Goal: Task Accomplishment & Management: Complete application form

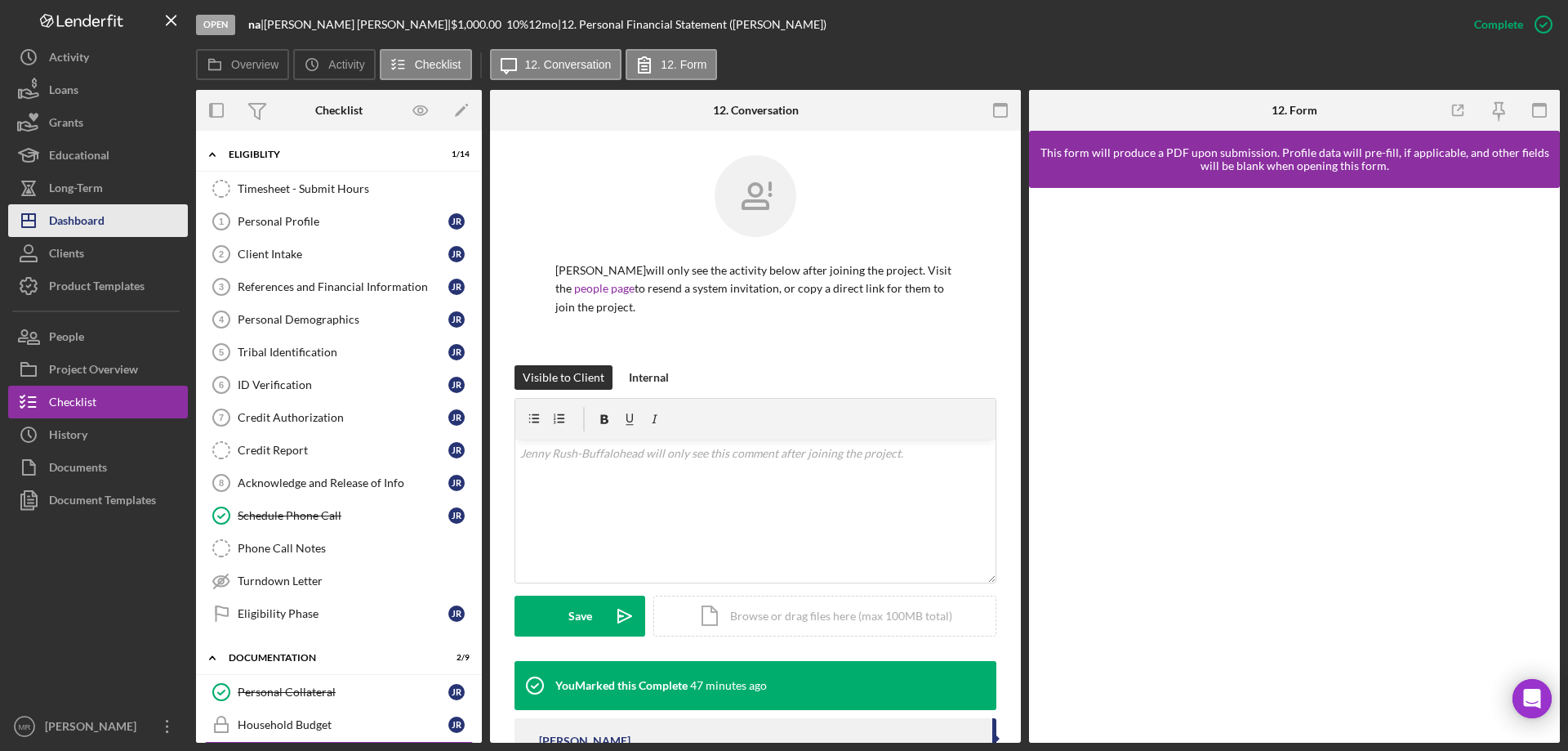
click at [74, 220] on div "Dashboard" at bounding box center [76, 222] width 56 height 37
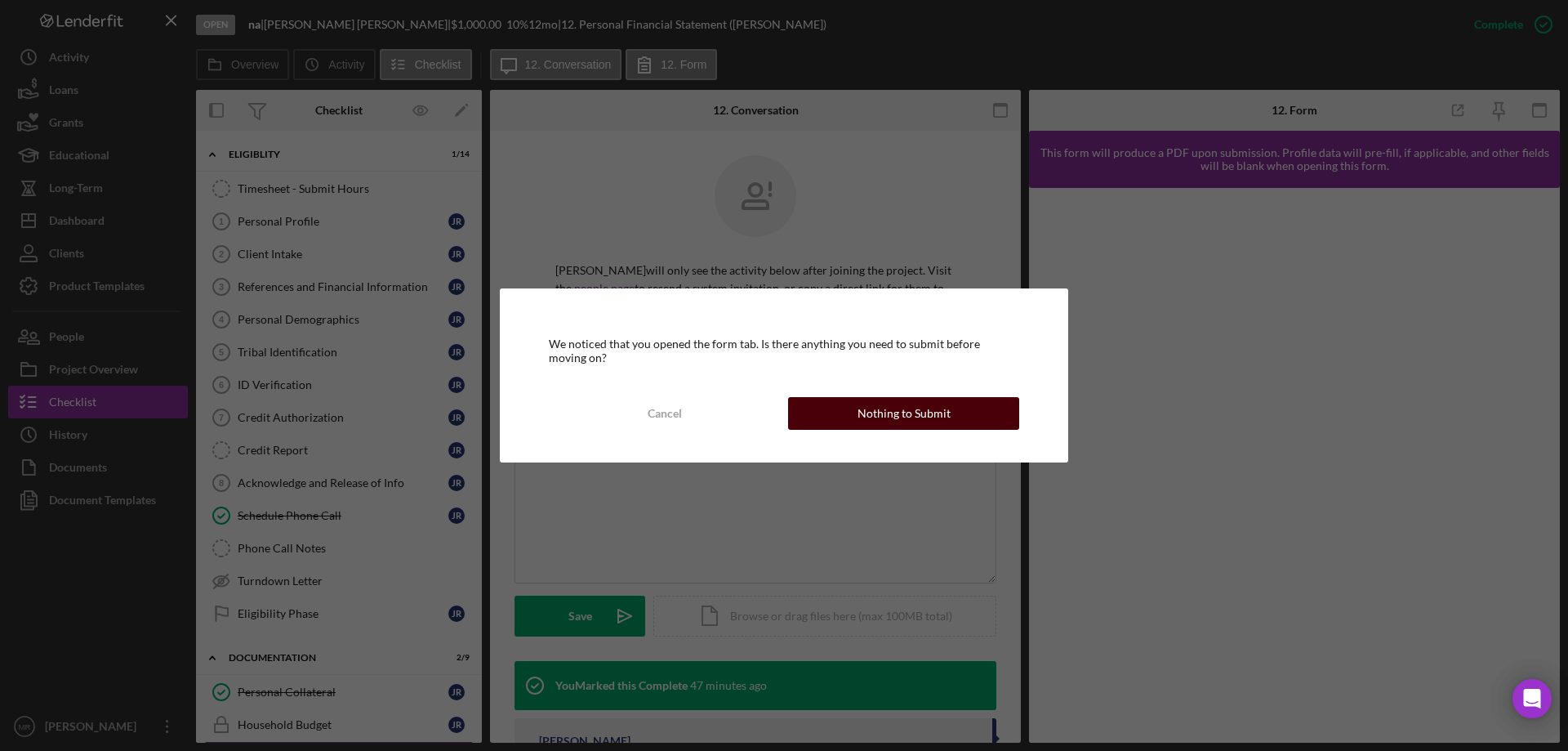
click at [944, 412] on div "Nothing to Submit" at bounding box center [904, 413] width 93 height 33
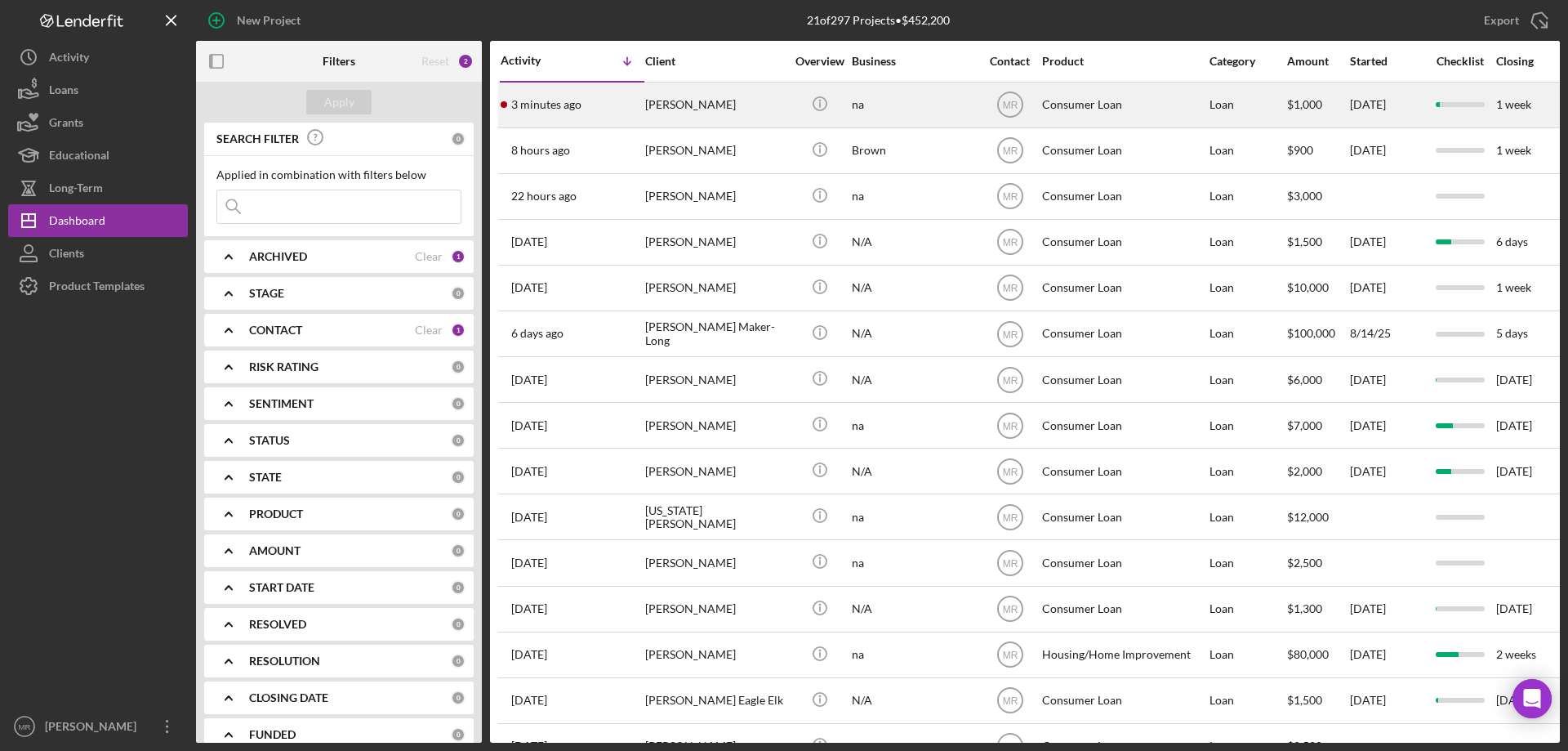
click at [742, 105] on div "[PERSON_NAME]" at bounding box center [714, 104] width 139 height 44
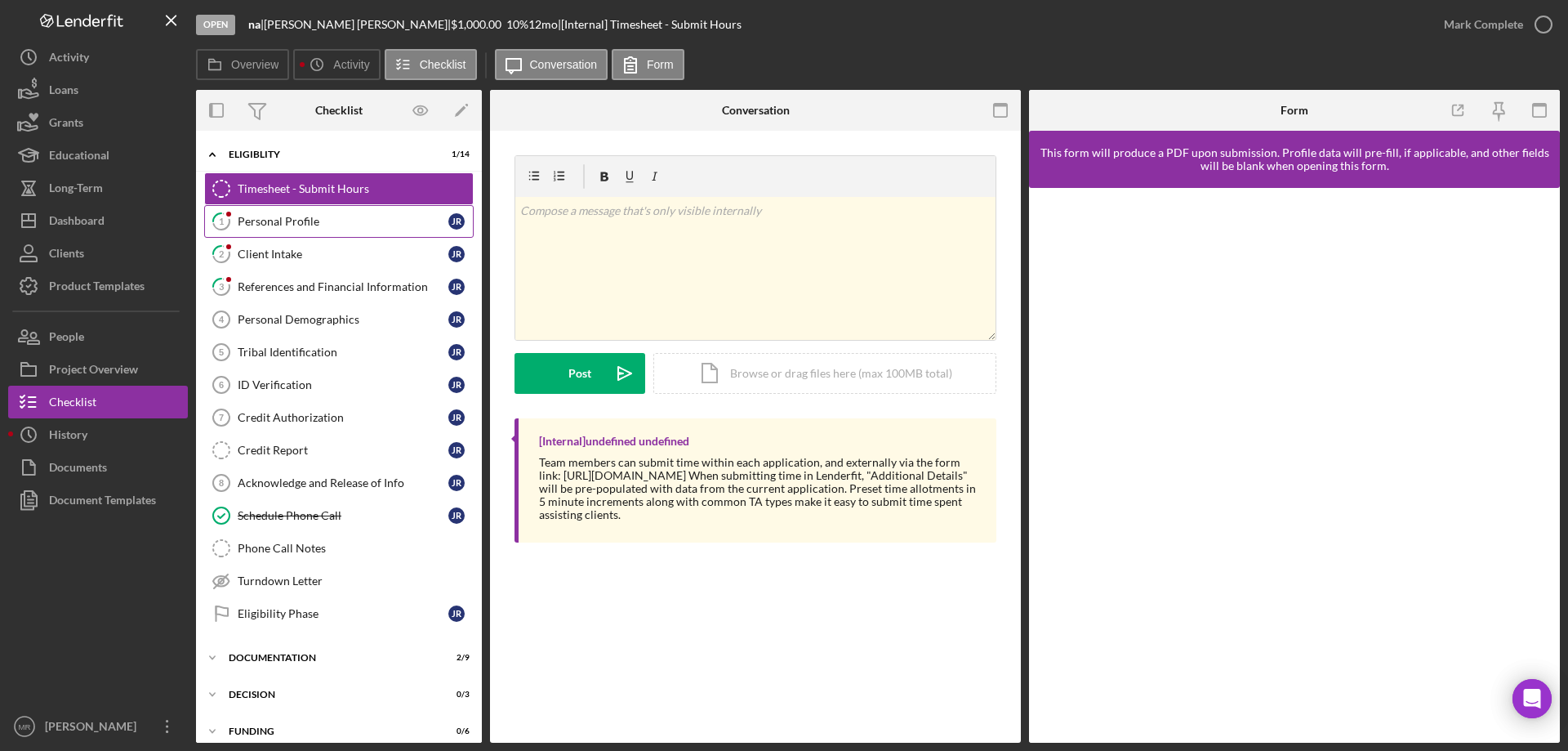
click at [290, 228] on link "1 Personal Profile J R" at bounding box center [339, 222] width 269 height 33
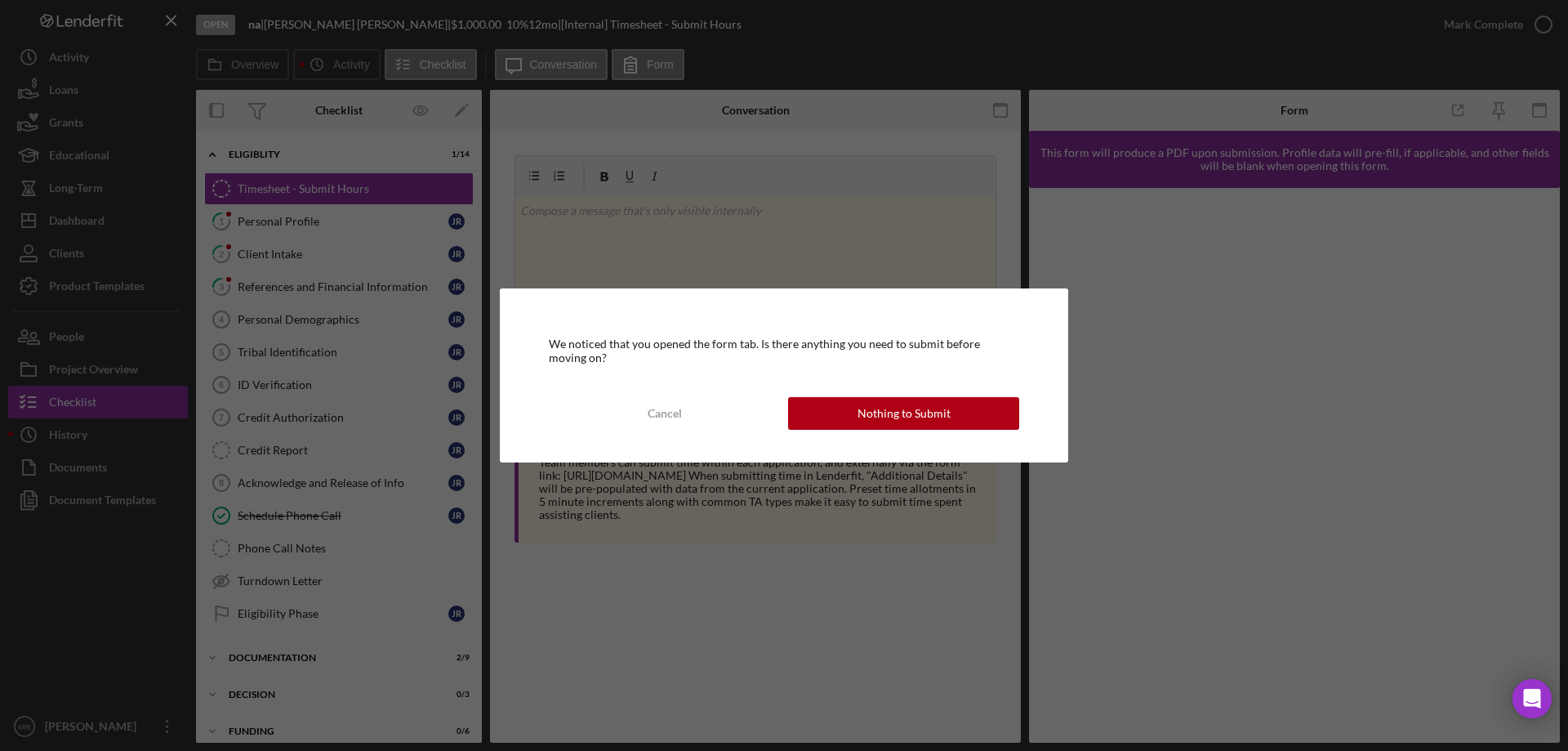
click at [920, 398] on div "Nothing to Submit" at bounding box center [904, 413] width 93 height 33
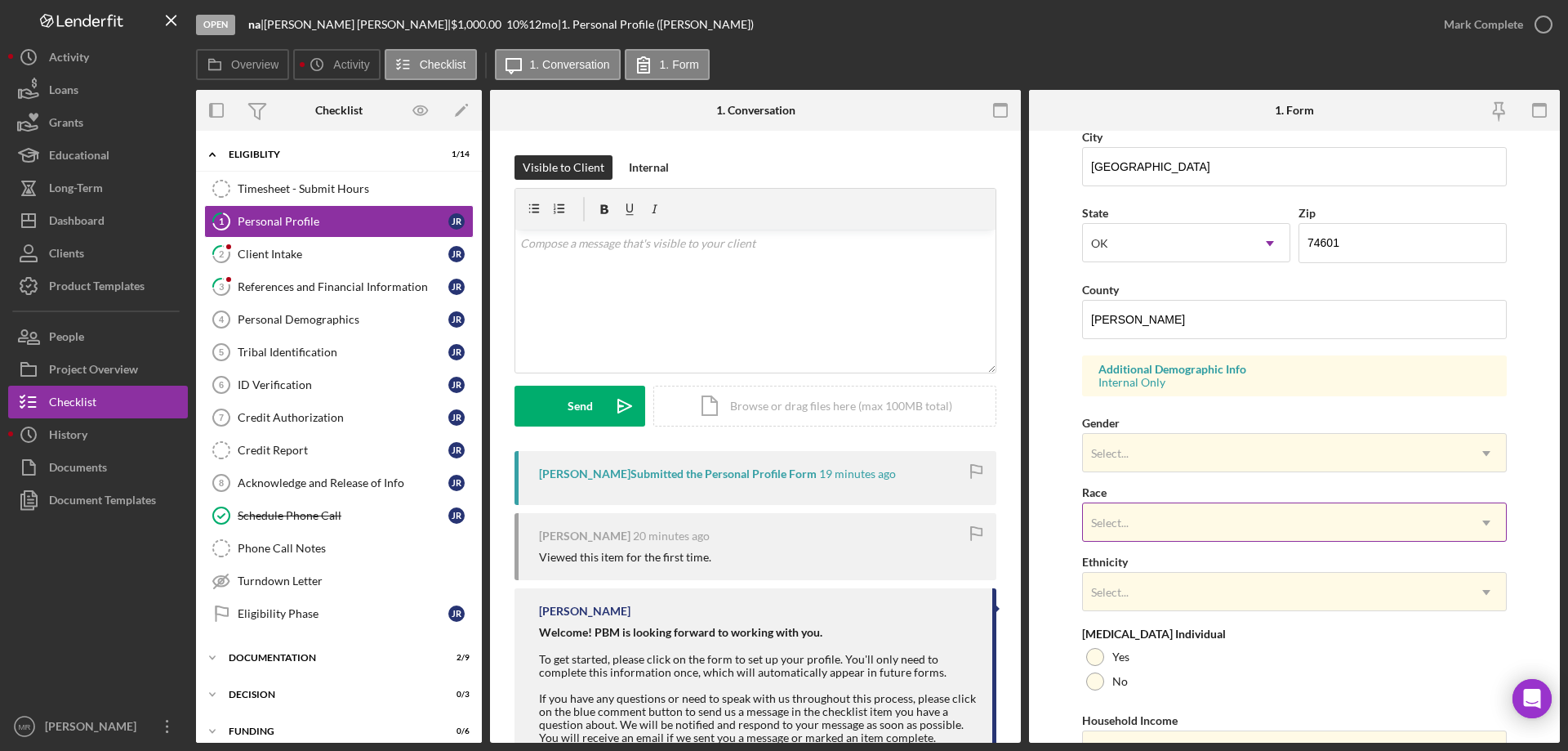
scroll to position [479, 0]
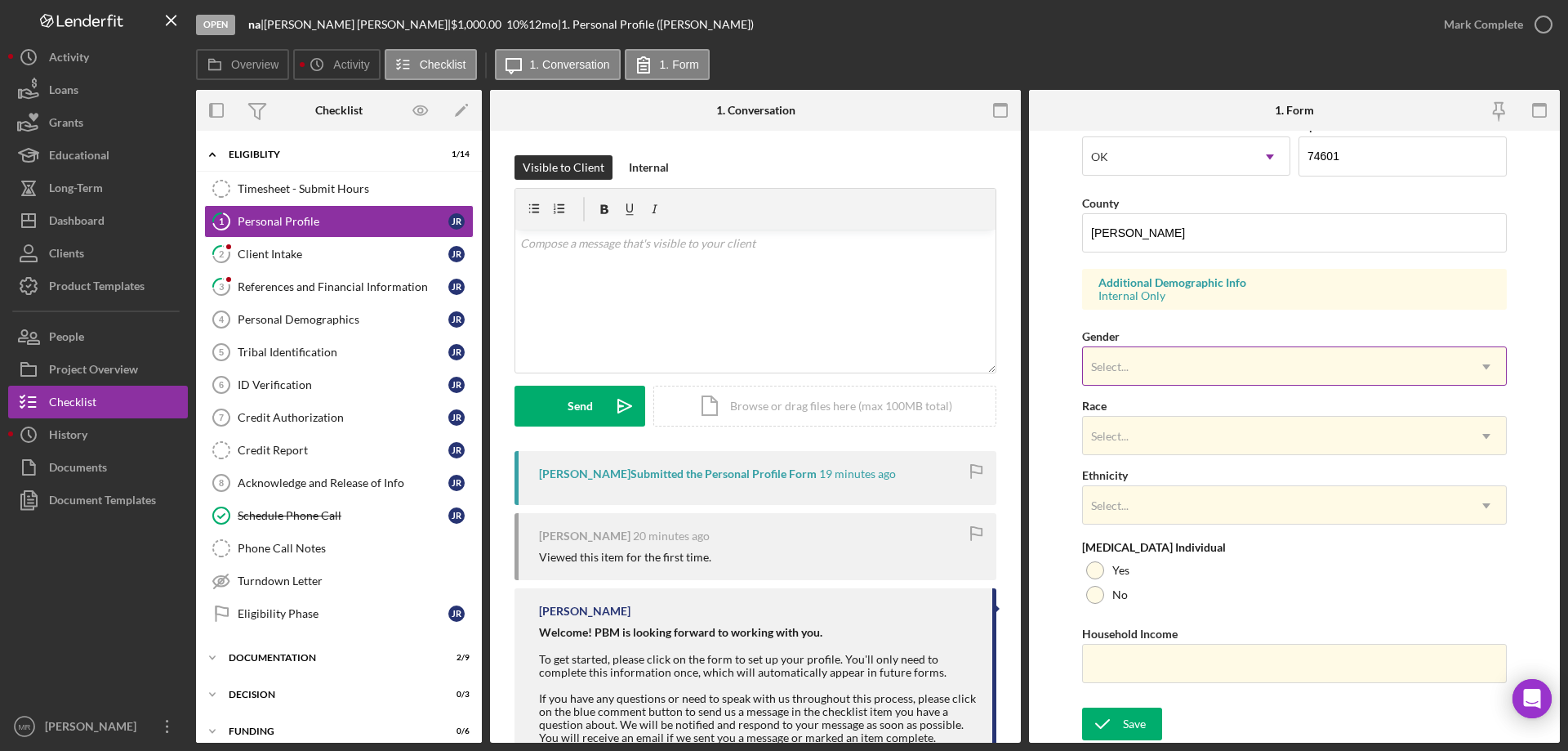
click at [1194, 355] on div "Select..." at bounding box center [1275, 367] width 384 height 38
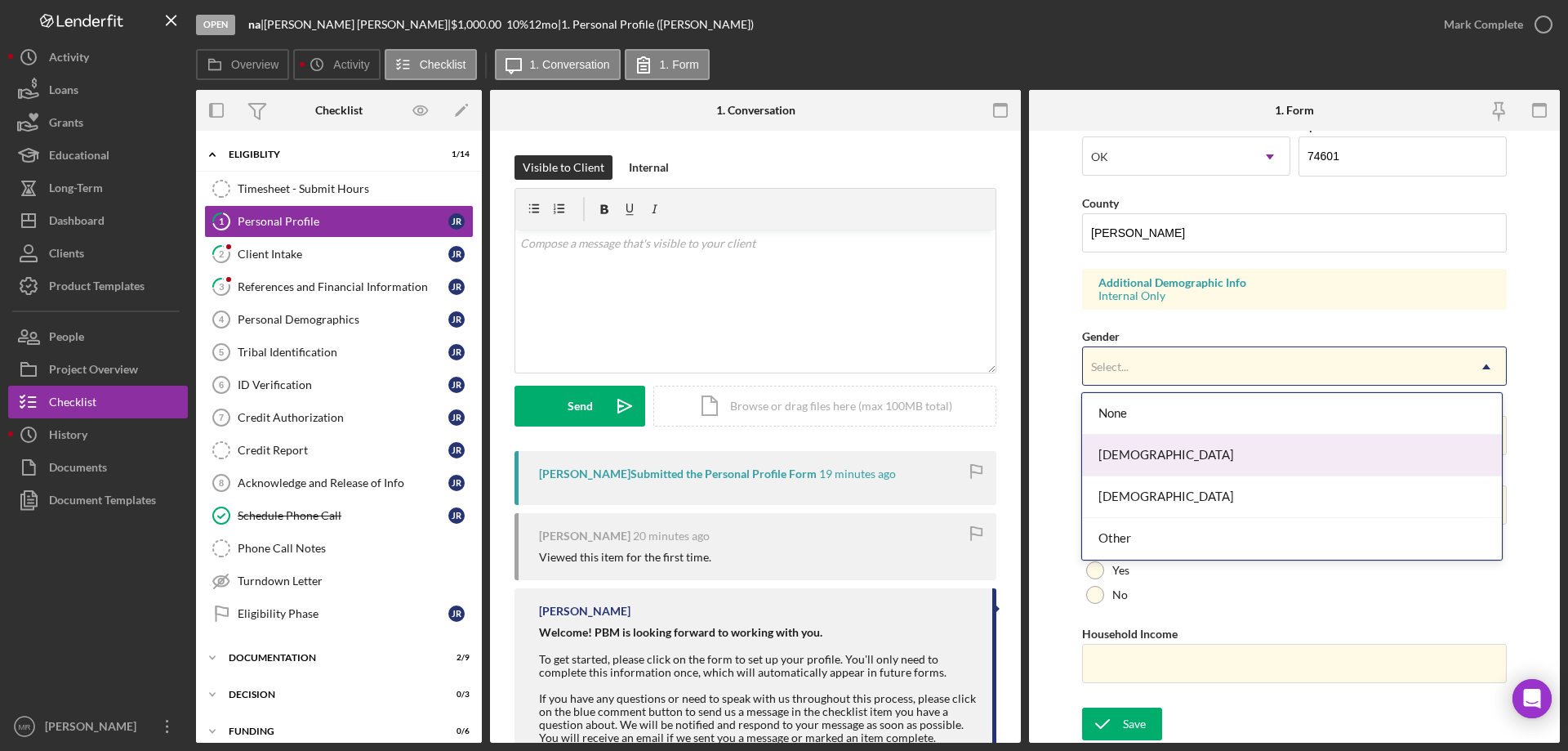
click at [1190, 441] on div "[DEMOGRAPHIC_DATA]" at bounding box center [1292, 455] width 419 height 42
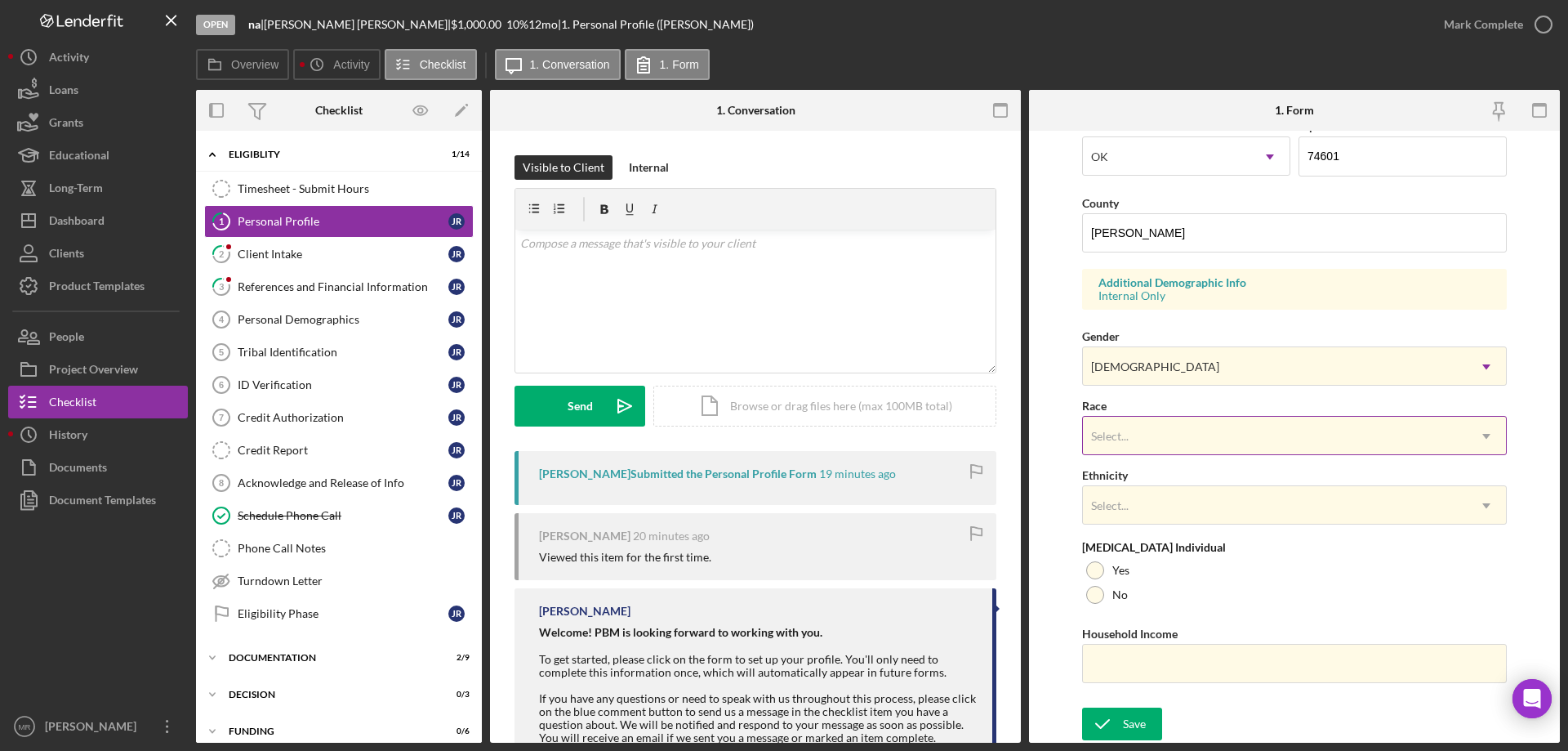
click at [1181, 429] on div "Select..." at bounding box center [1275, 436] width 384 height 38
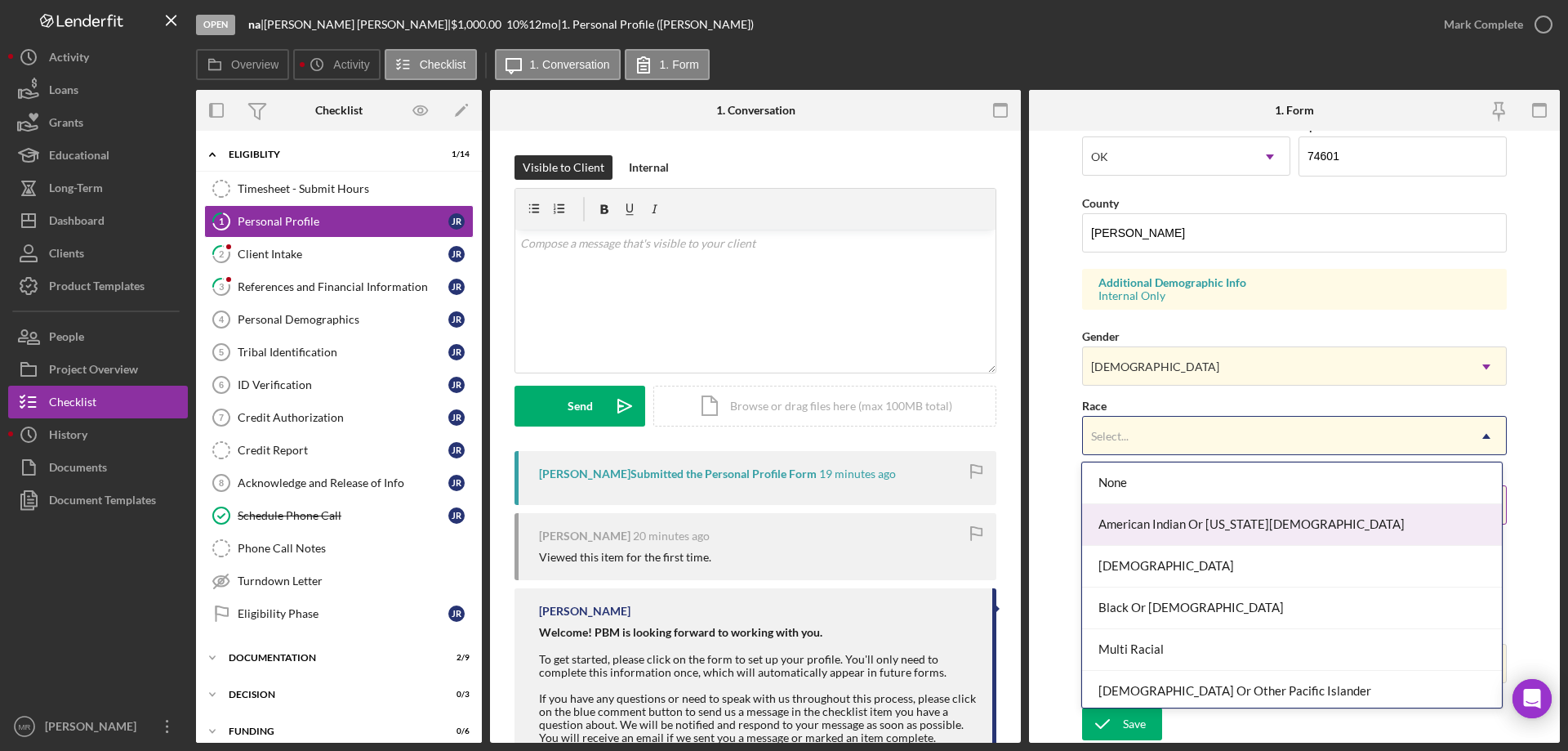
click at [1205, 522] on div "American Indian Or [US_STATE][DEMOGRAPHIC_DATA]" at bounding box center [1292, 524] width 419 height 42
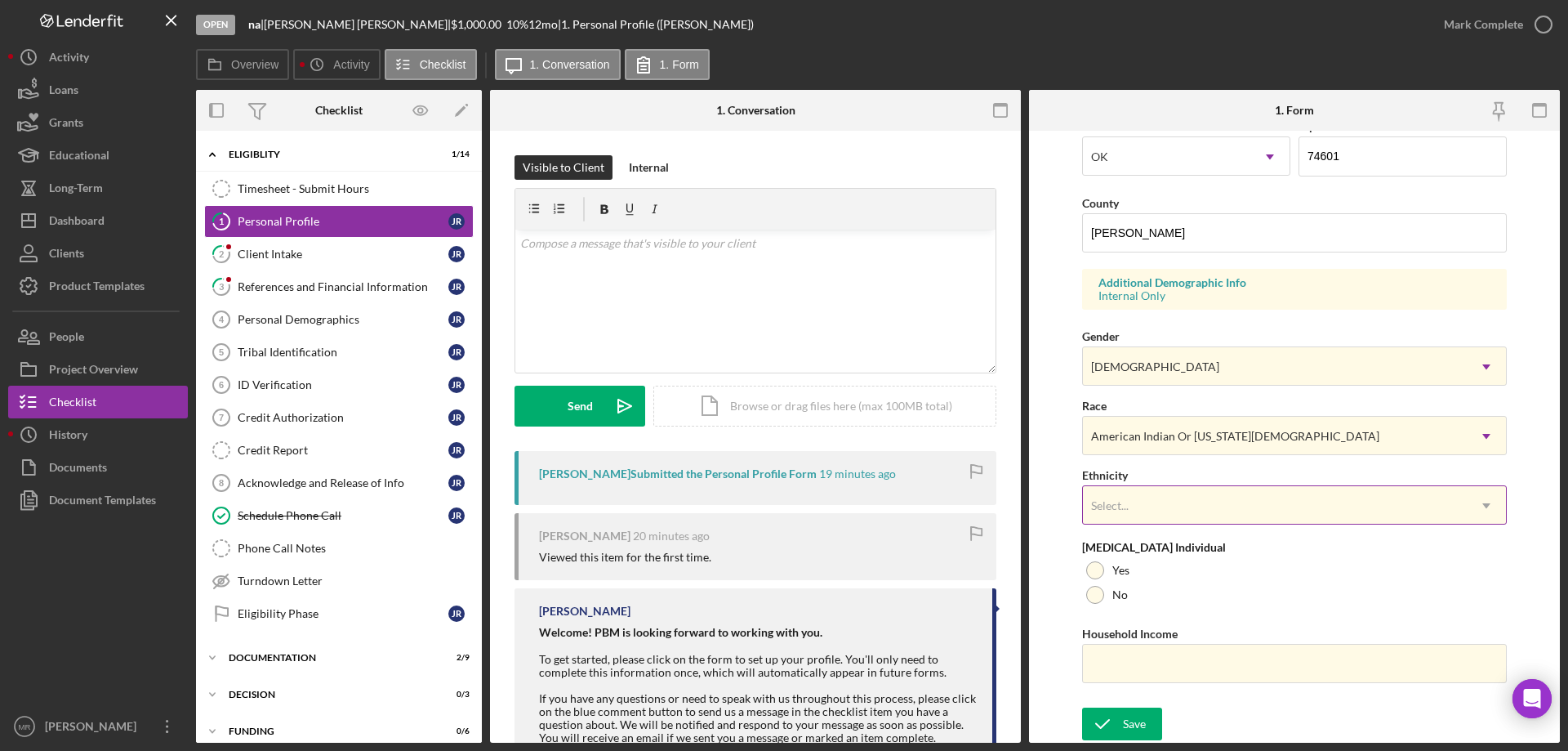
click at [1192, 517] on div "Select..." at bounding box center [1275, 506] width 384 height 38
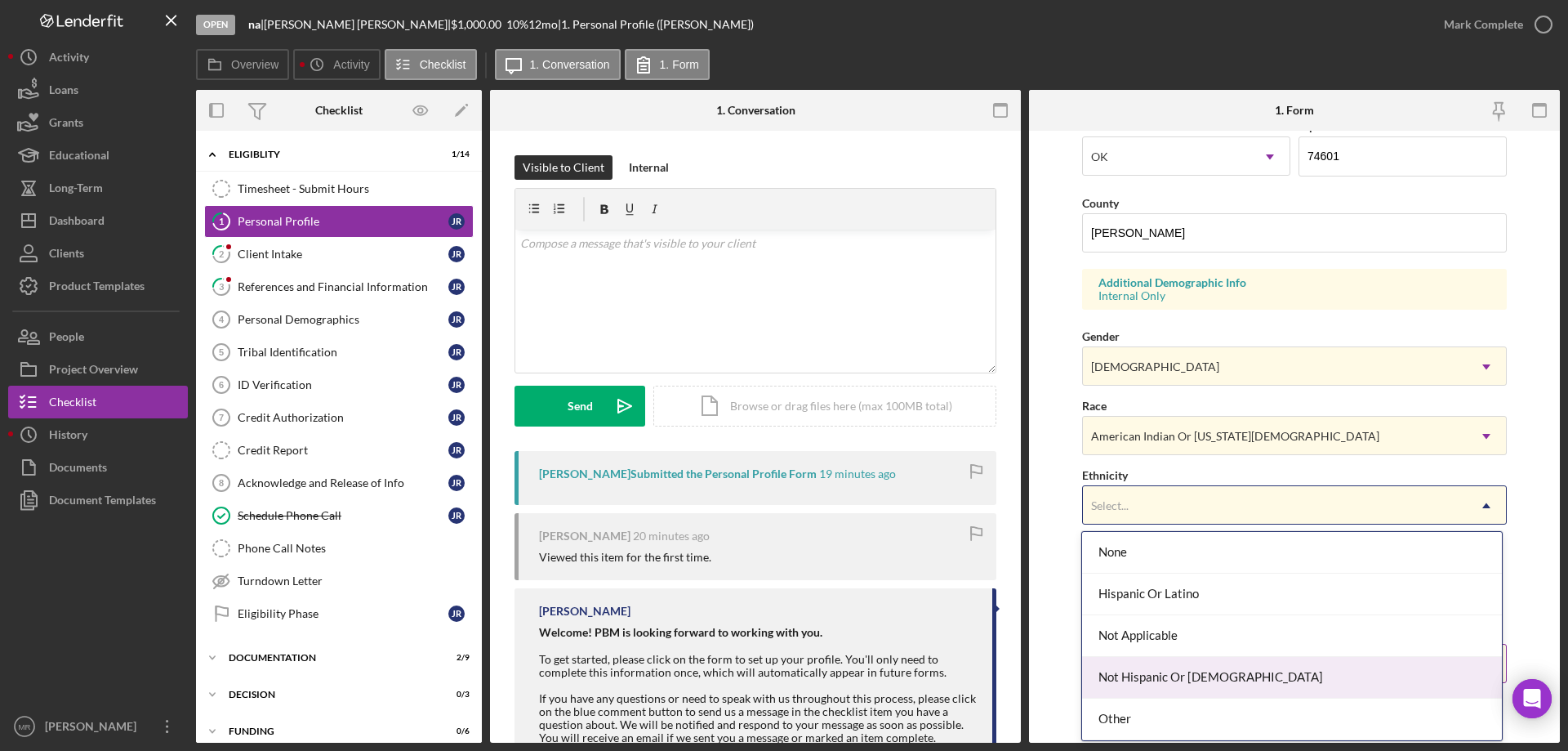
click at [1191, 668] on div "Not Hispanic Or [DEMOGRAPHIC_DATA]" at bounding box center [1292, 677] width 419 height 42
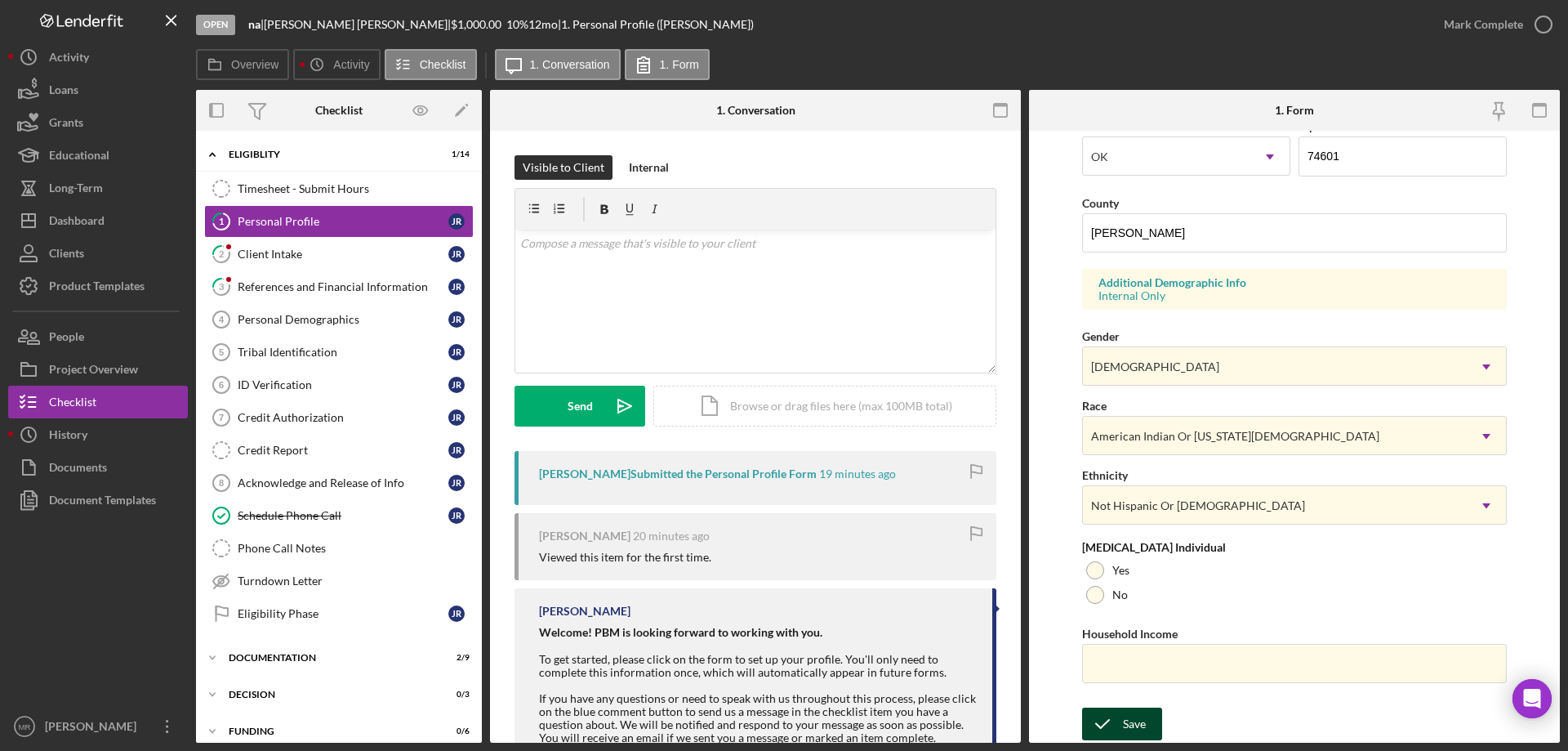
drag, startPoint x: 1122, startPoint y: 726, endPoint x: 1195, endPoint y: 727, distance: 73.0
click at [1123, 726] on div "Save" at bounding box center [1134, 724] width 23 height 33
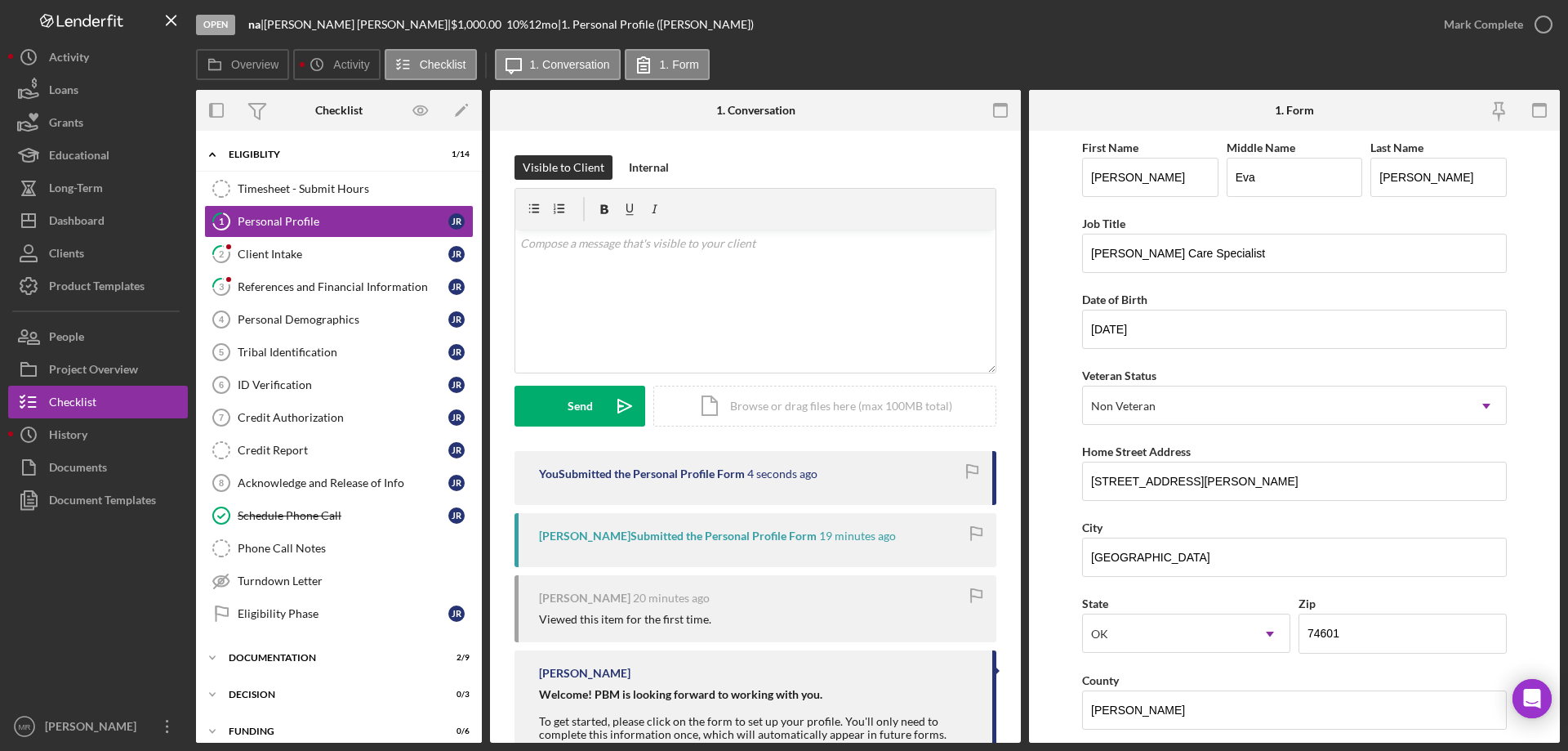
scroll to position [0, 0]
click at [1541, 20] on icon "button" at bounding box center [1544, 25] width 41 height 41
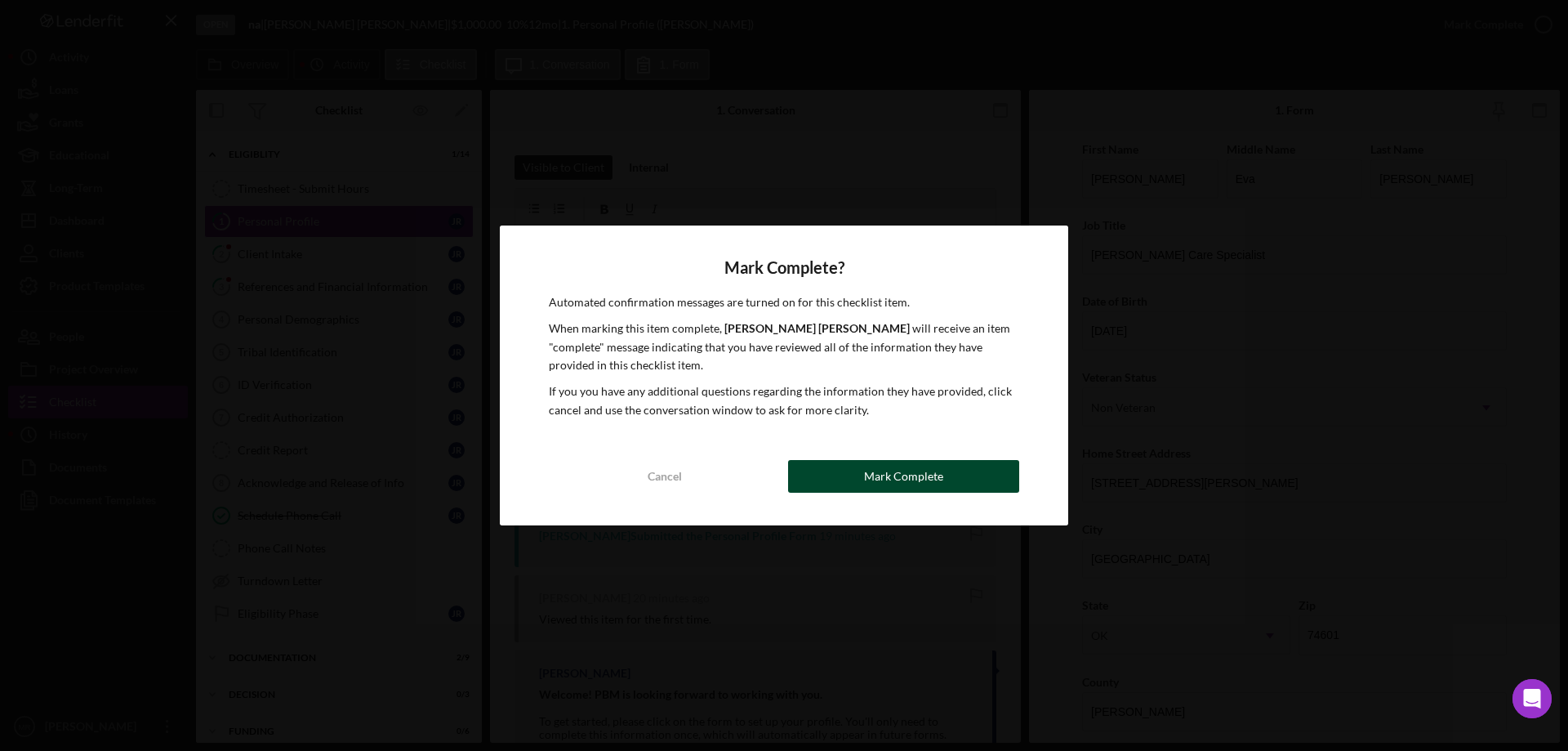
click at [954, 476] on button "Mark Complete" at bounding box center [903, 476] width 231 height 33
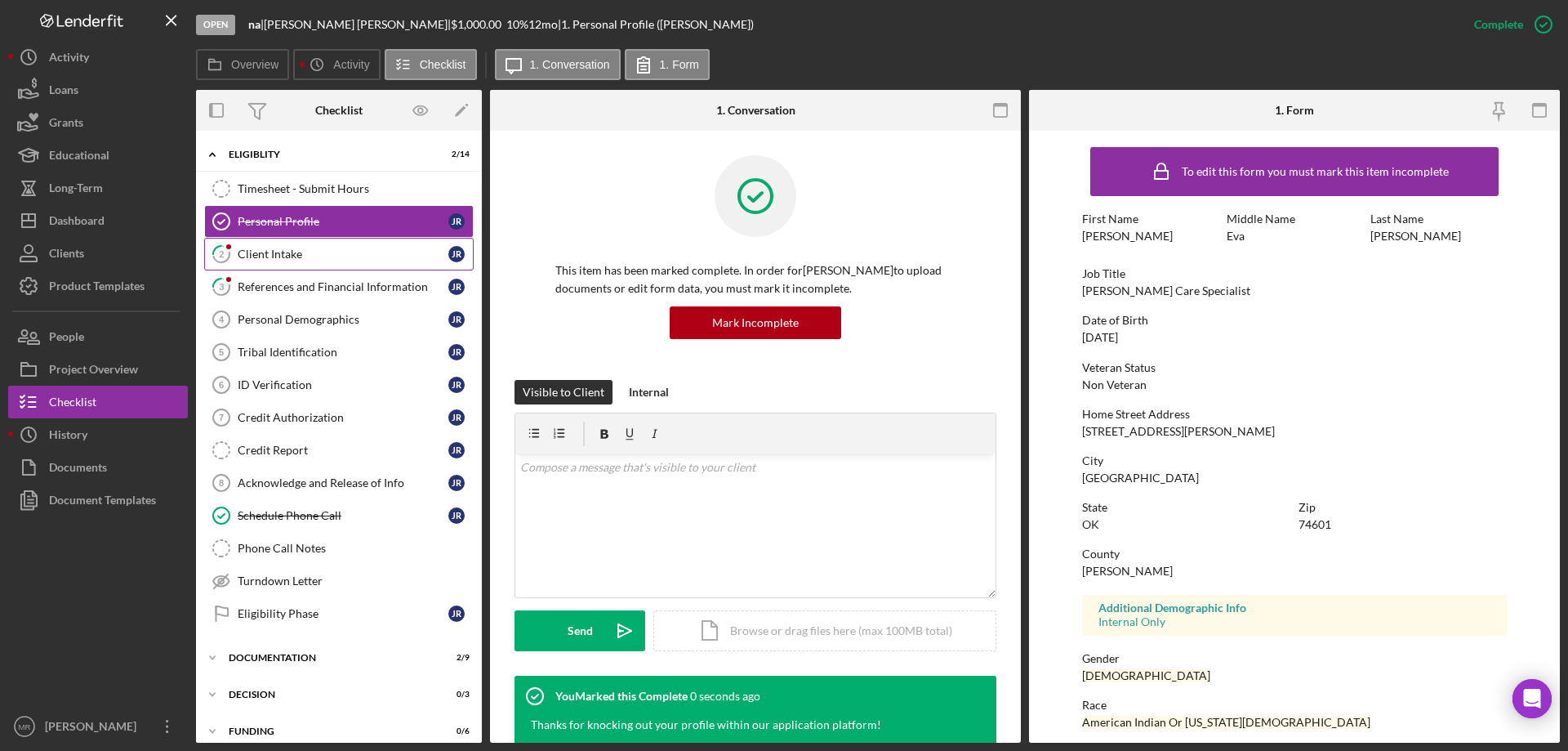
click at [292, 262] on link "2 Client Intake J R" at bounding box center [339, 254] width 269 height 33
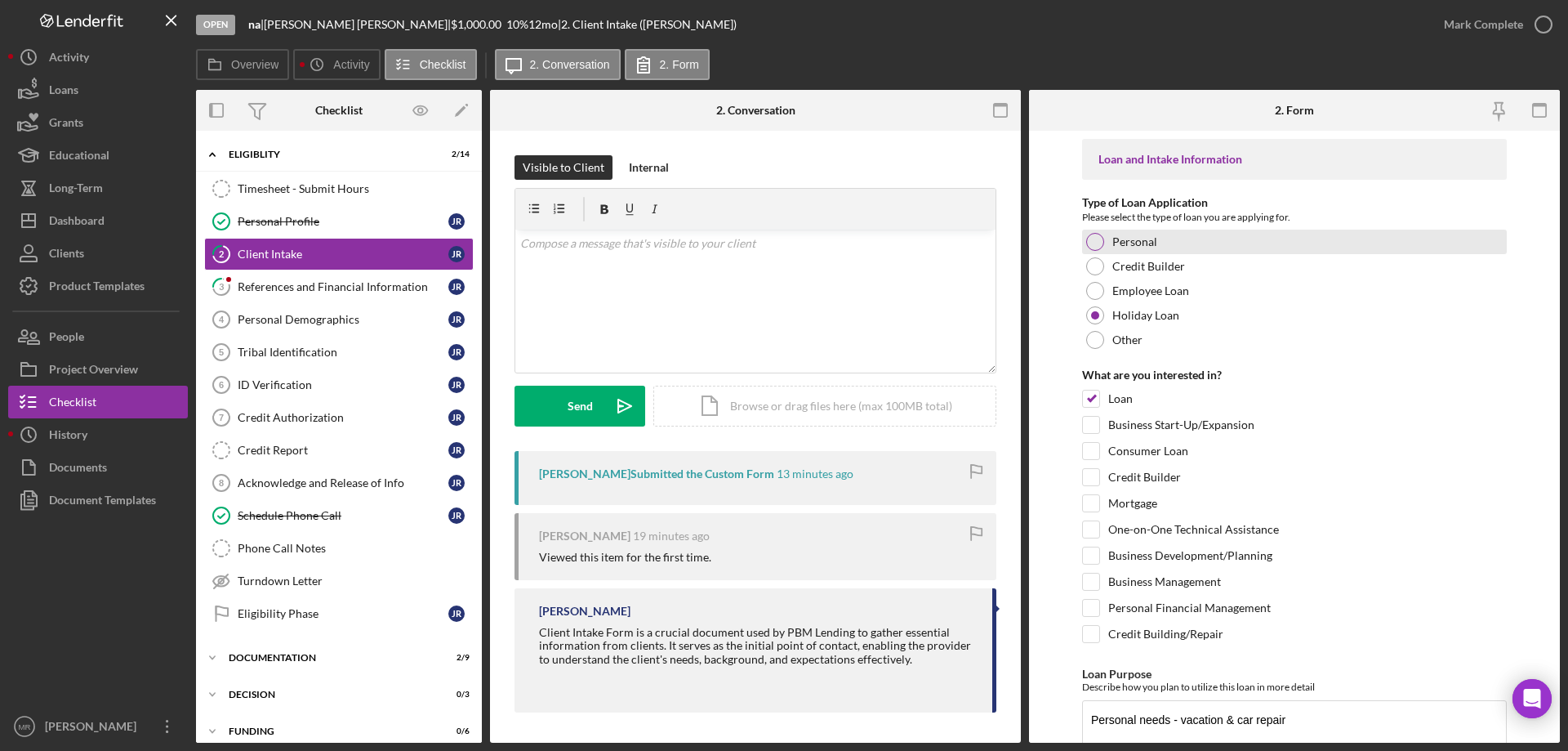
click at [1096, 242] on div at bounding box center [1095, 241] width 18 height 18
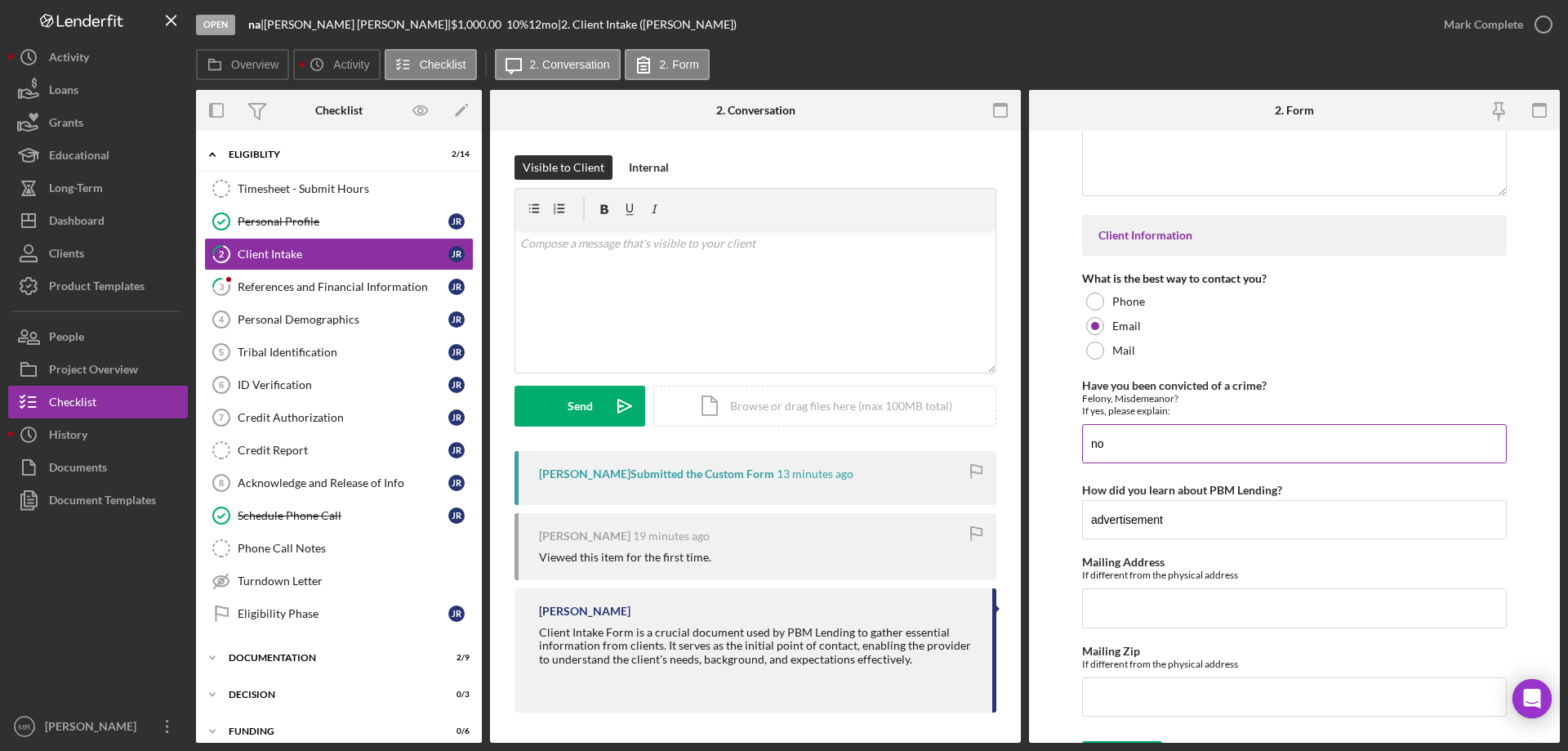
scroll to position [2280, 0]
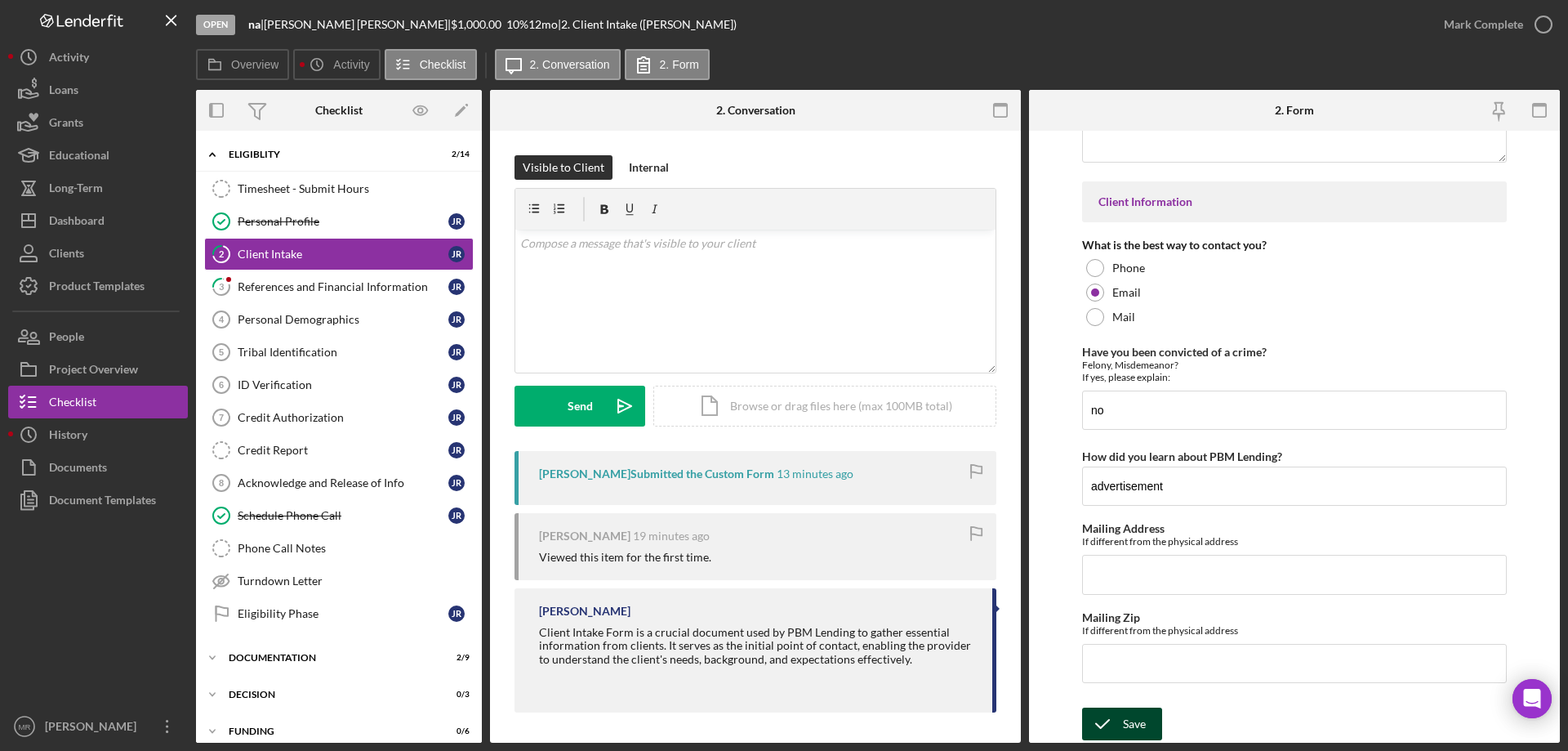
click at [1131, 720] on div "Save" at bounding box center [1134, 724] width 23 height 33
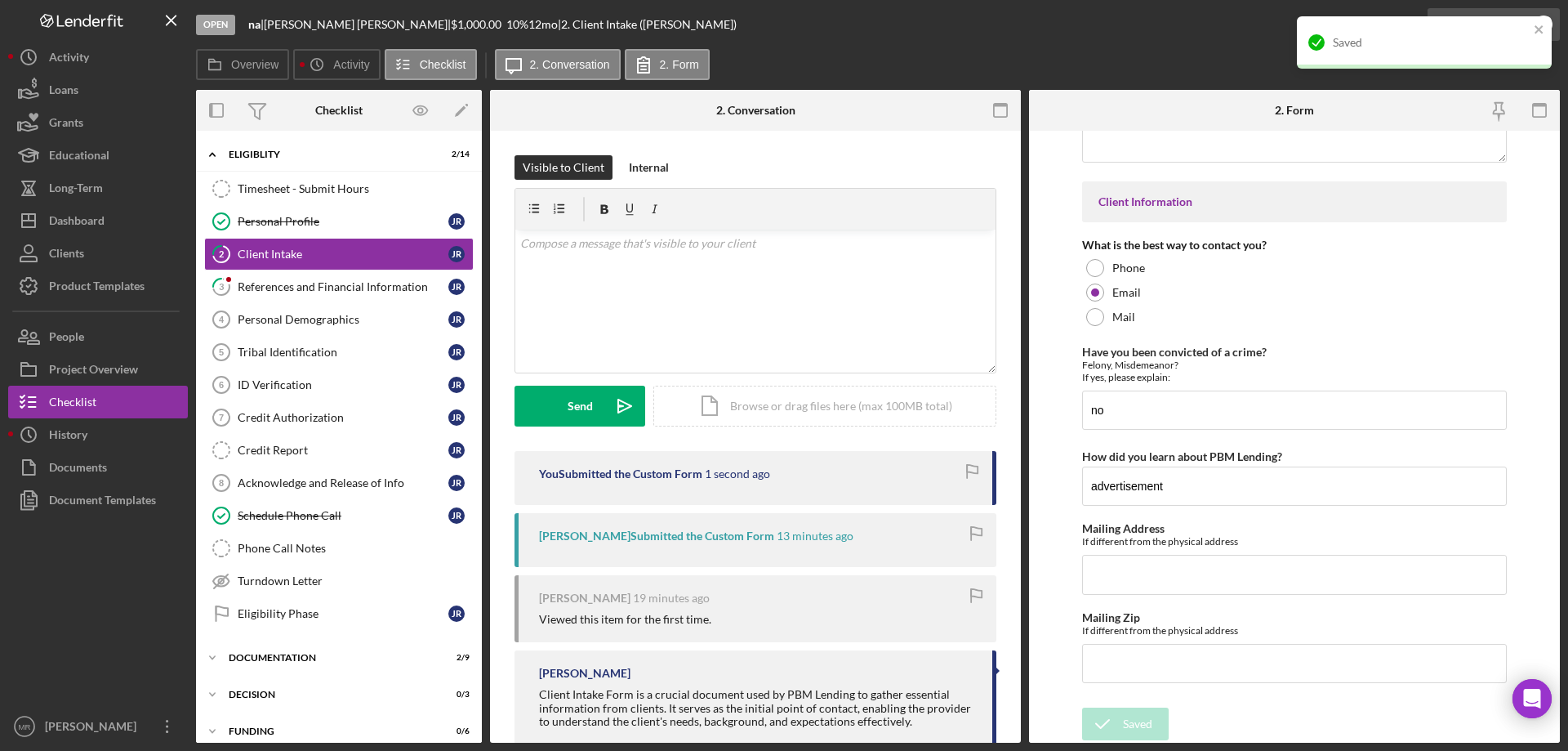
click at [1546, 28] on div "Saved" at bounding box center [1424, 42] width 255 height 52
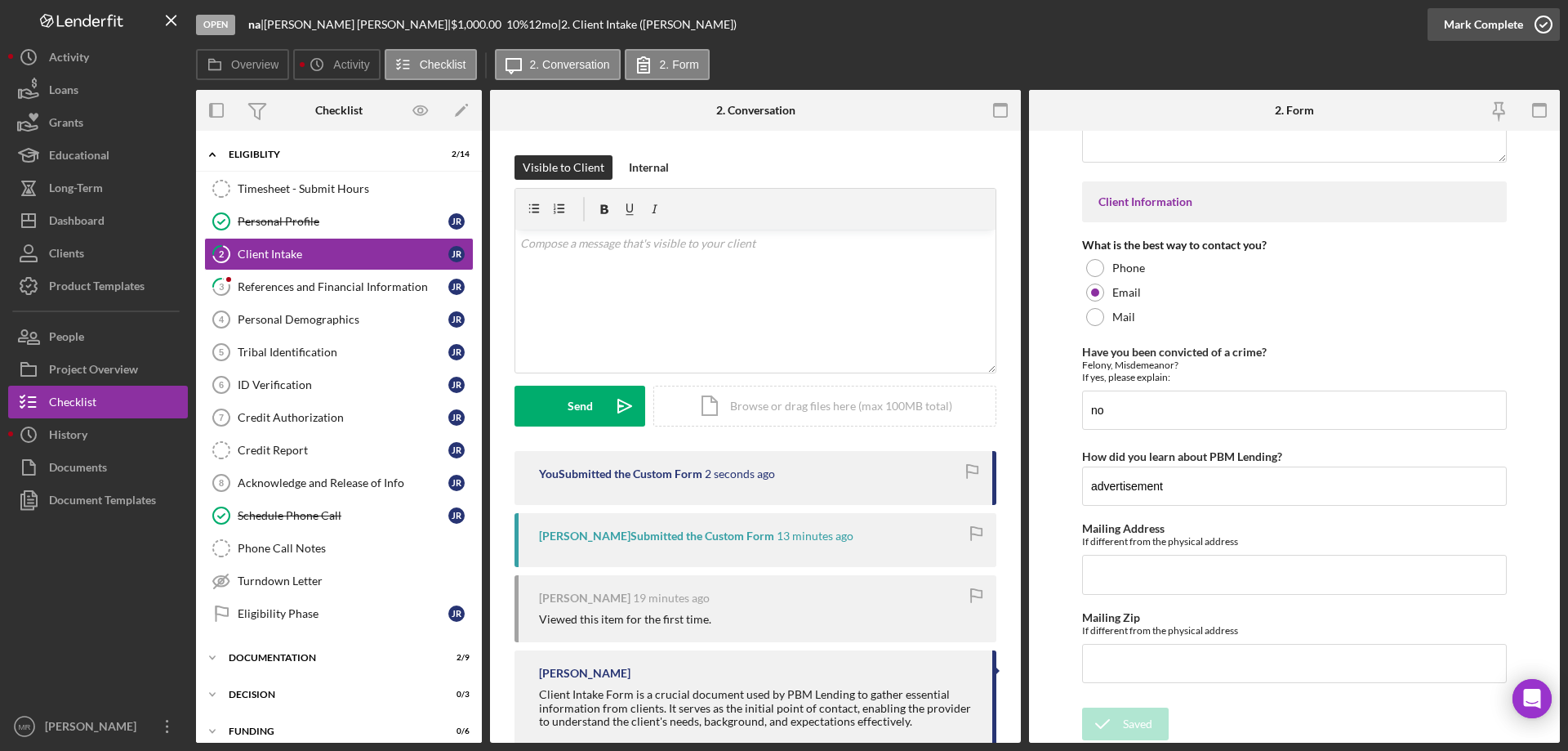
click at [1546, 28] on icon "button" at bounding box center [1544, 25] width 41 height 41
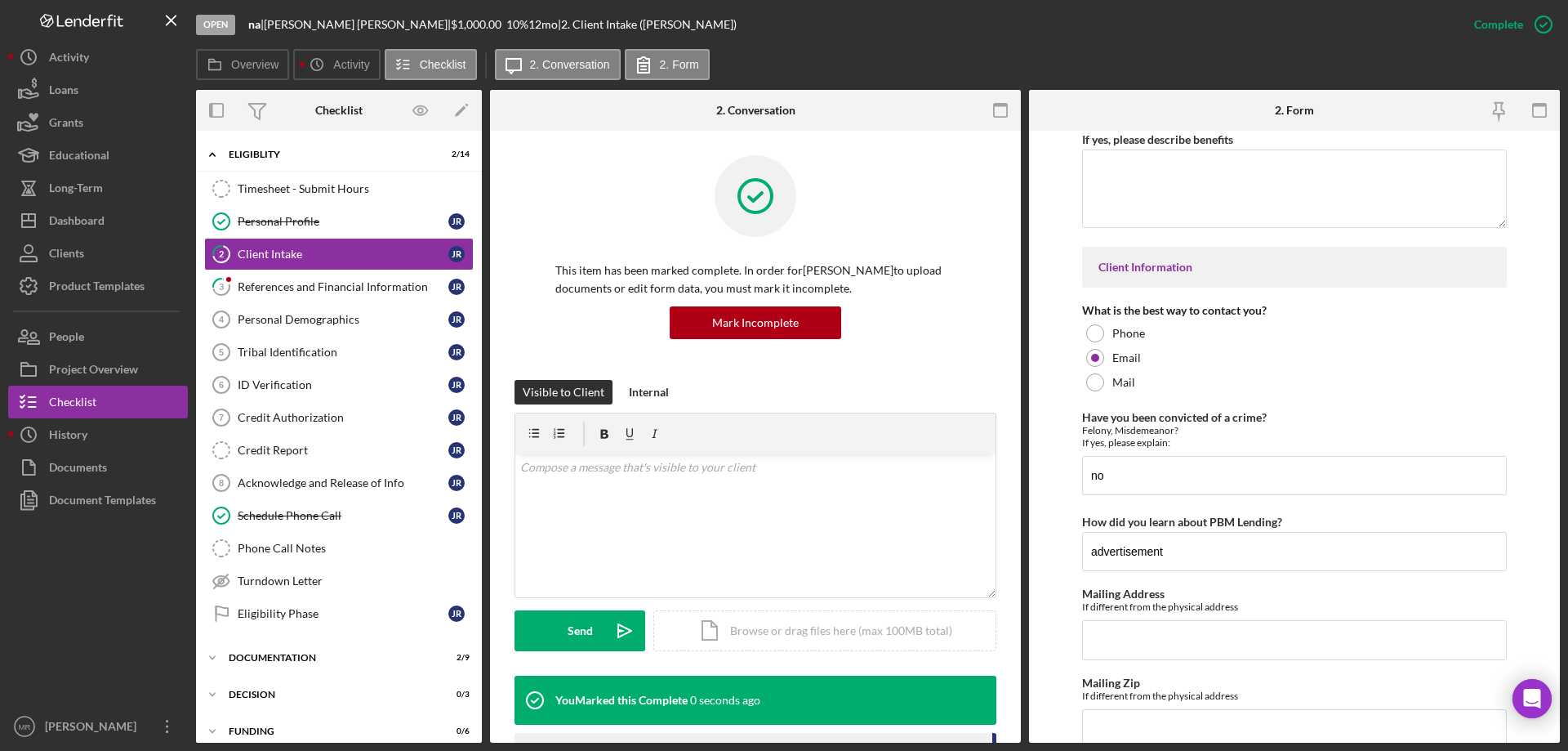
scroll to position [2345, 0]
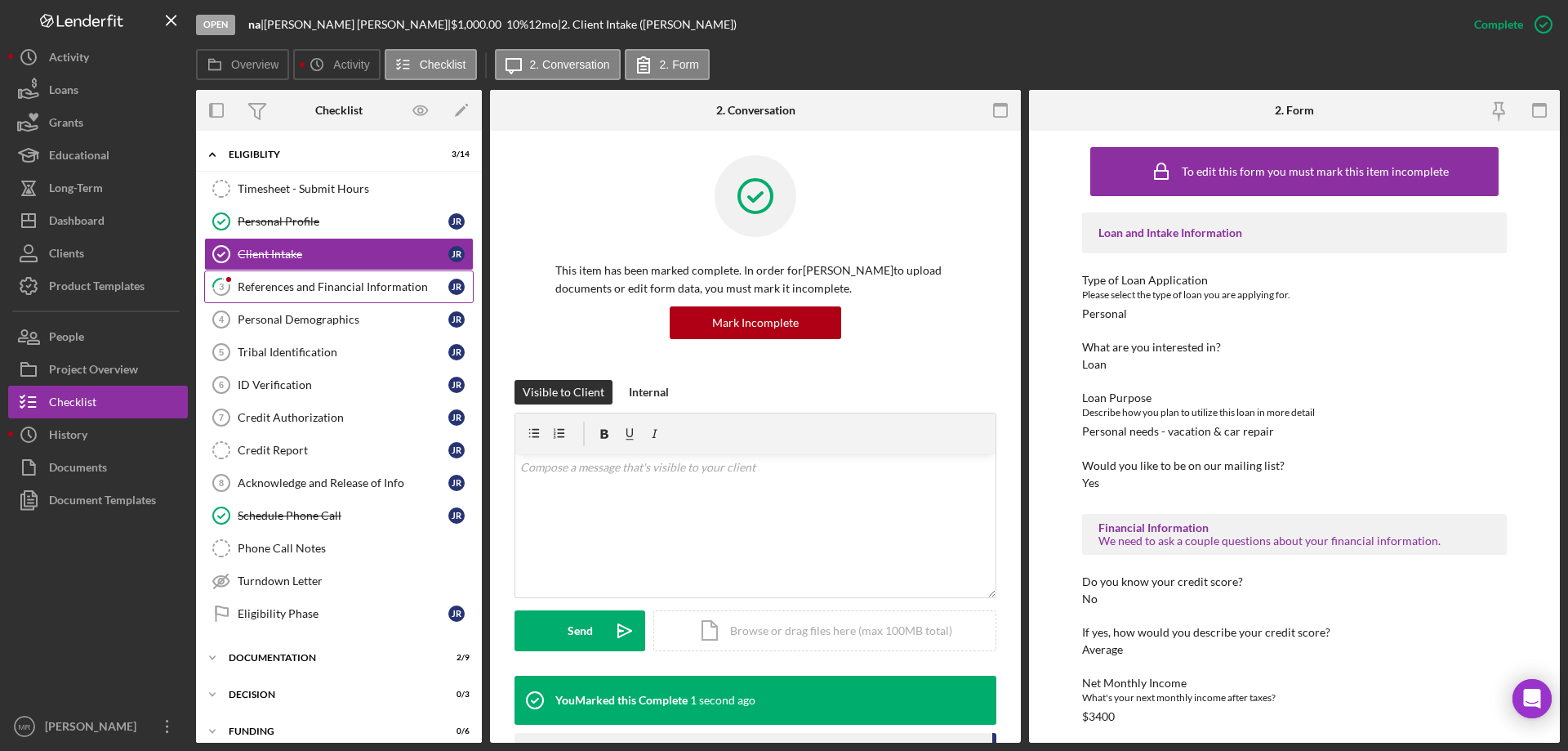
click at [264, 290] on div "References and Financial Information" at bounding box center [343, 287] width 210 height 13
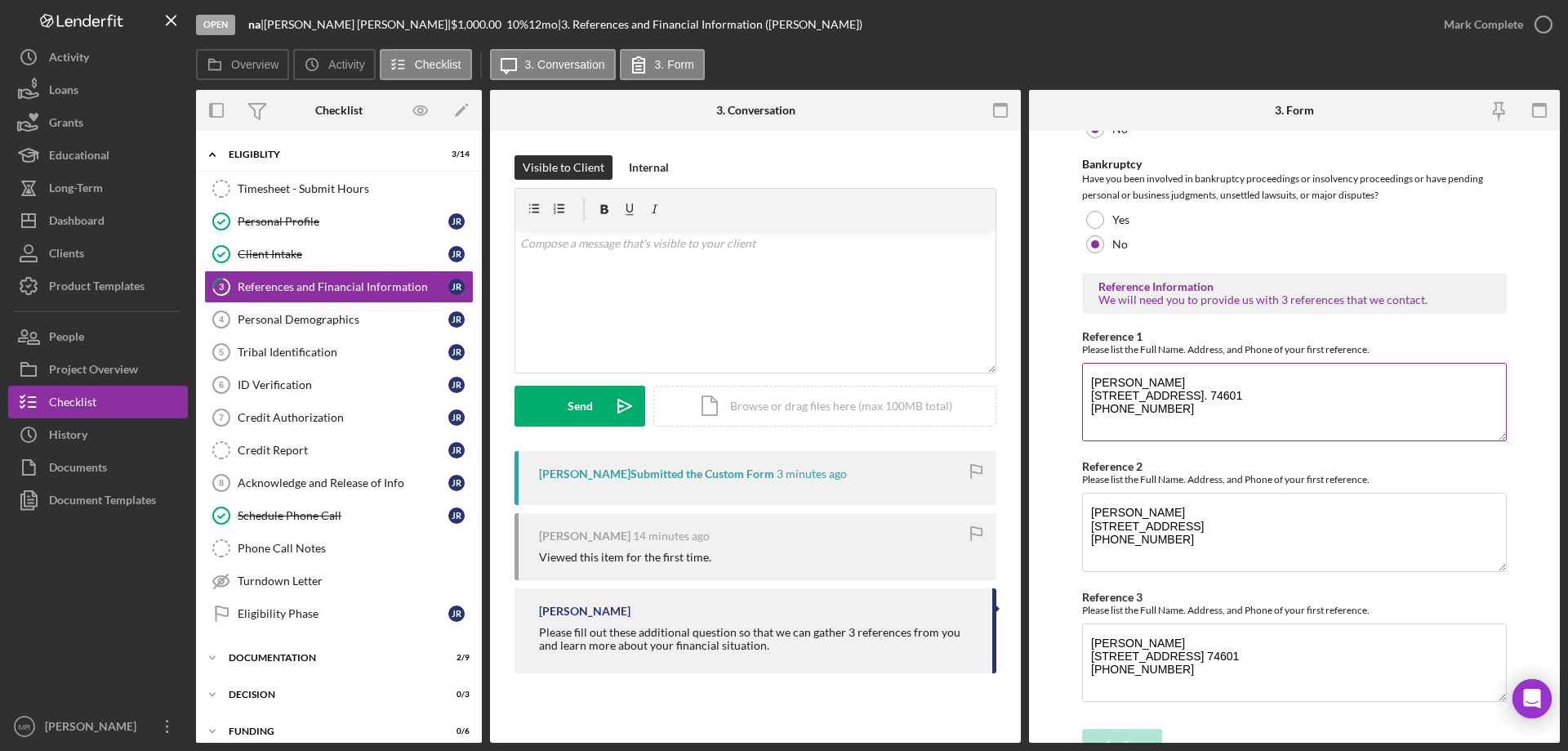
scroll to position [555, 0]
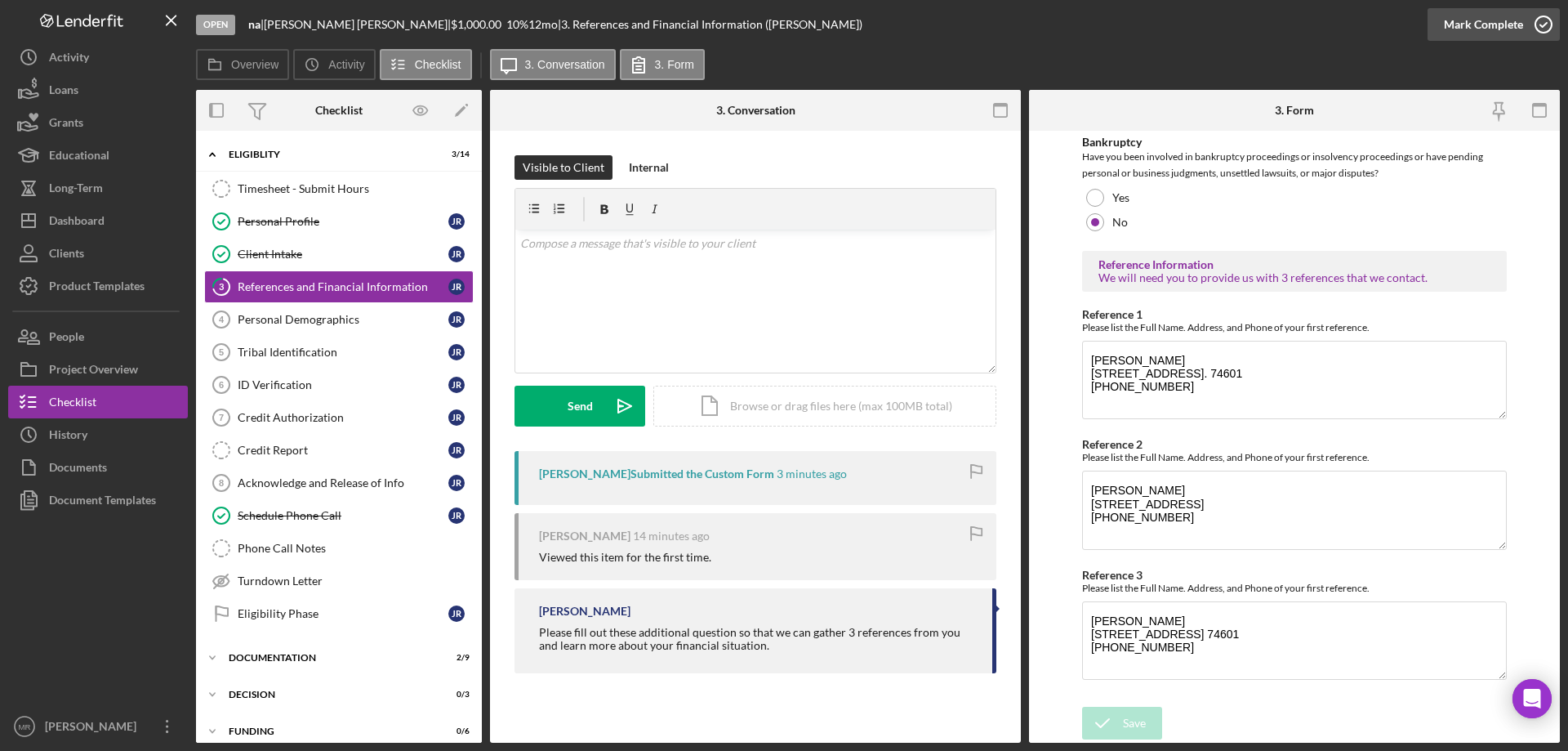
click at [1544, 19] on icon "button" at bounding box center [1544, 25] width 41 height 41
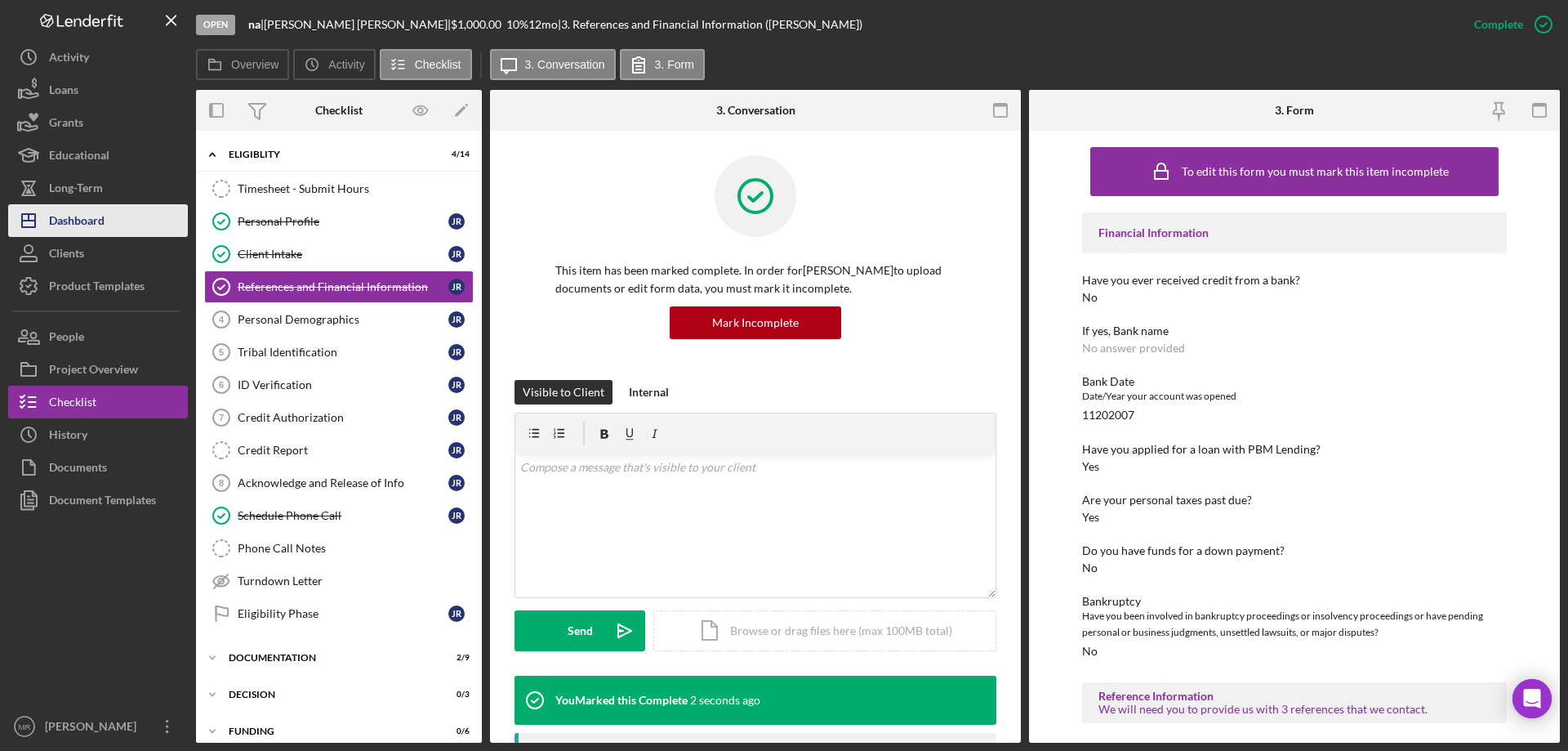
click at [93, 223] on div "Dashboard" at bounding box center [76, 222] width 56 height 37
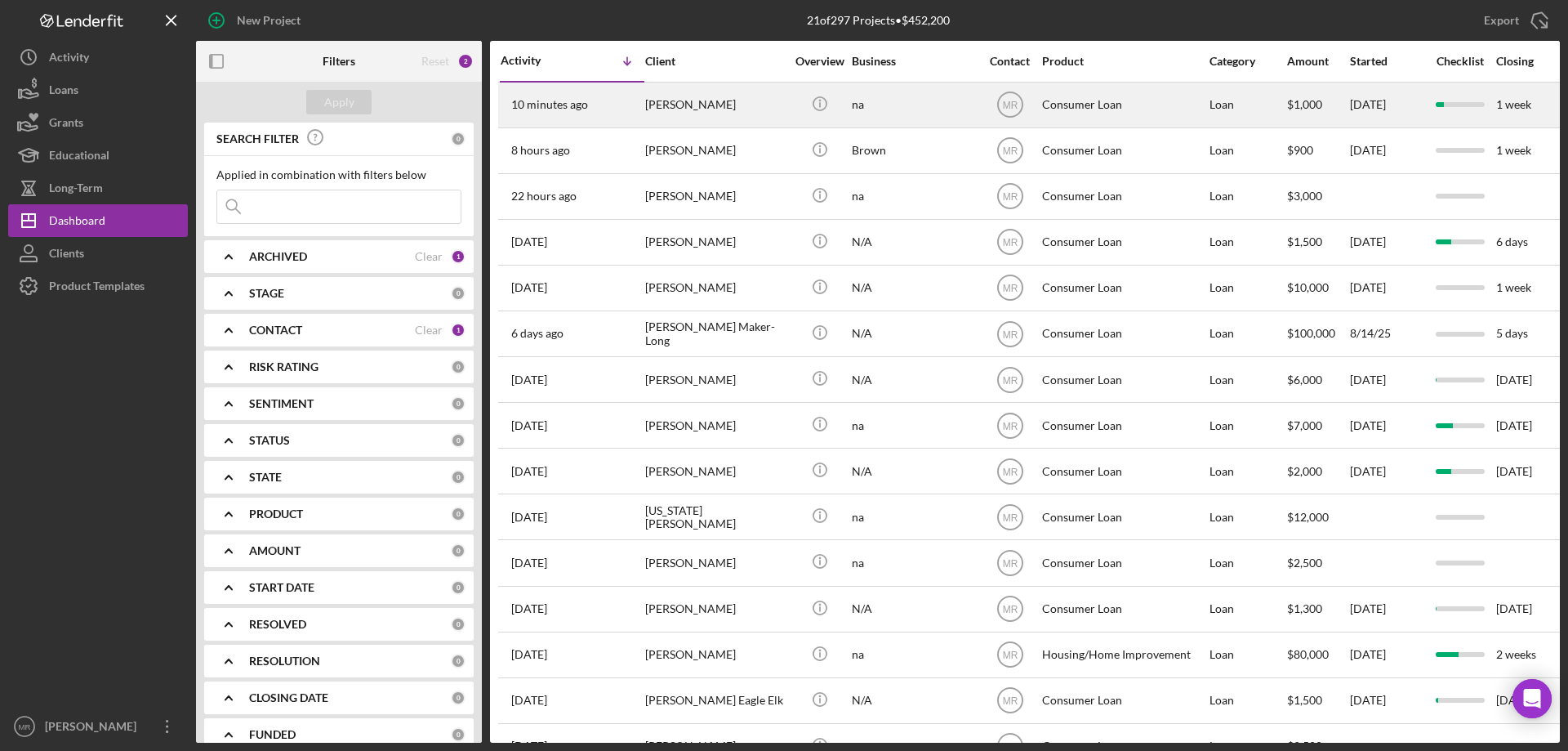
click at [719, 94] on div "[PERSON_NAME]" at bounding box center [714, 104] width 139 height 44
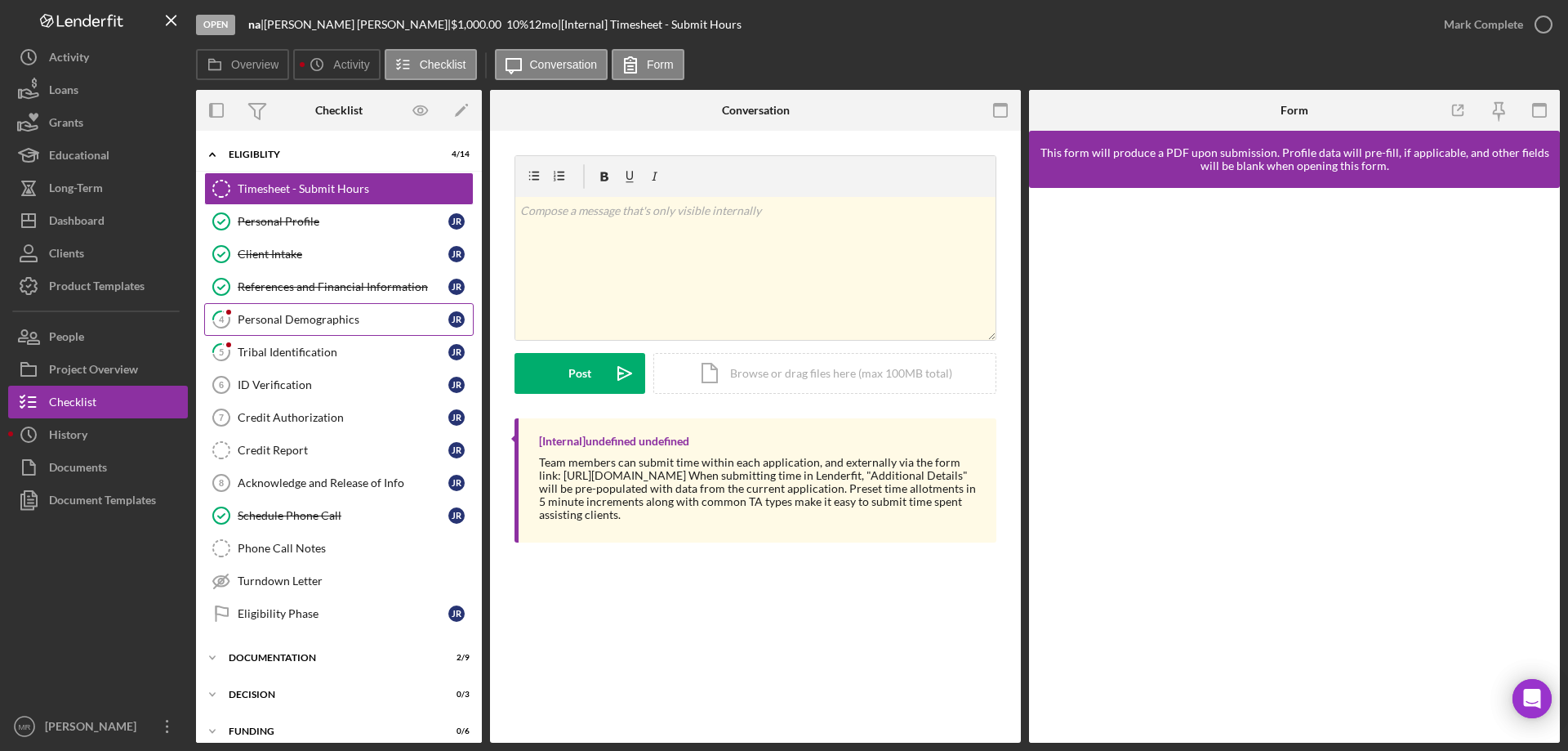
click at [313, 320] on div "Personal Demographics" at bounding box center [343, 319] width 210 height 13
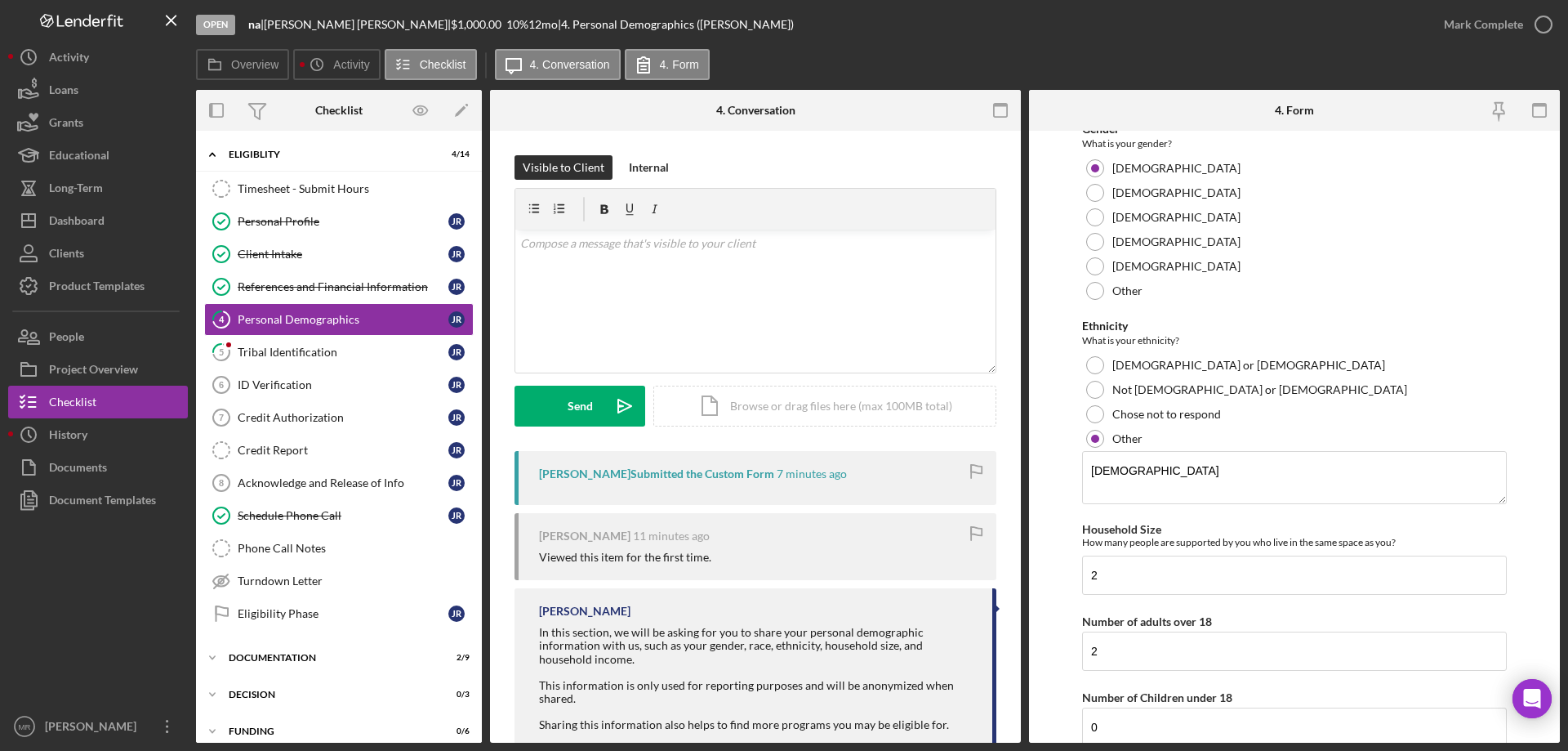
scroll to position [571, 0]
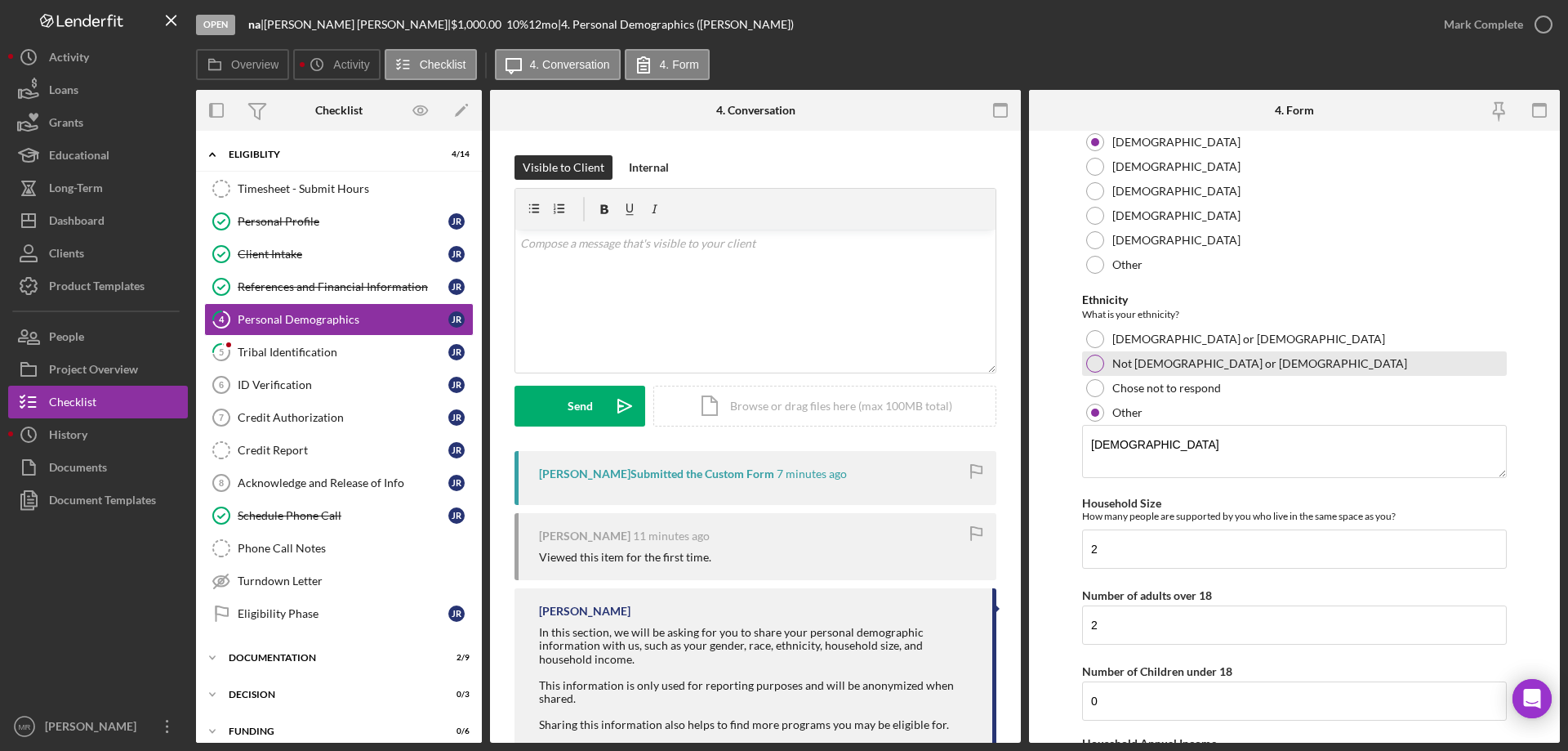
click at [1095, 359] on div at bounding box center [1095, 363] width 18 height 18
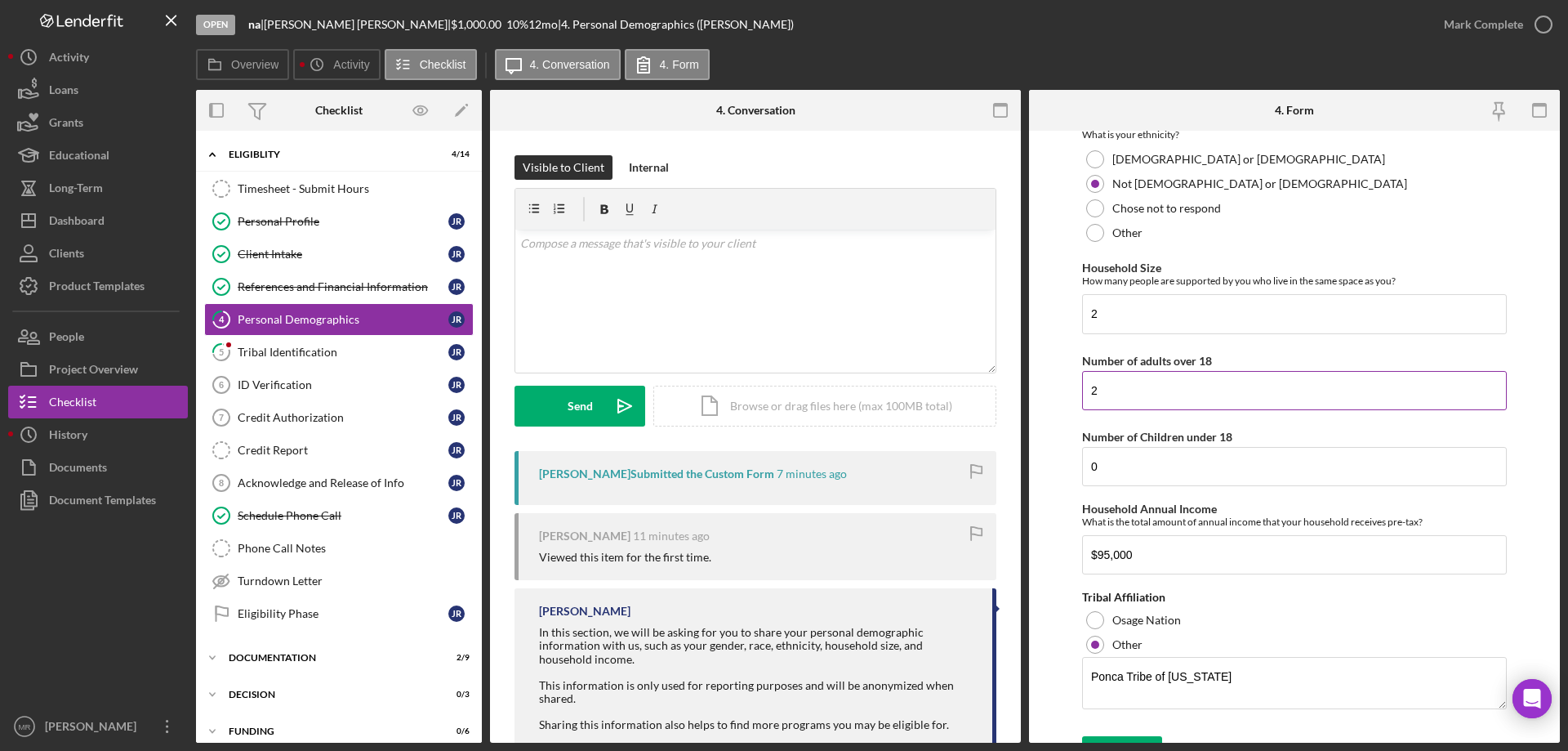
scroll to position [780, 0]
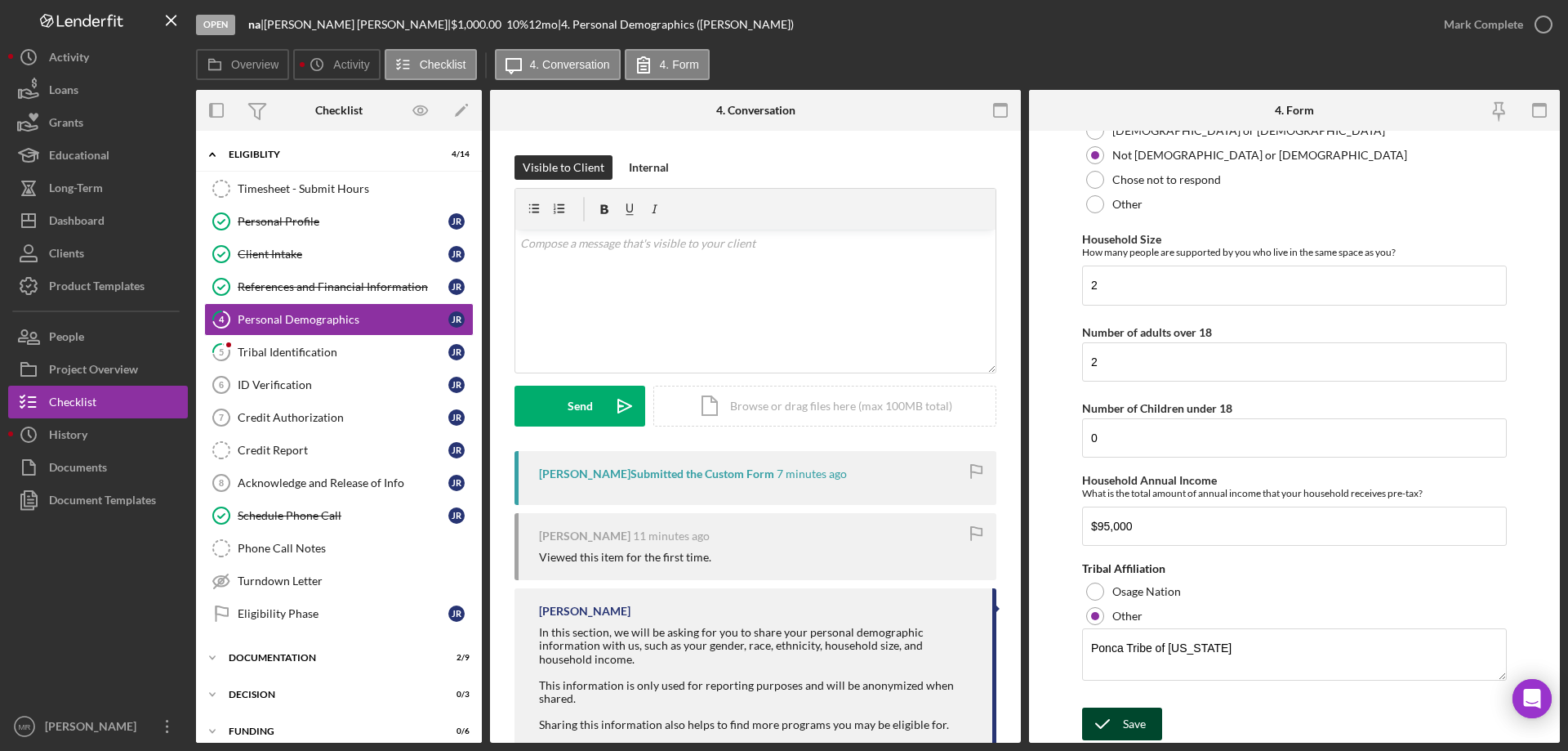
click at [1107, 714] on icon "submit" at bounding box center [1103, 724] width 41 height 41
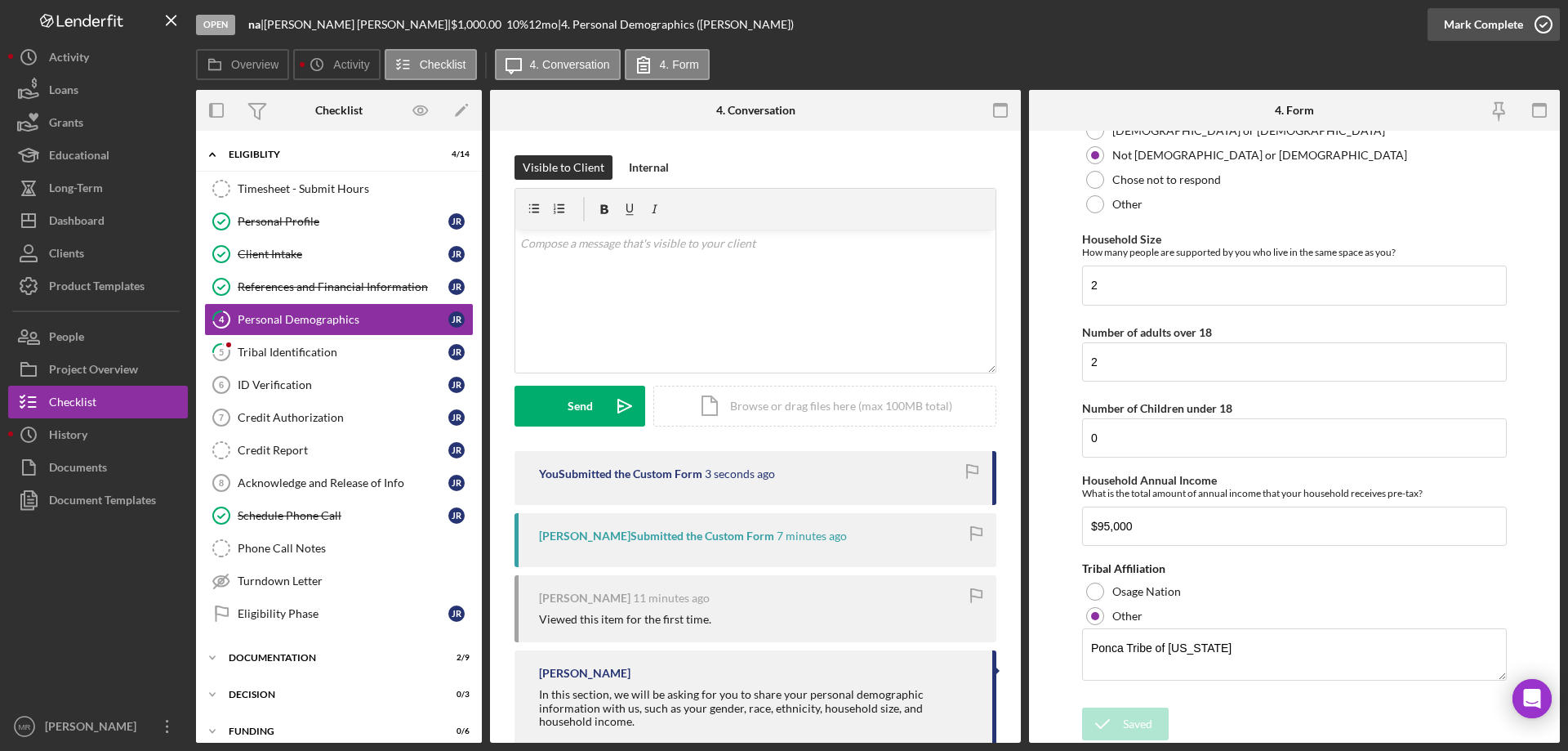
click at [1547, 28] on icon "button" at bounding box center [1544, 25] width 41 height 41
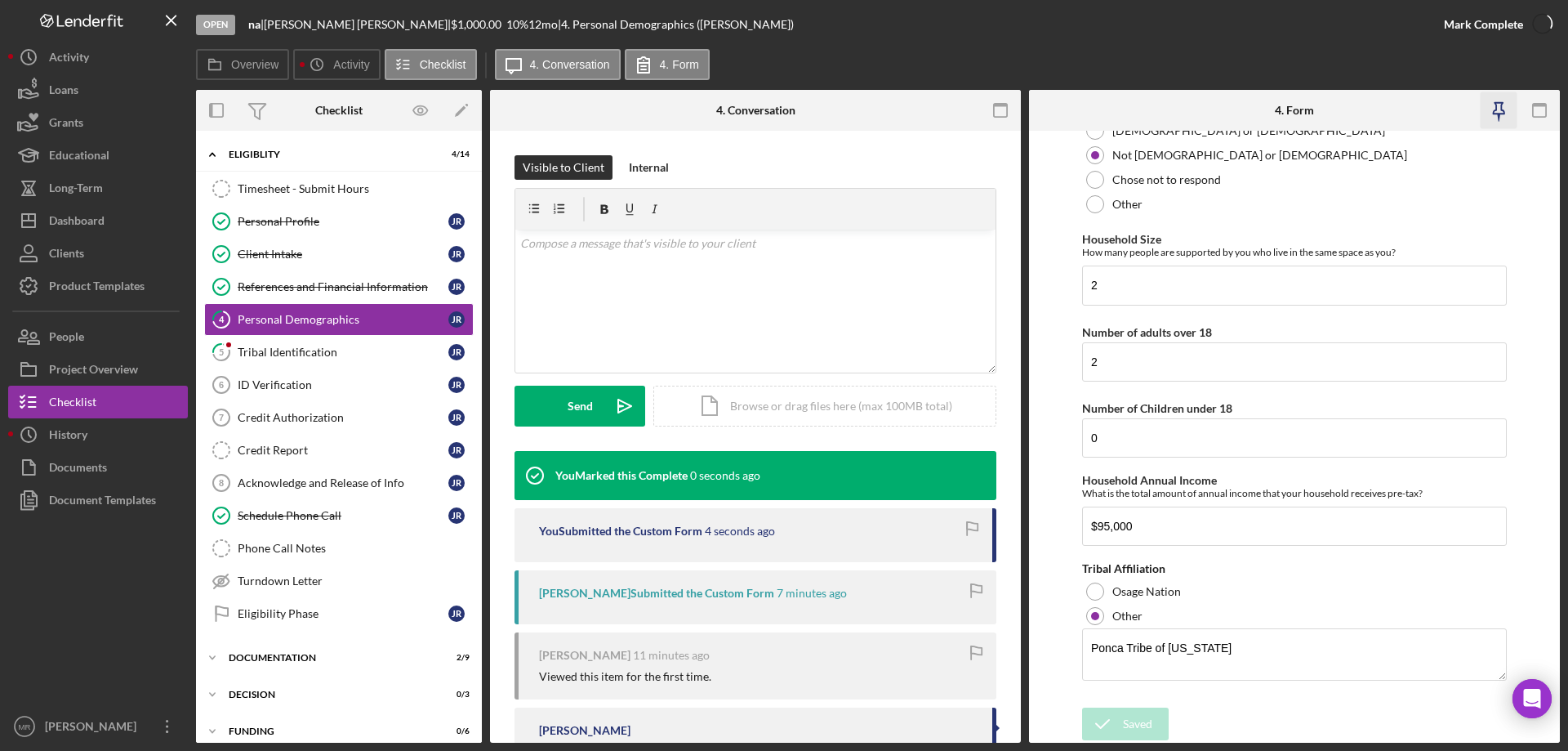
scroll to position [0, 0]
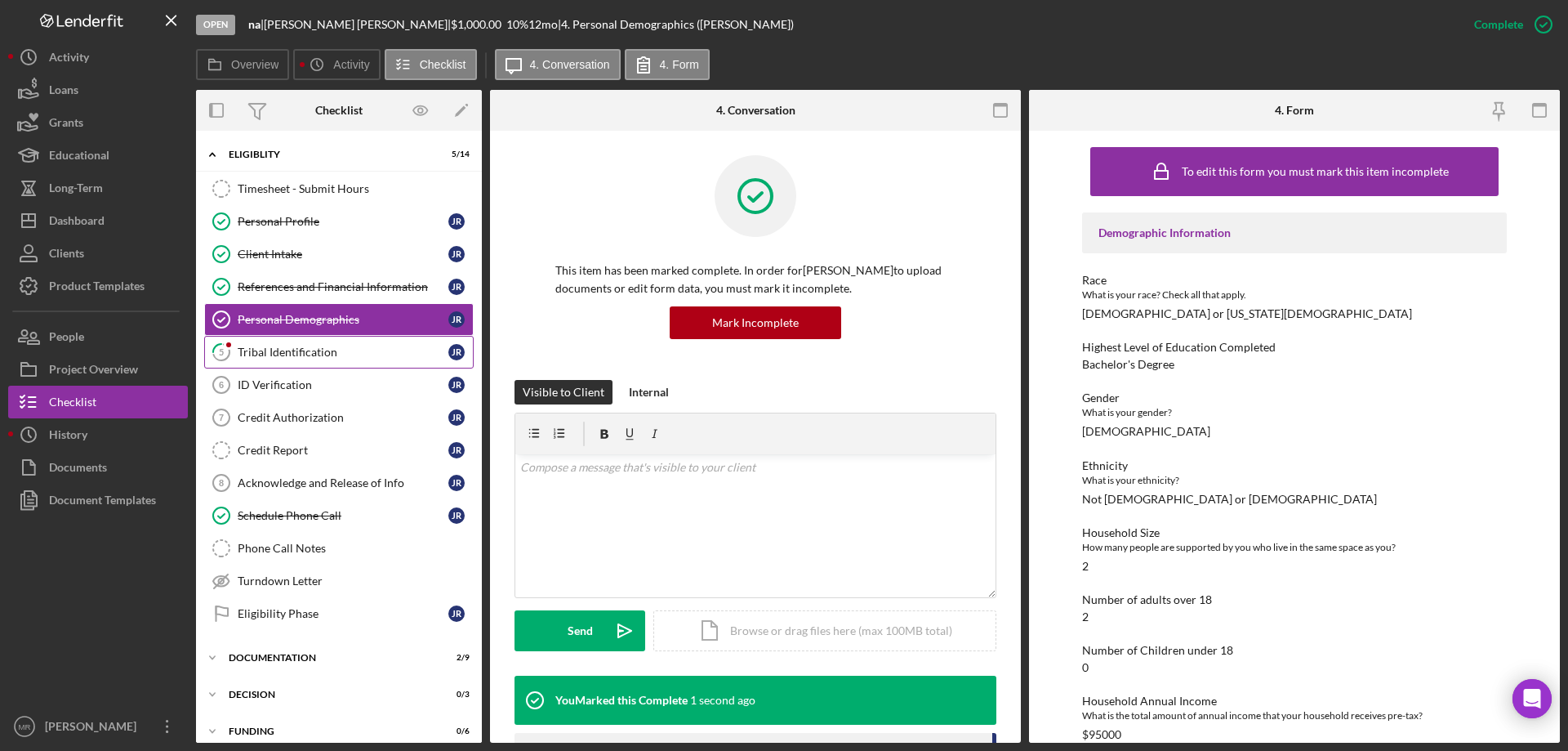
click at [299, 348] on div "Tribal Identification" at bounding box center [343, 352] width 210 height 13
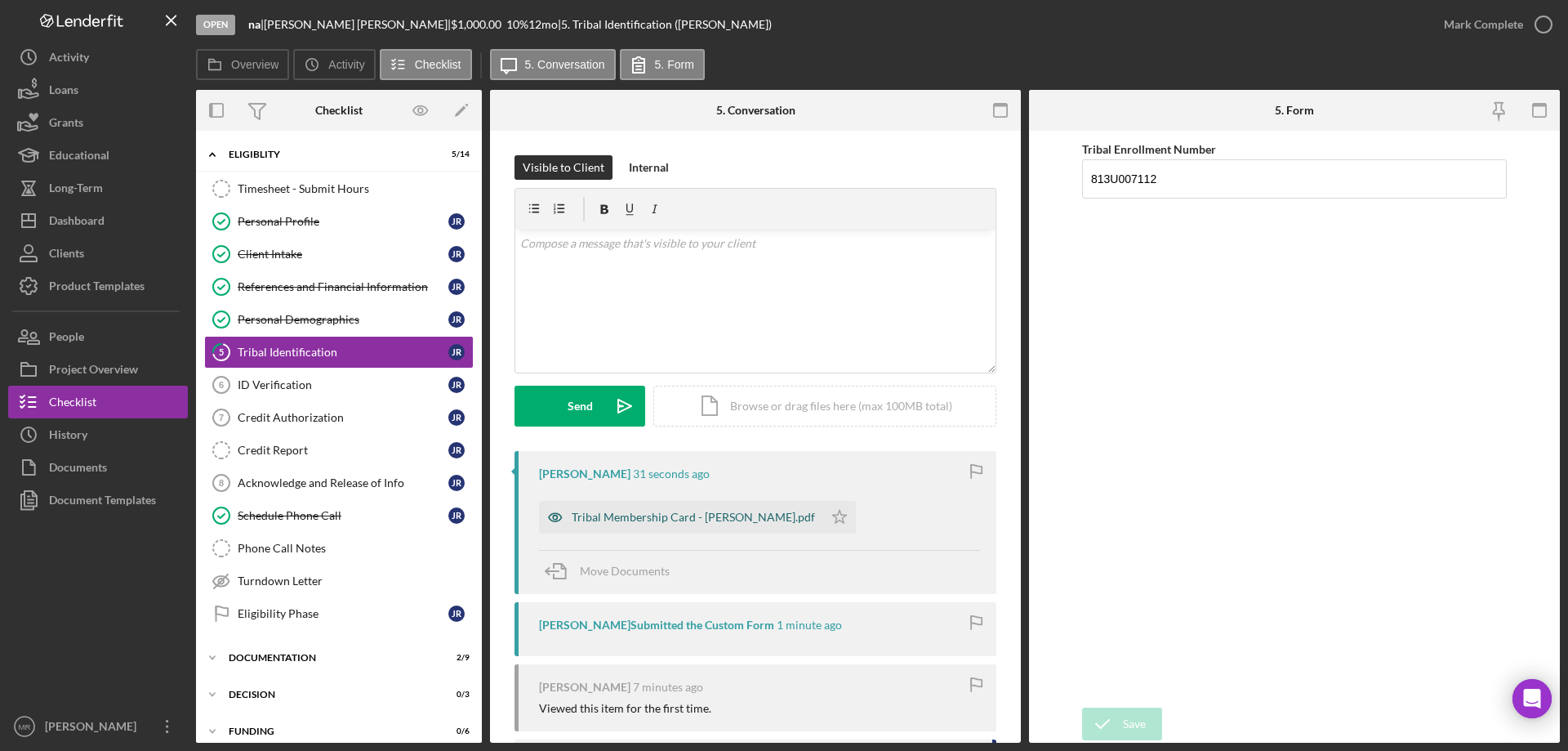
click at [660, 517] on div "Tribal Membership Card - [PERSON_NAME].pdf" at bounding box center [693, 517] width 244 height 13
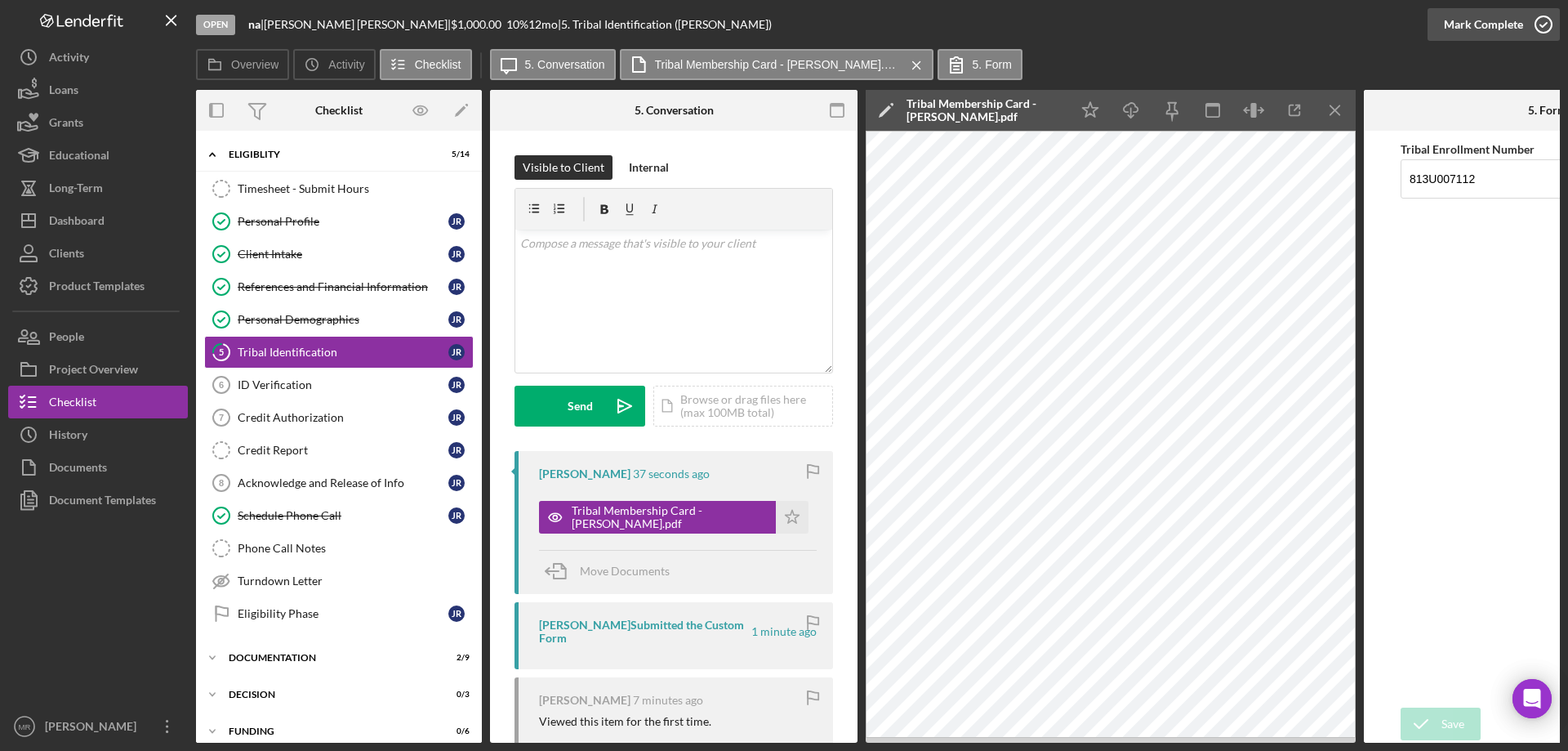
click at [1541, 21] on icon "button" at bounding box center [1544, 25] width 41 height 41
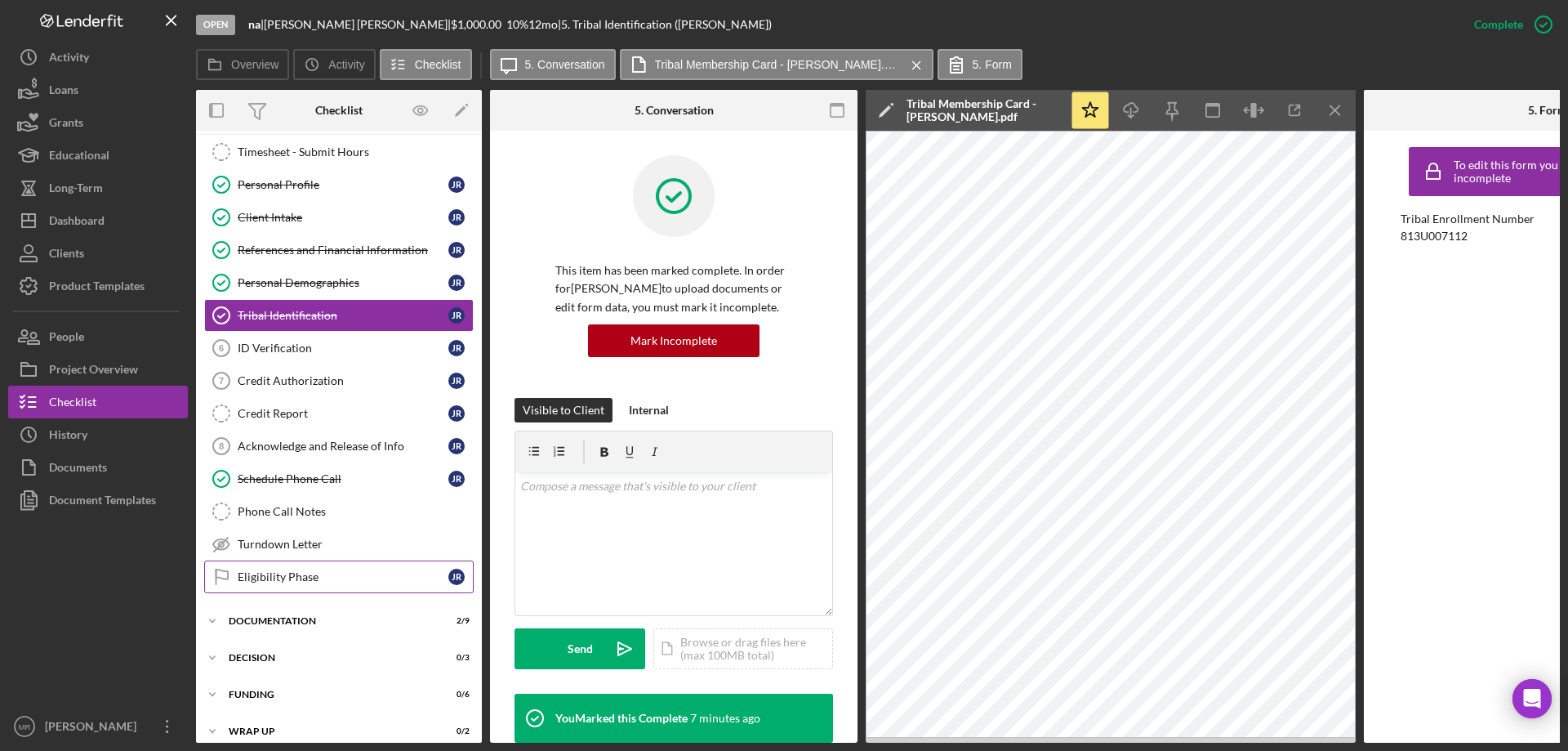
scroll to position [56, 0]
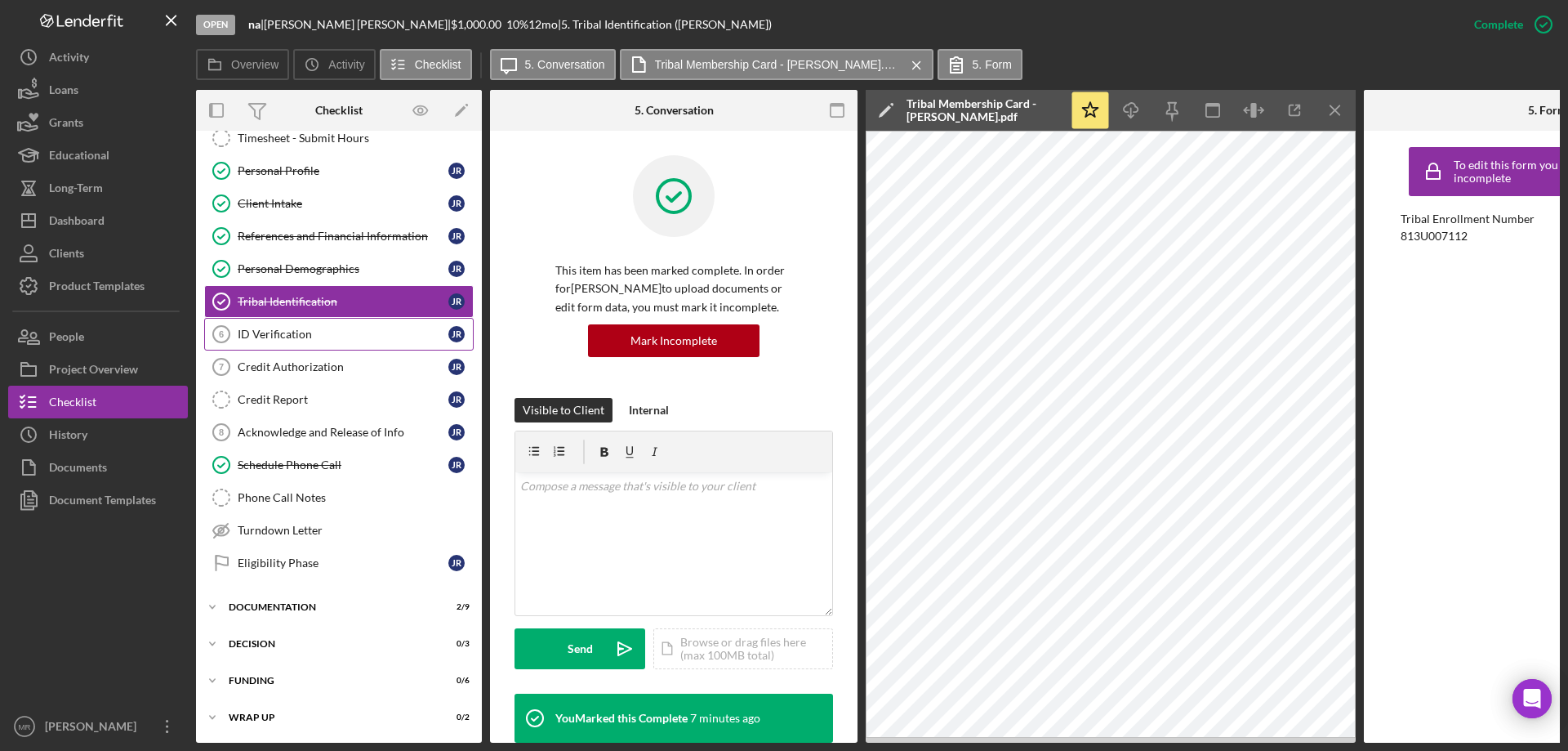
click at [282, 328] on div "ID Verification" at bounding box center [343, 334] width 210 height 13
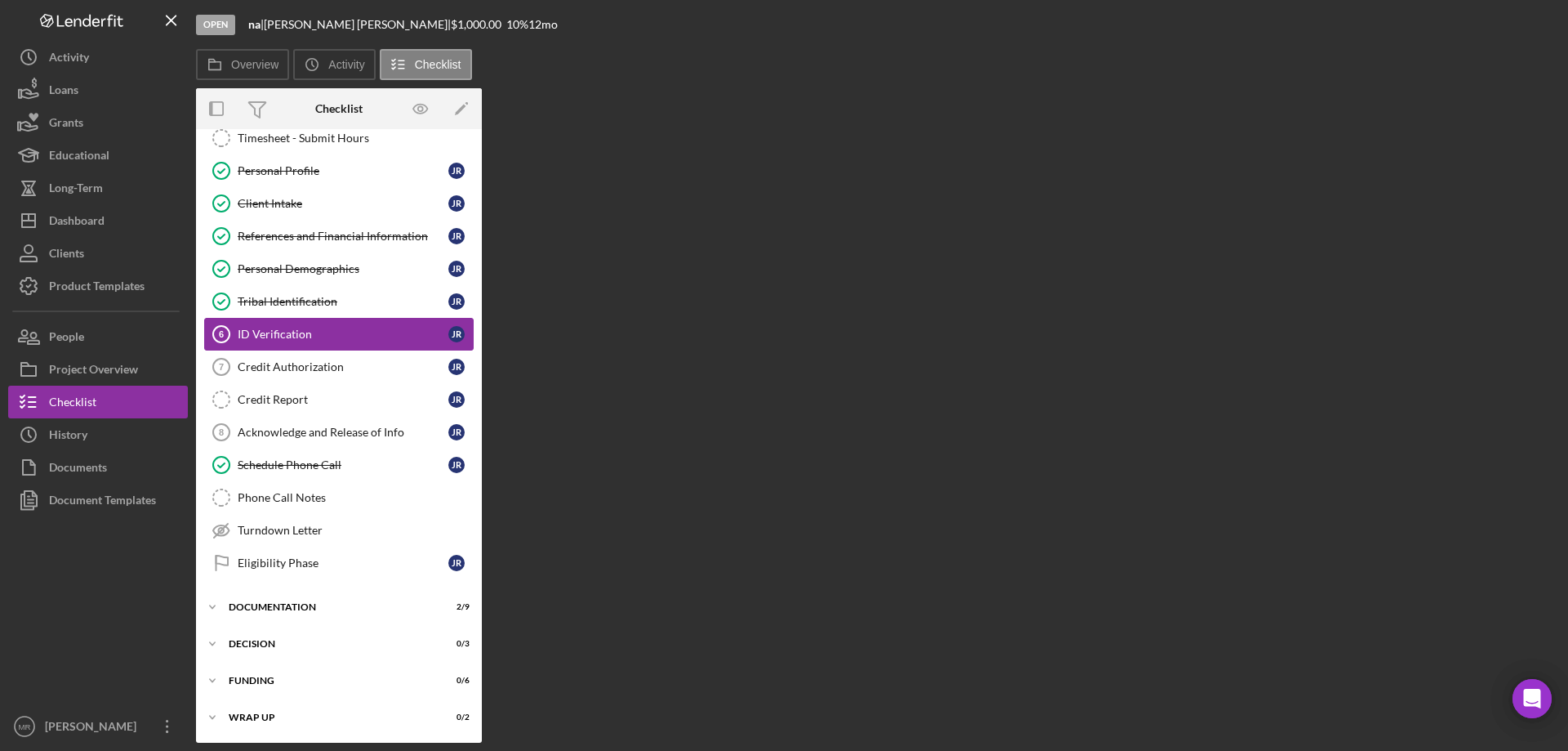
scroll to position [50, 0]
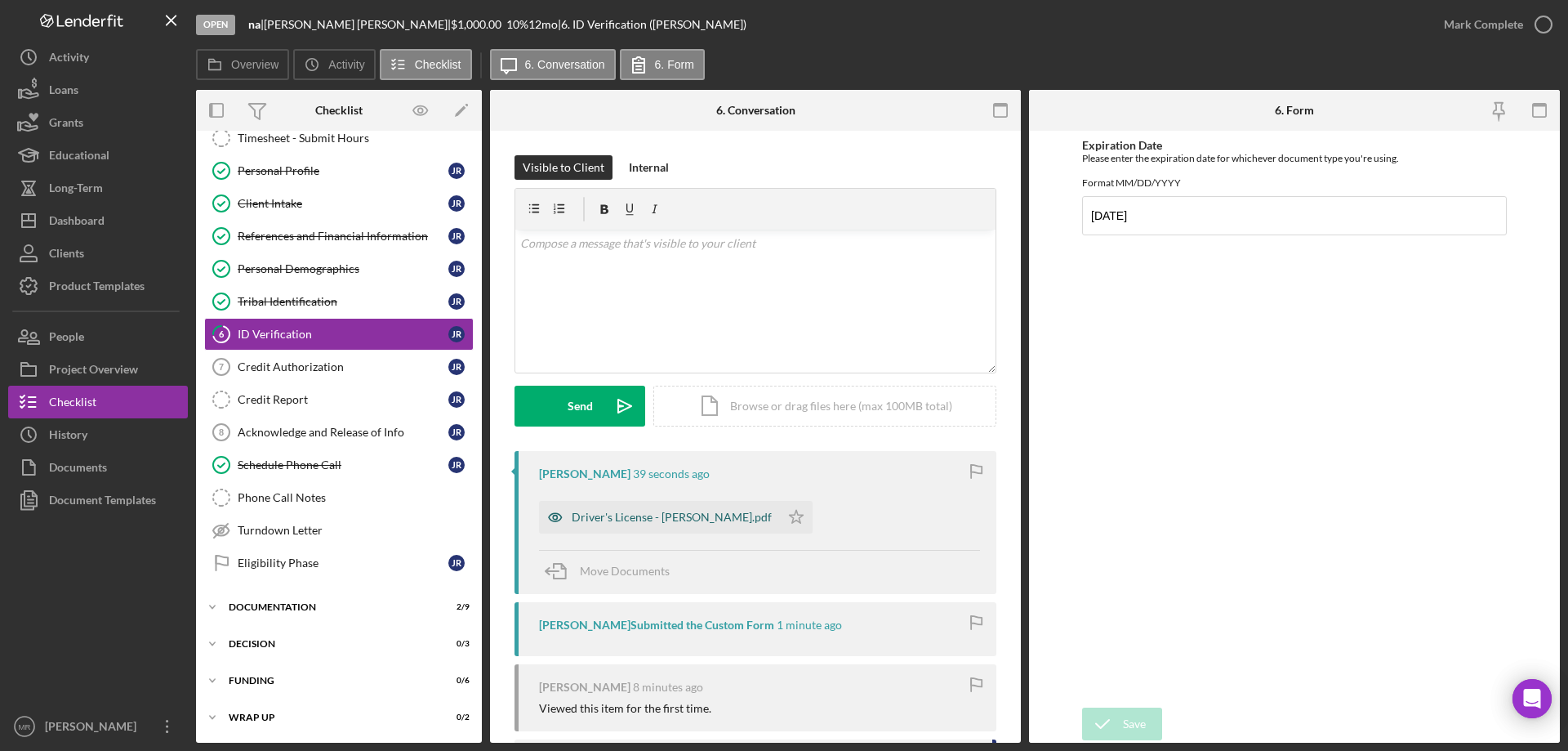
click at [676, 506] on div "Driver's License - [PERSON_NAME].pdf" at bounding box center [660, 517] width 241 height 33
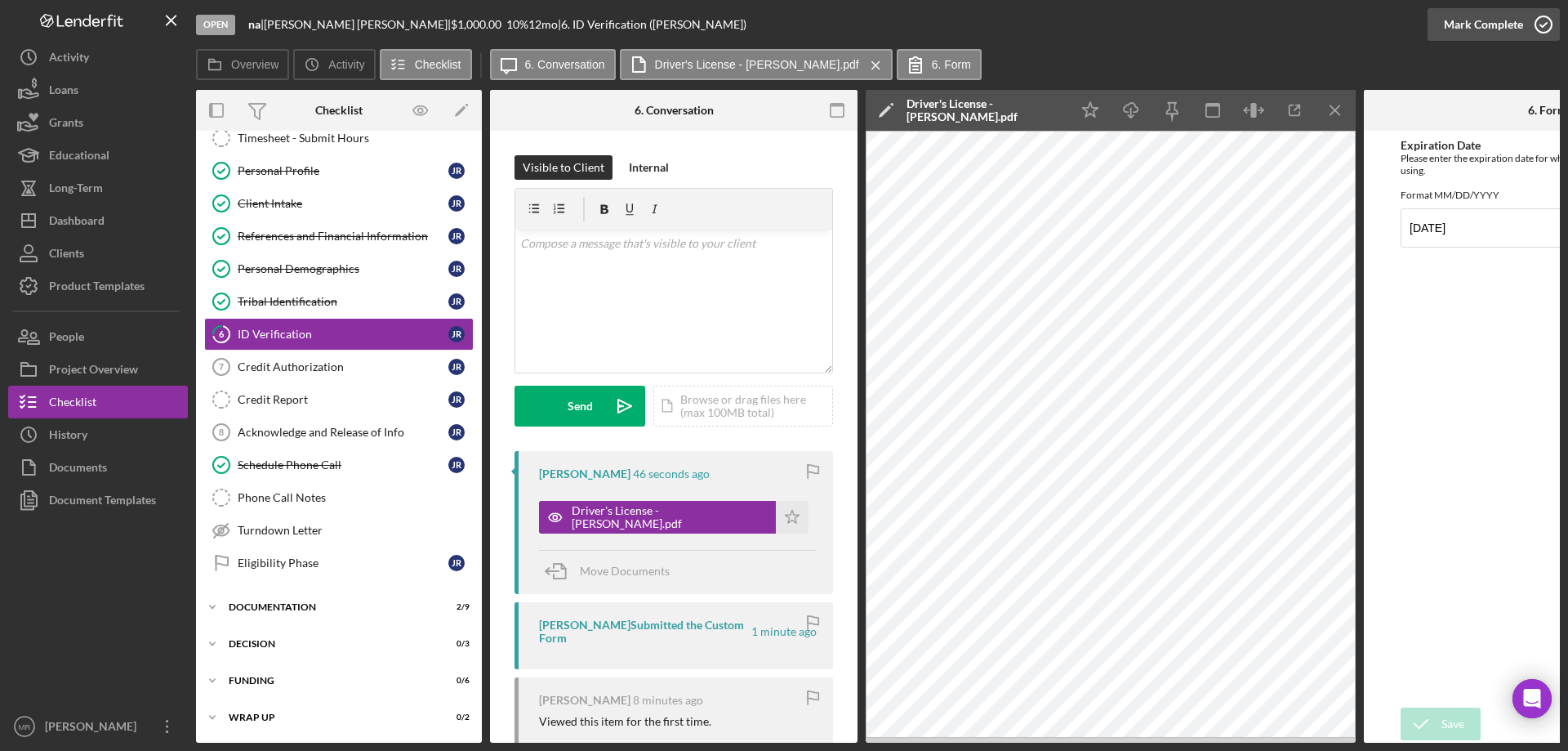
click at [1541, 18] on icon "button" at bounding box center [1544, 25] width 41 height 41
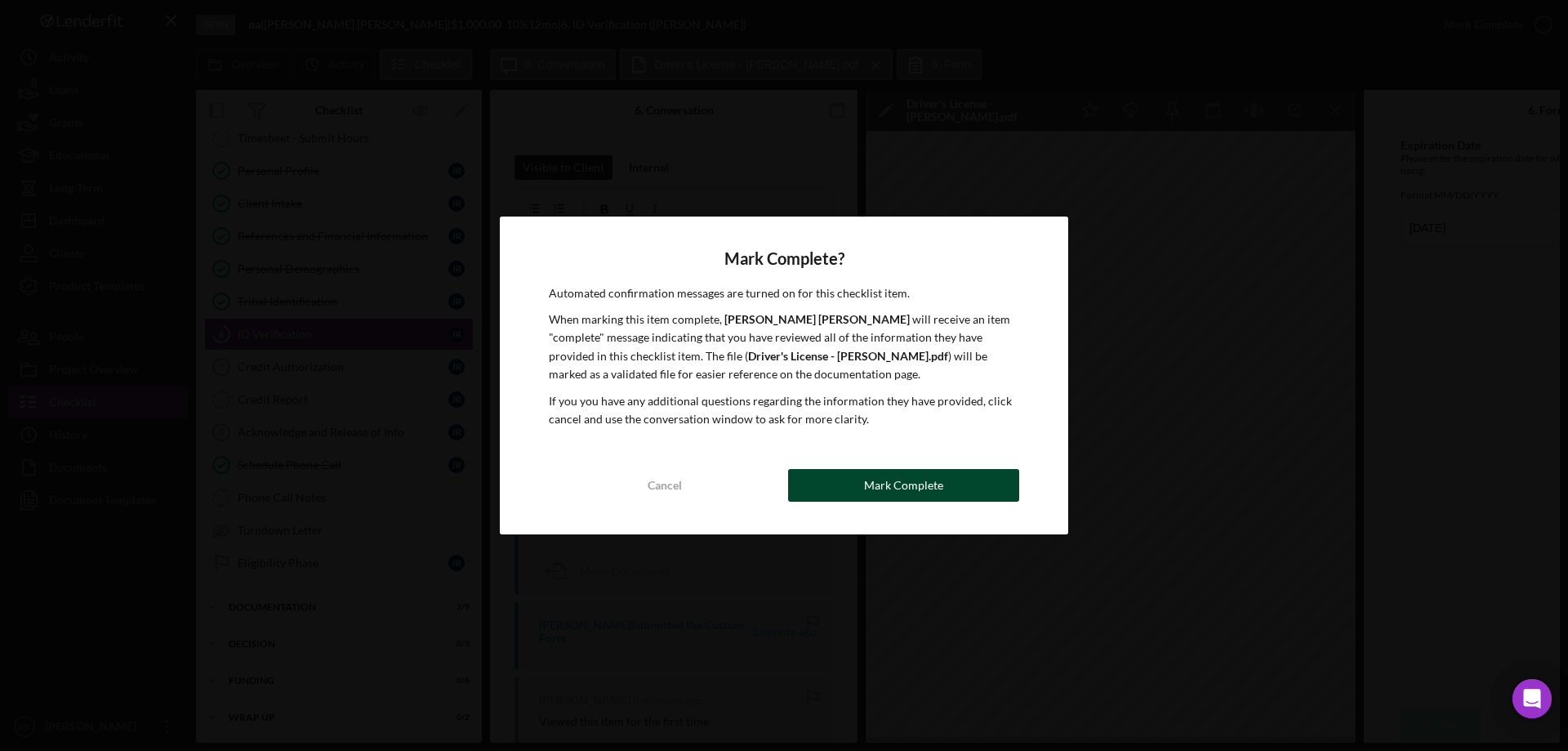
click at [936, 491] on div "Mark Complete" at bounding box center [903, 485] width 80 height 33
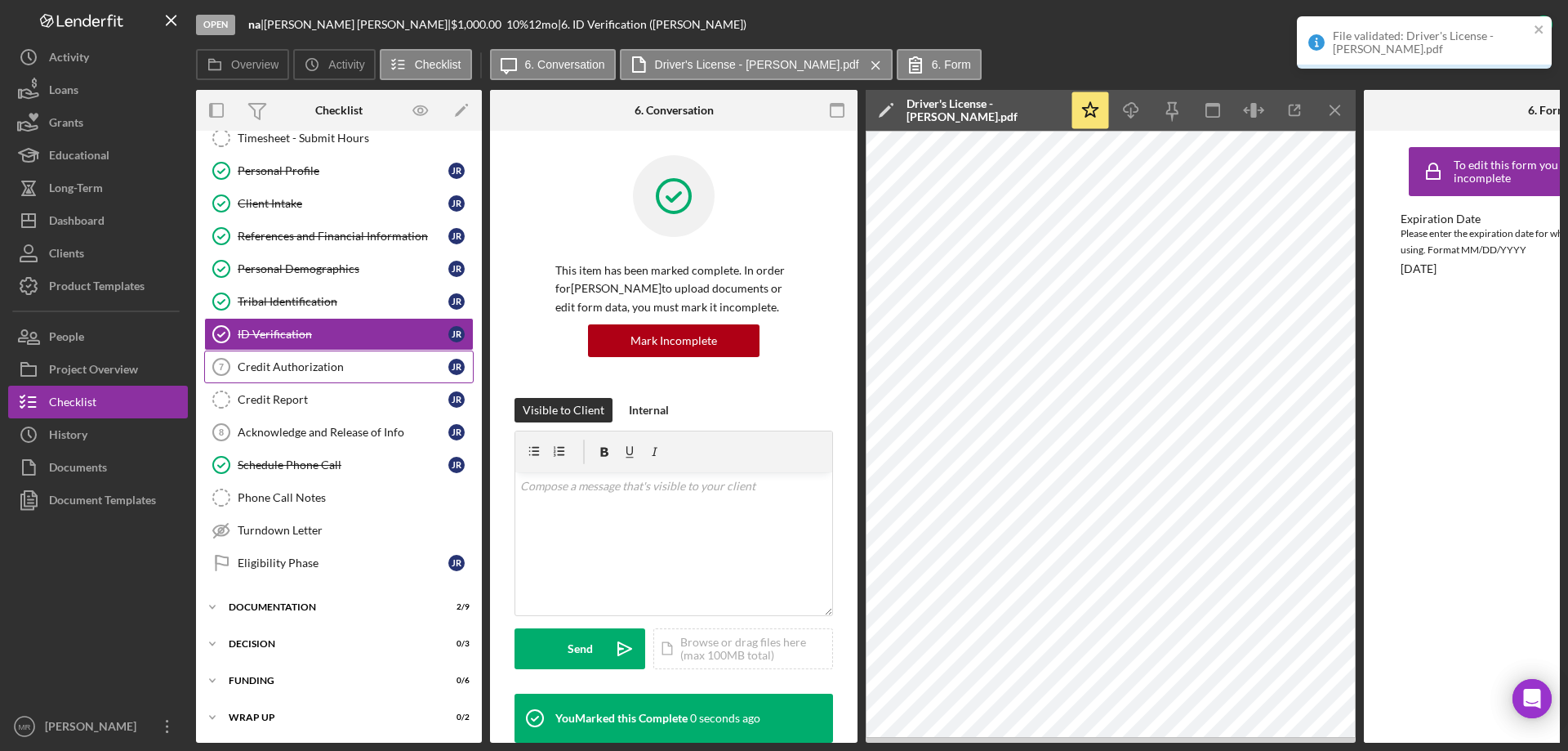
click at [293, 376] on link "Credit Authorization 7 Credit Authorization J R" at bounding box center [339, 367] width 269 height 33
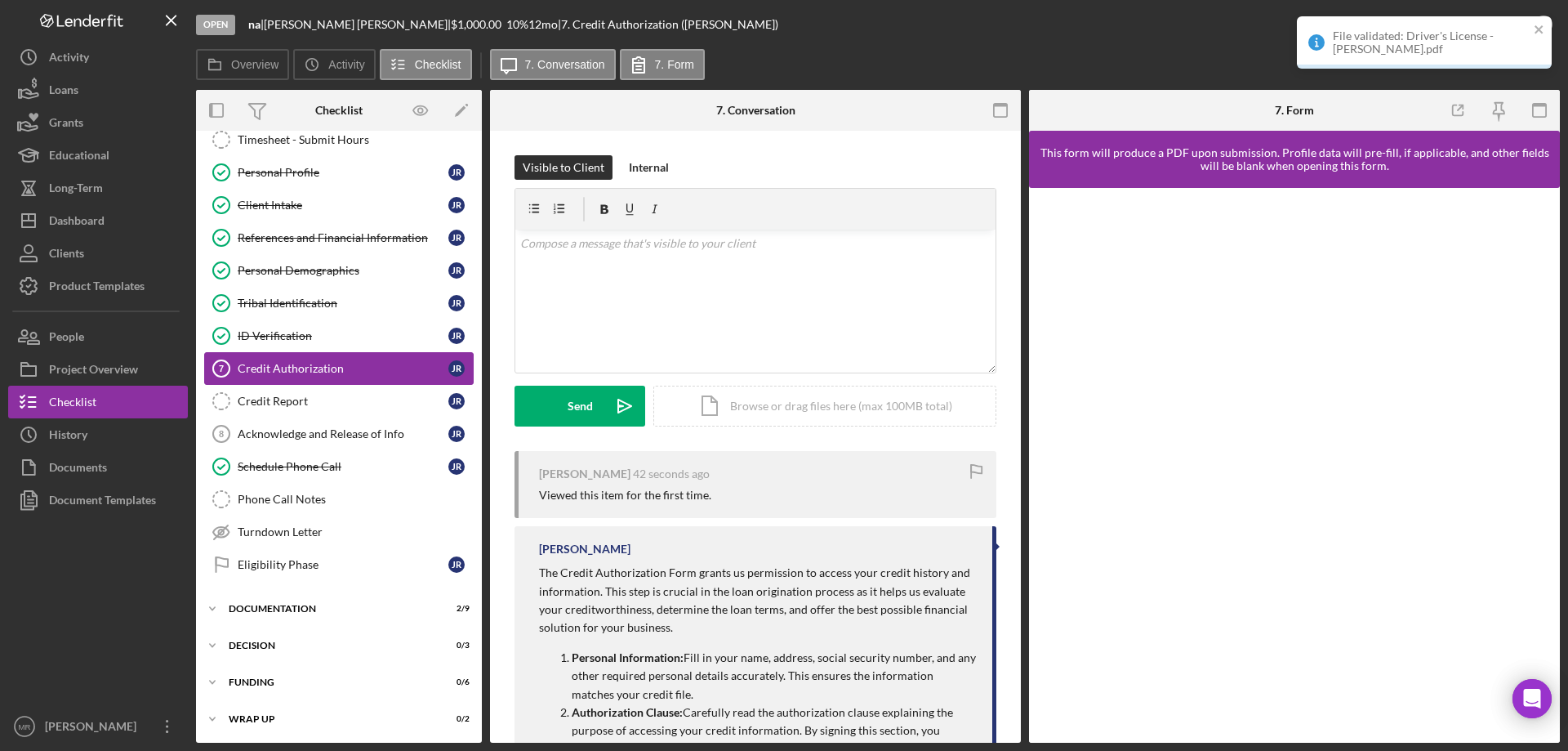
scroll to position [50, 0]
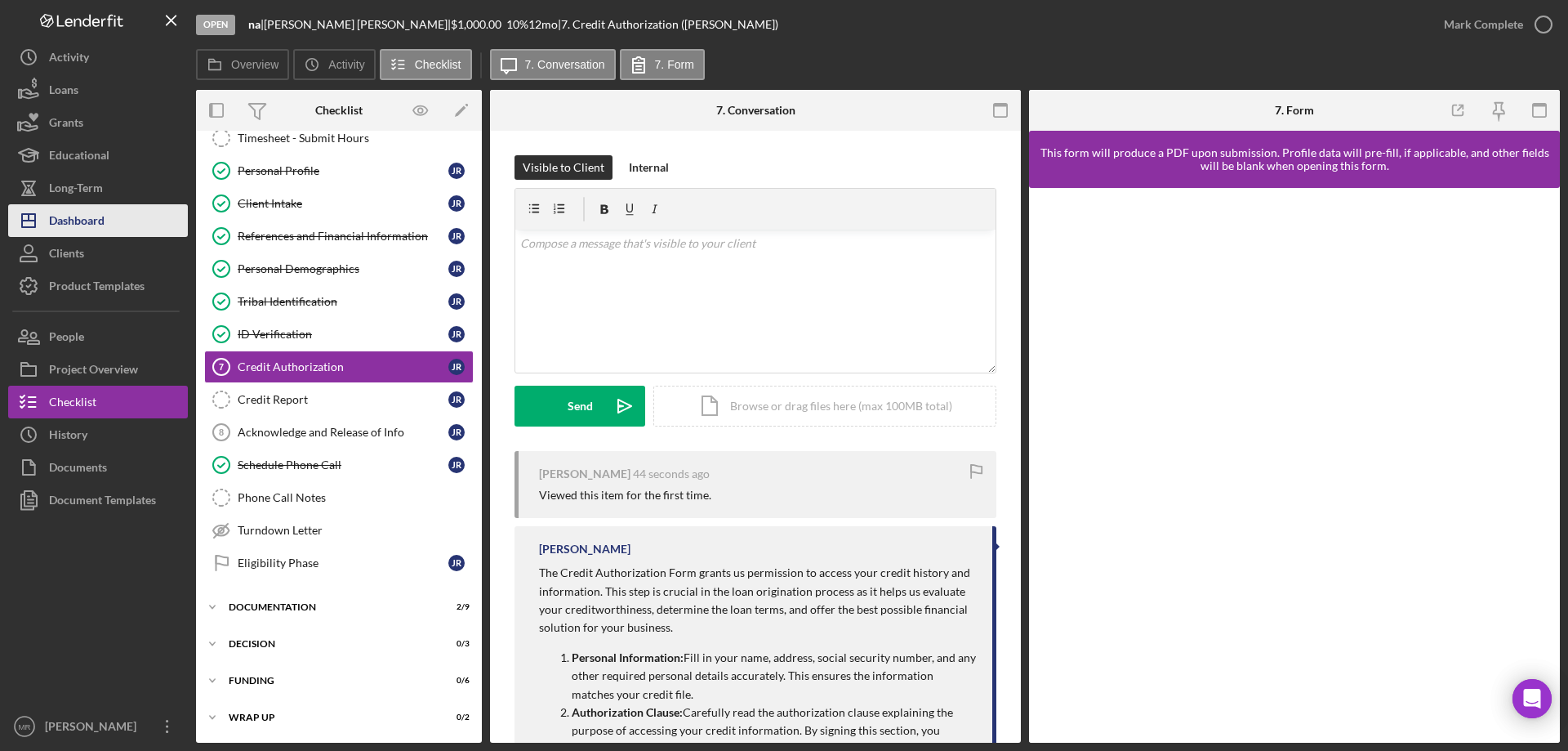
click at [79, 225] on div "Dashboard" at bounding box center [76, 222] width 56 height 37
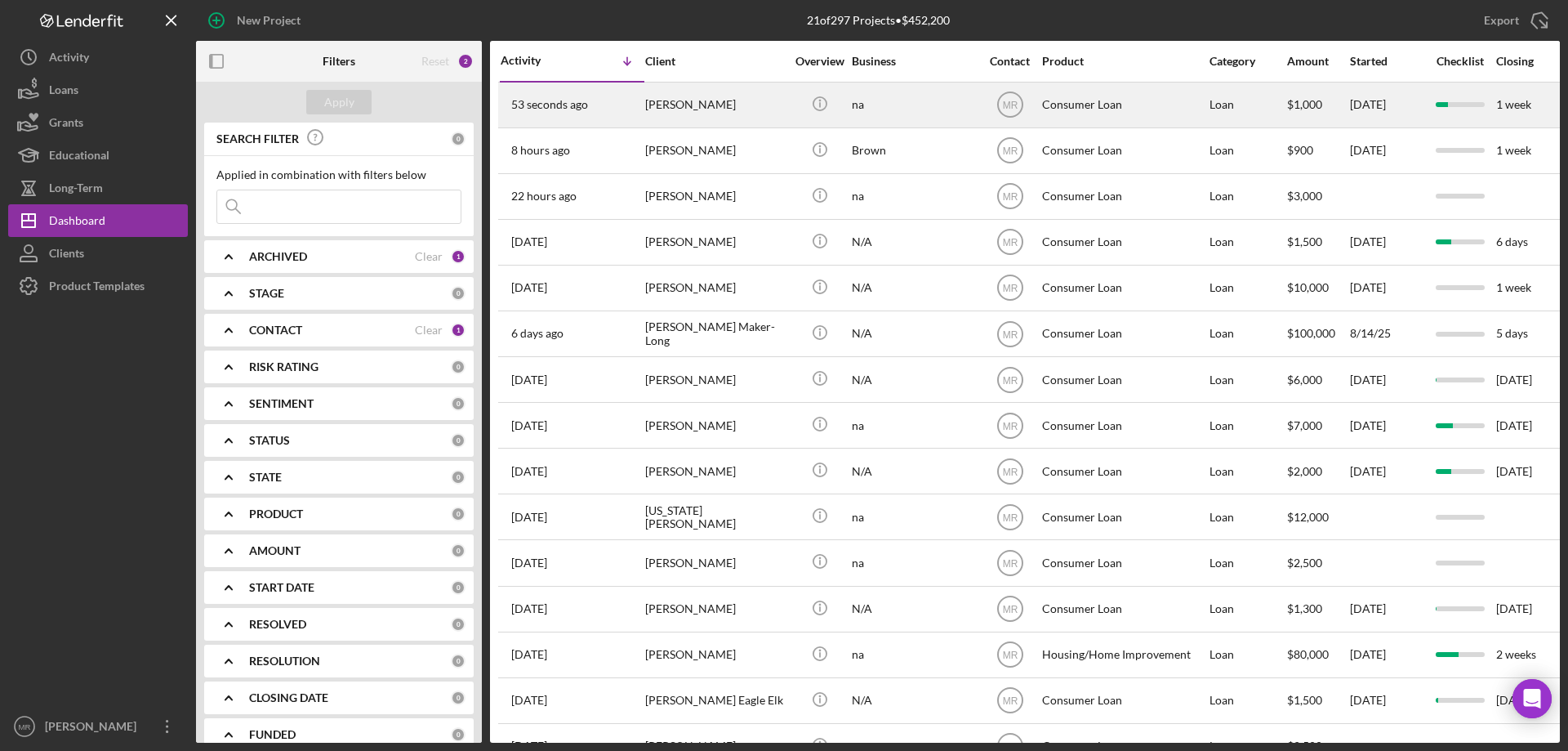
click at [712, 101] on div "[PERSON_NAME]" at bounding box center [714, 104] width 139 height 44
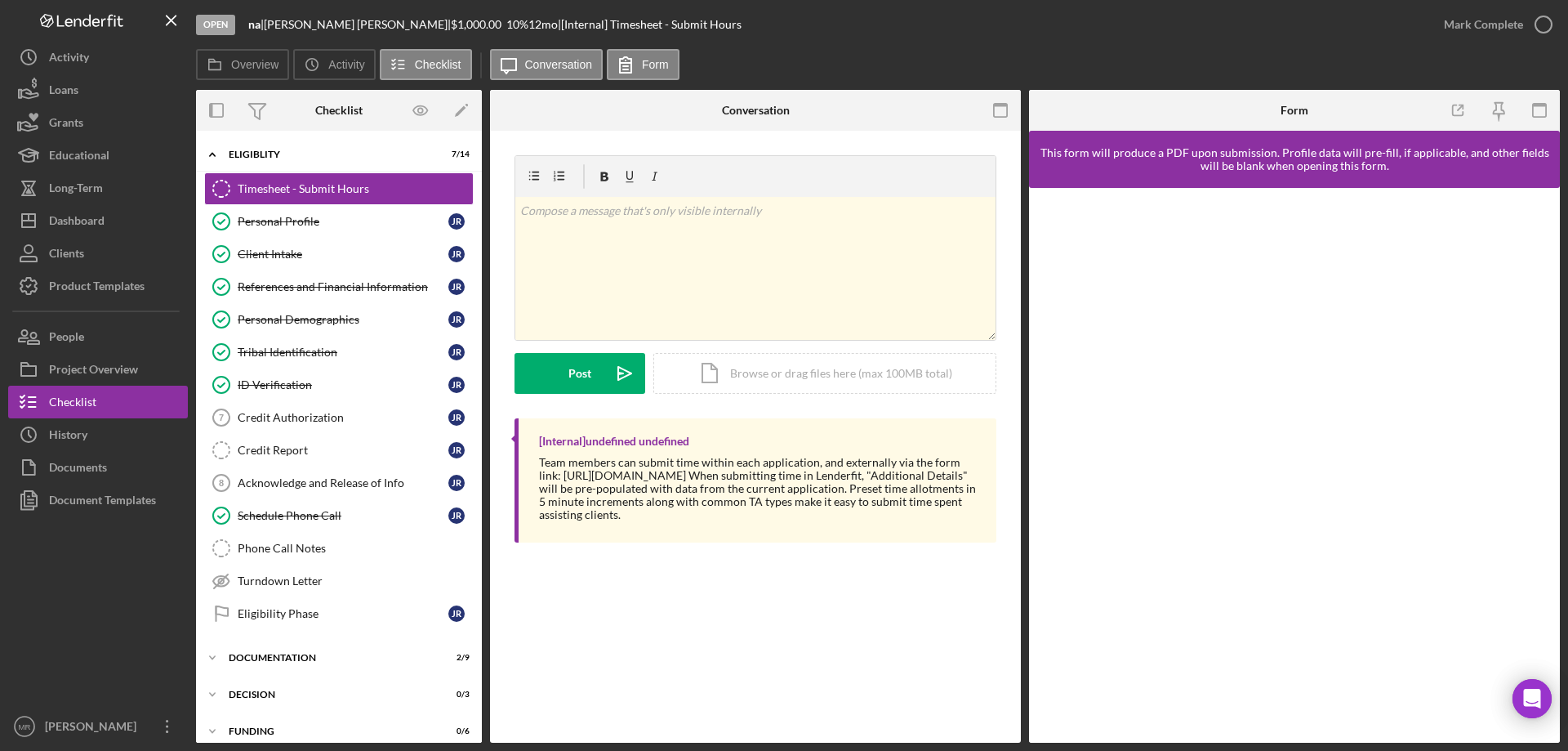
drag, startPoint x: 860, startPoint y: 103, endPoint x: 867, endPoint y: 112, distance: 11.4
click at [860, 104] on div at bounding box center [932, 110] width 177 height 41
click at [287, 413] on div "Credit Authorization" at bounding box center [343, 417] width 210 height 13
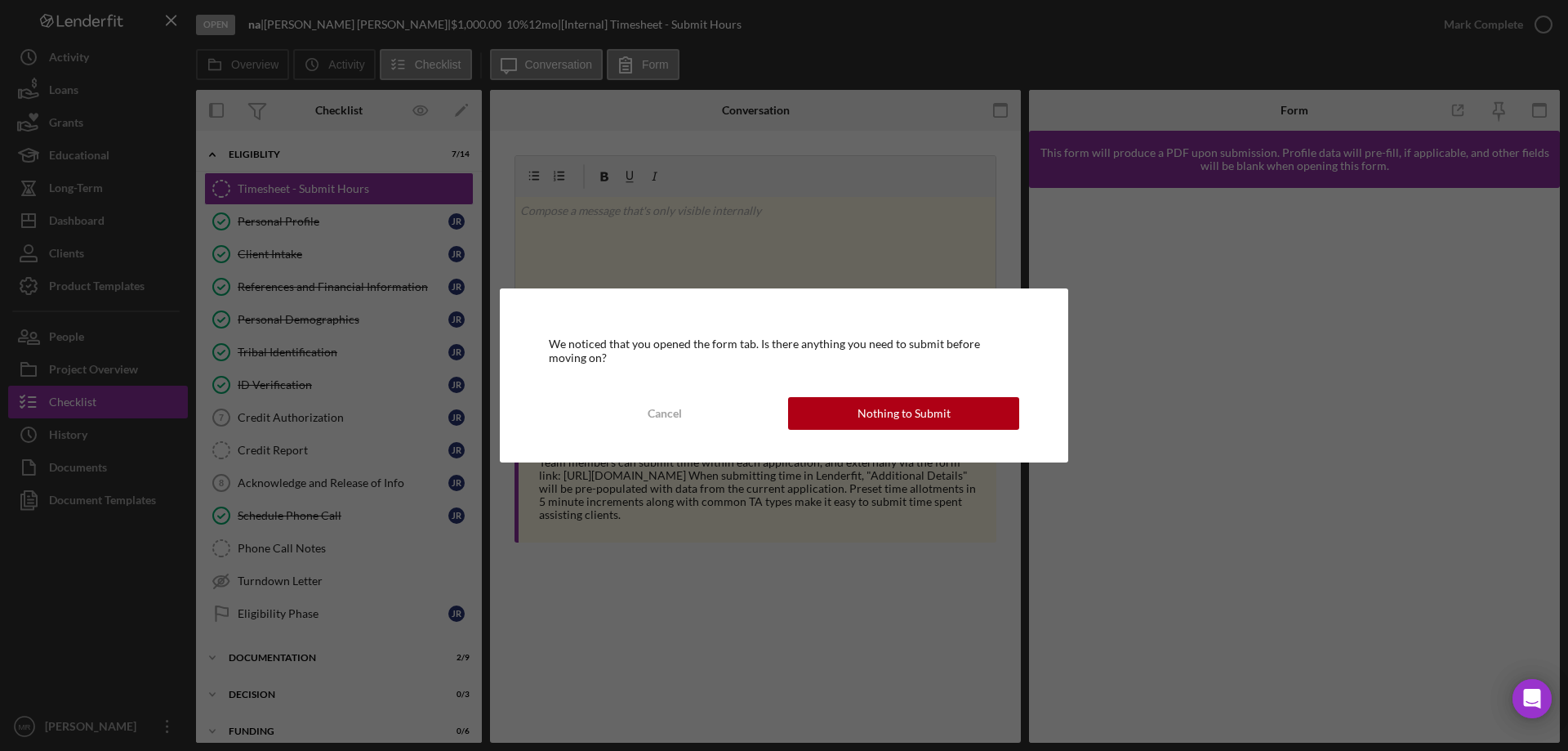
drag, startPoint x: 856, startPoint y: 414, endPoint x: 870, endPoint y: 417, distance: 14.3
click at [861, 416] on button "Nothing to Submit" at bounding box center [903, 413] width 231 height 33
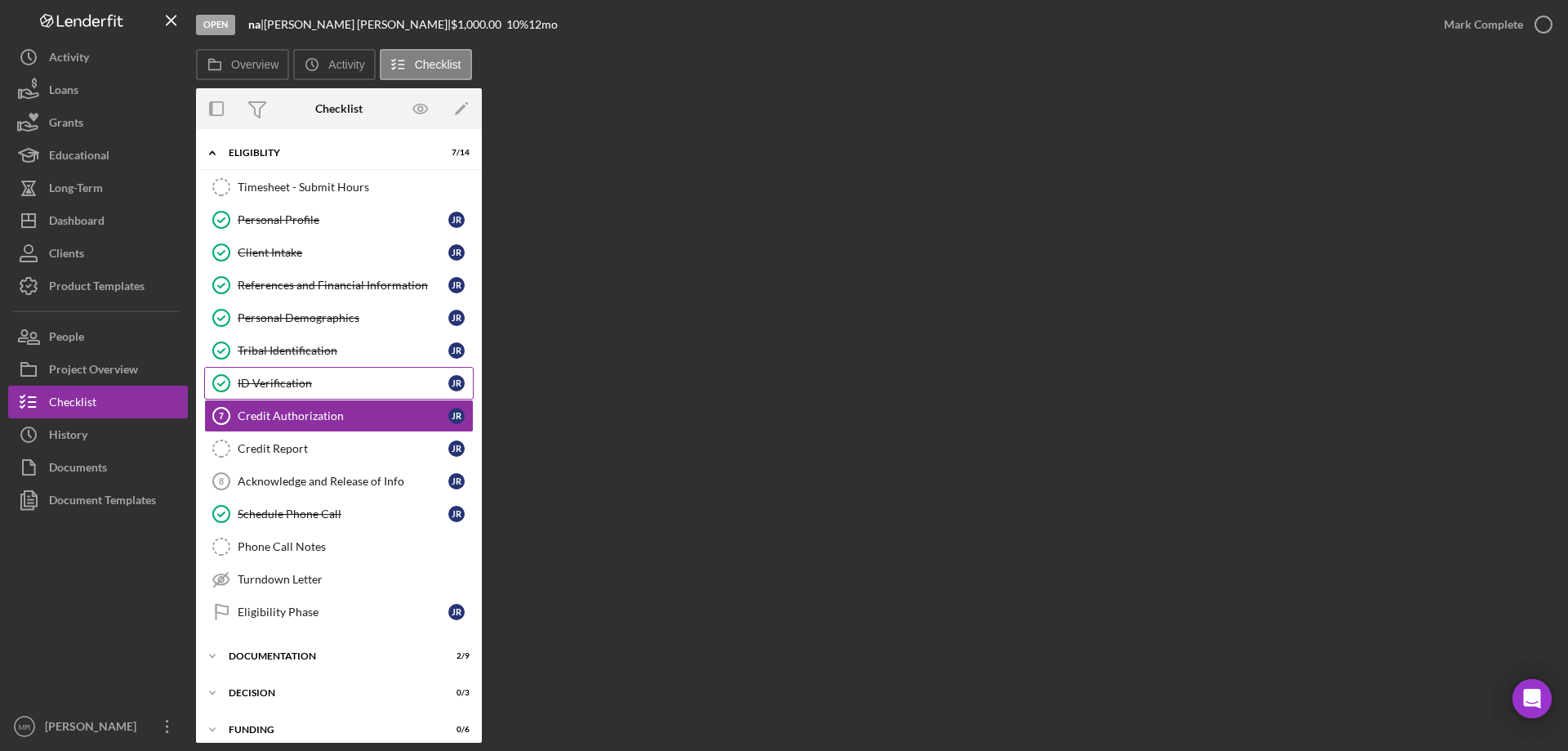
click at [274, 382] on div "ID Verification" at bounding box center [343, 382] width 210 height 13
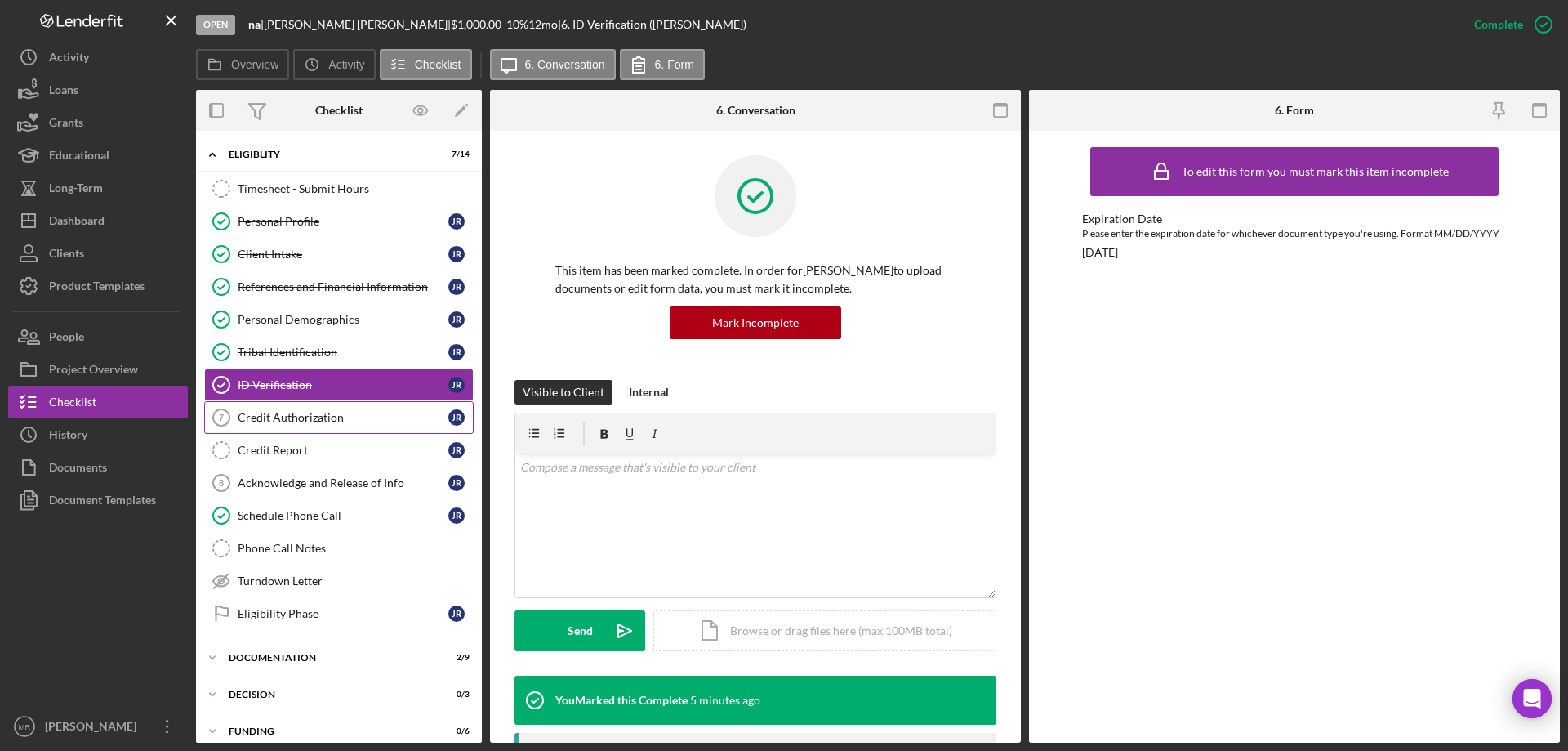
click at [277, 413] on div "Credit Authorization" at bounding box center [343, 417] width 210 height 13
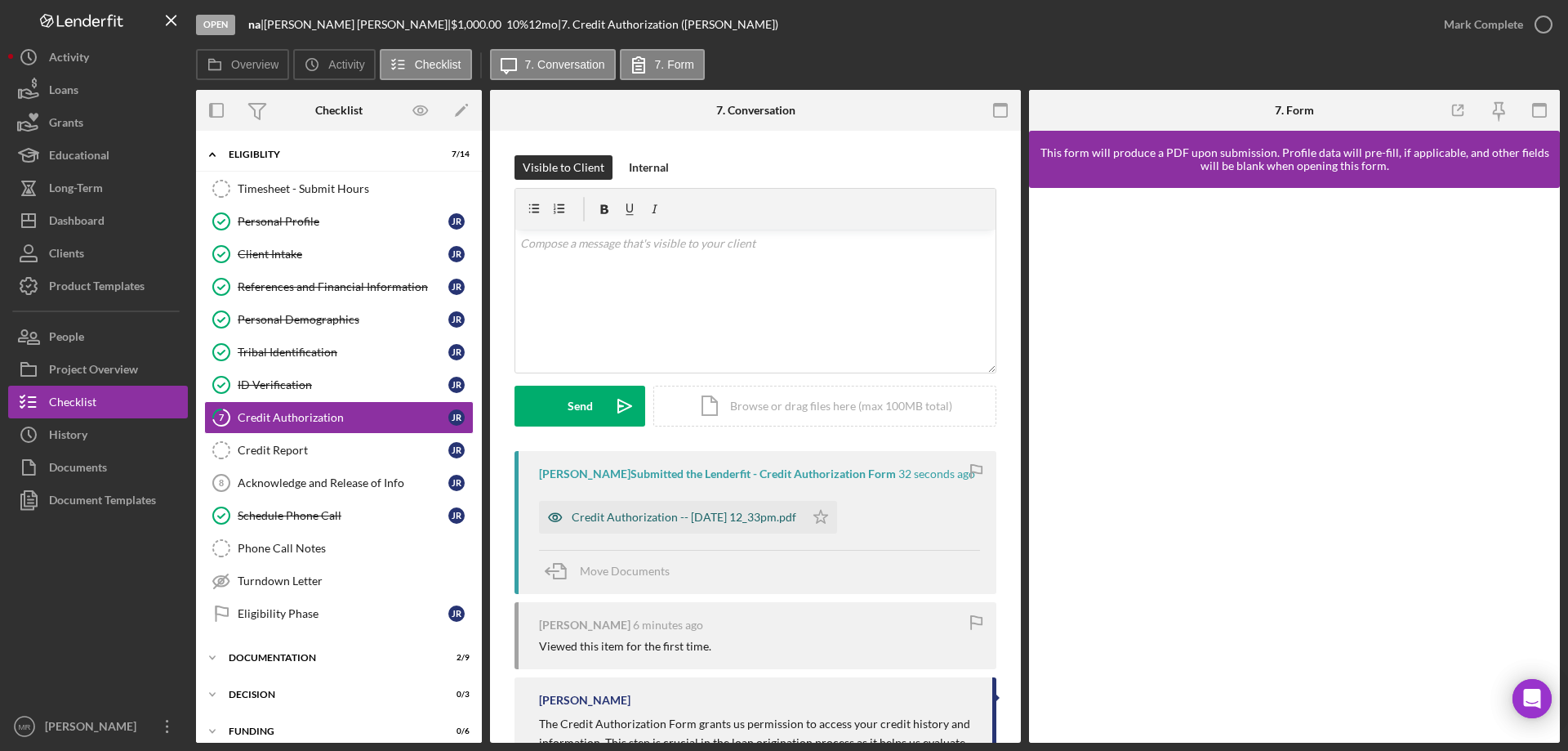
click at [690, 523] on div "Credit Authorization -- [DATE] 12_33pm.pdf" at bounding box center [683, 517] width 225 height 13
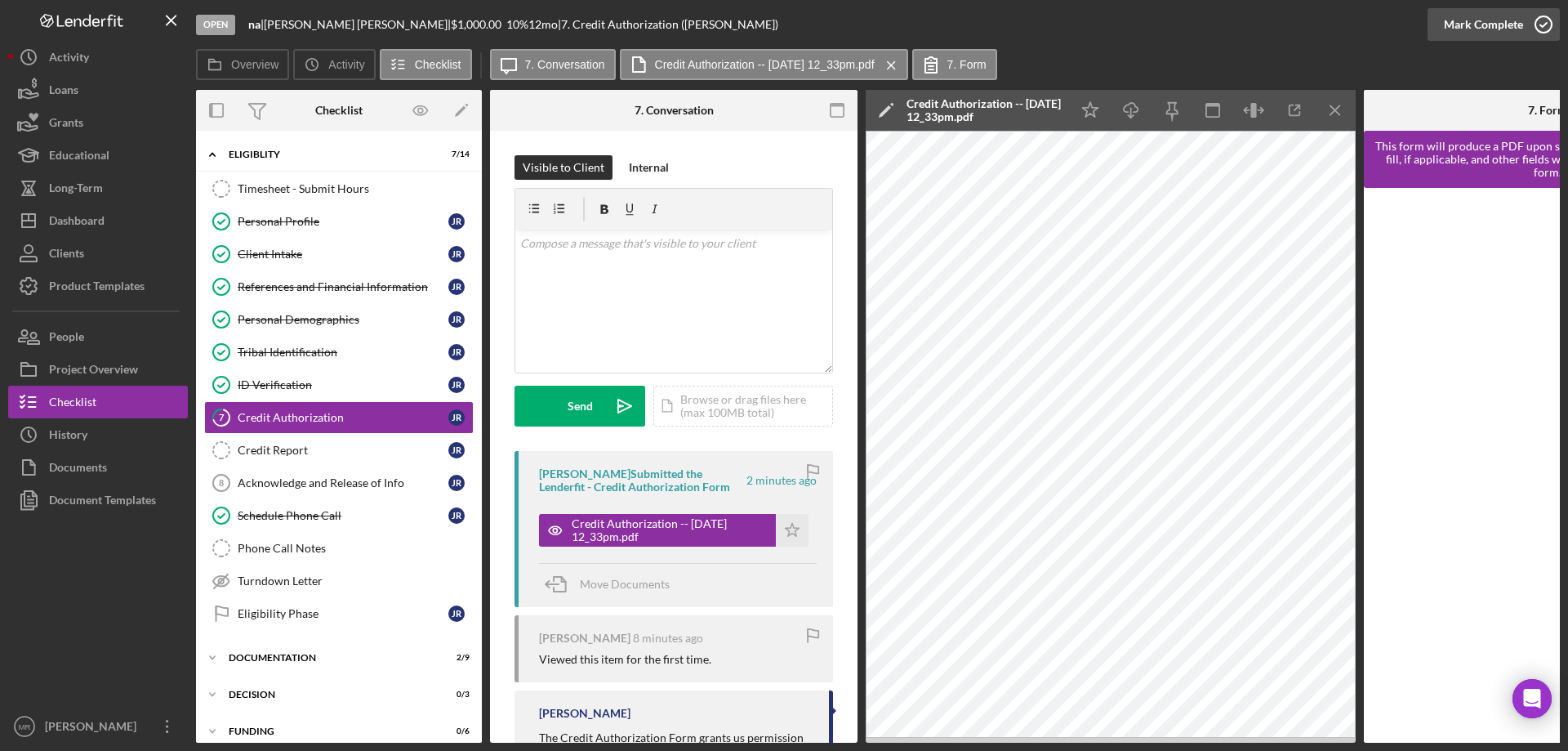
click at [1545, 23] on icon "button" at bounding box center [1544, 25] width 41 height 41
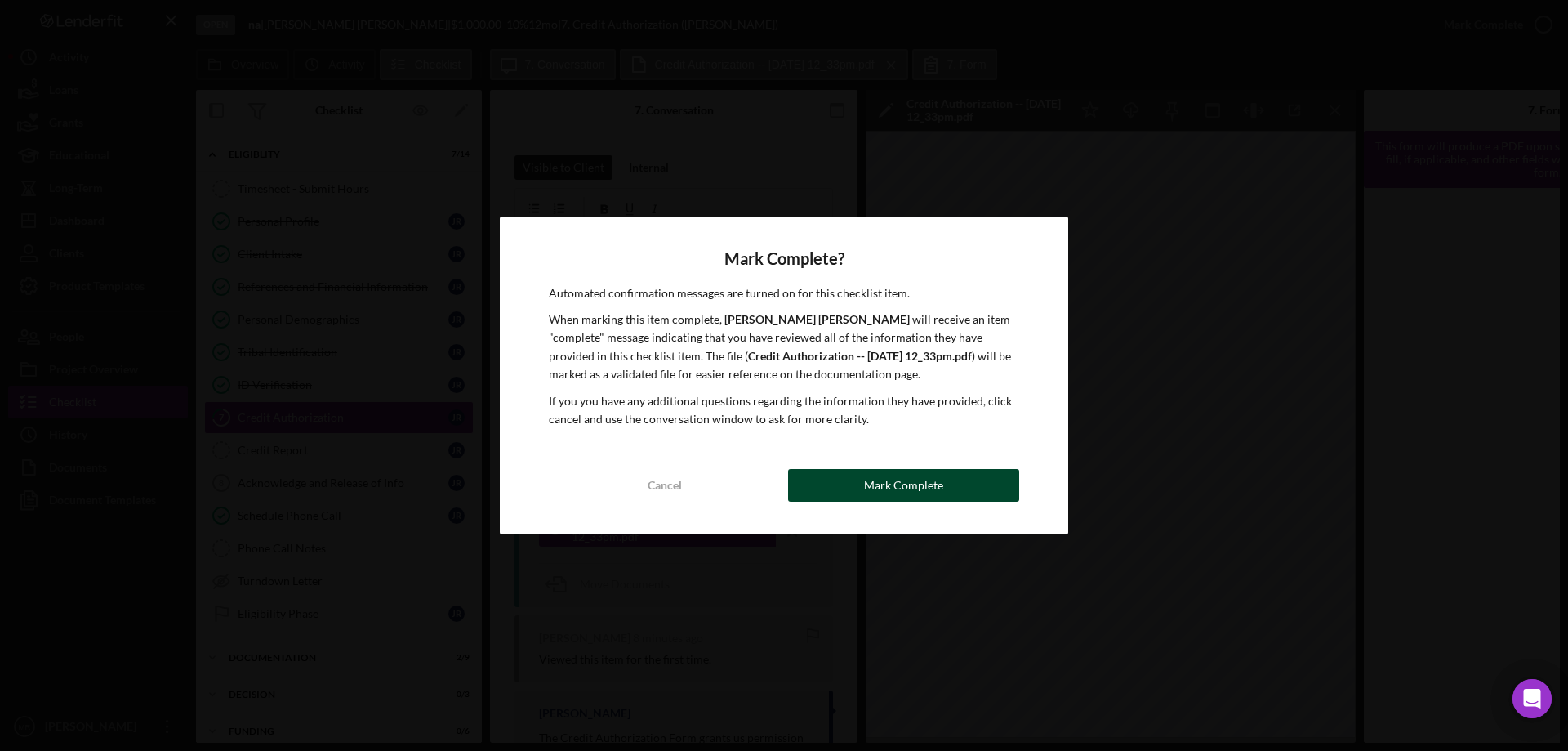
click at [926, 494] on div "Mark Complete" at bounding box center [903, 485] width 80 height 33
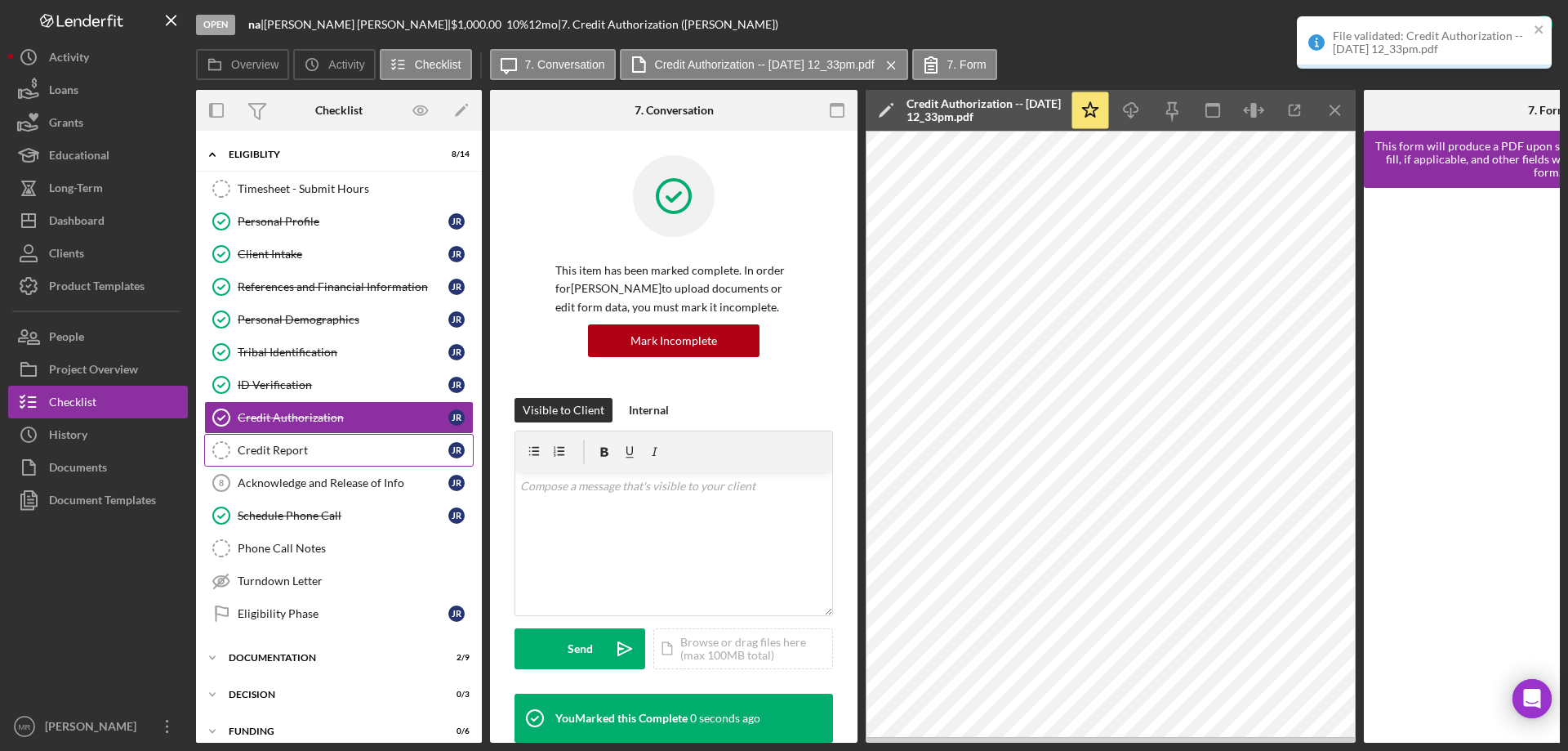
click at [269, 452] on div "Credit Report" at bounding box center [343, 449] width 210 height 13
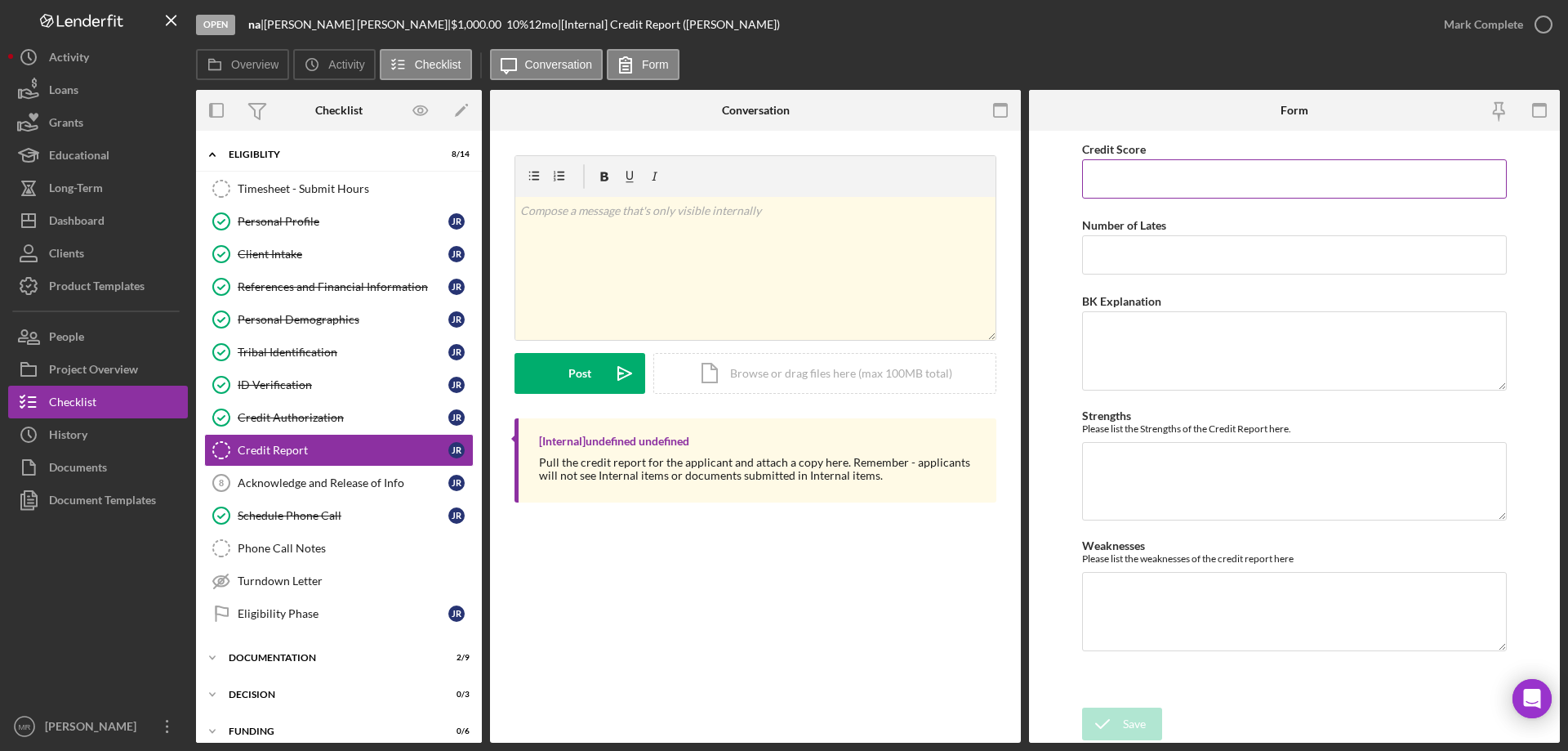
click at [1163, 174] on input "Credit Score" at bounding box center [1294, 179] width 425 height 39
type input "534"
click at [1105, 592] on textarea "Weaknesses" at bounding box center [1294, 611] width 425 height 79
type textarea "6 open collections"
drag, startPoint x: 1115, startPoint y: 721, endPoint x: 1201, endPoint y: 695, distance: 89.8
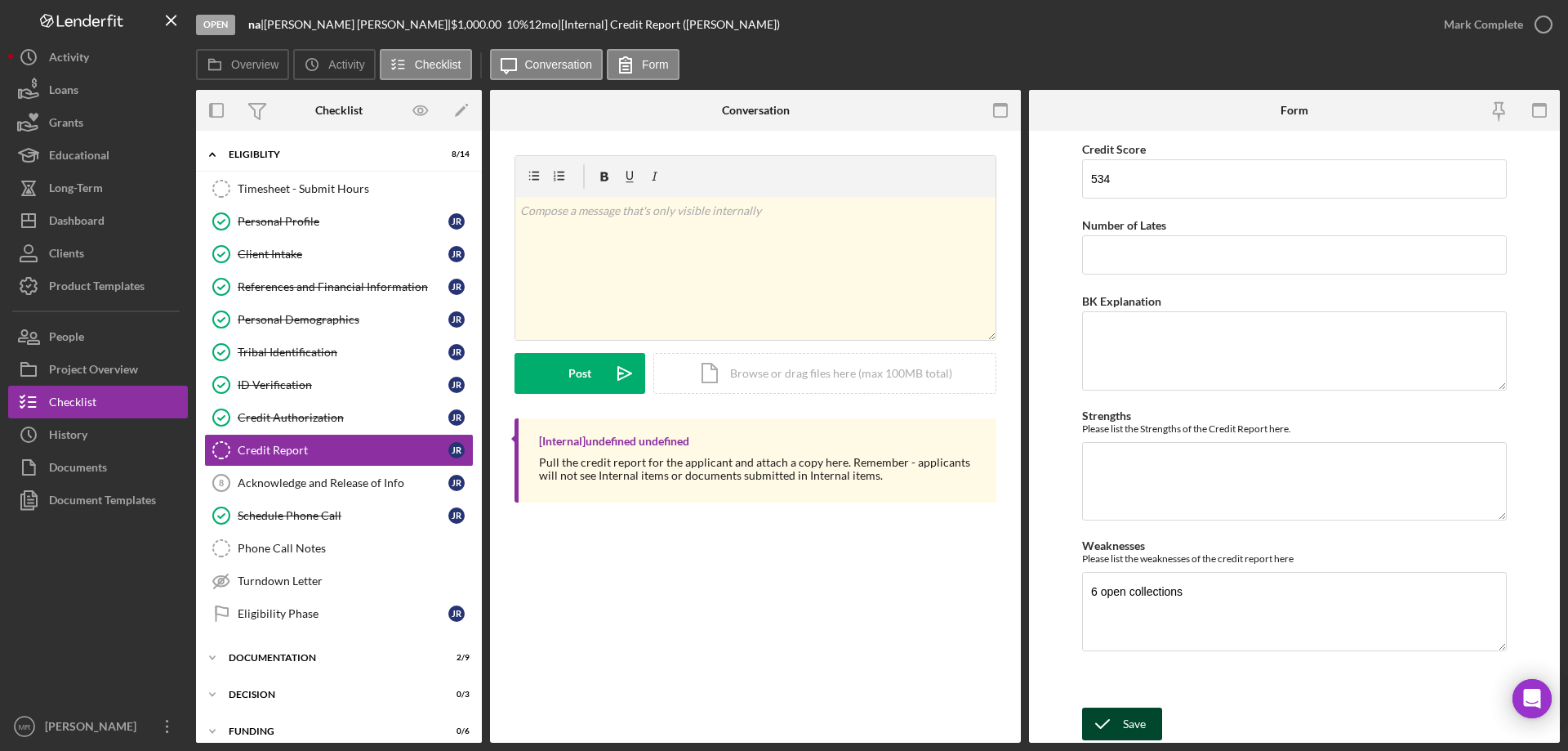
click at [1115, 721] on icon "submit" at bounding box center [1103, 724] width 41 height 41
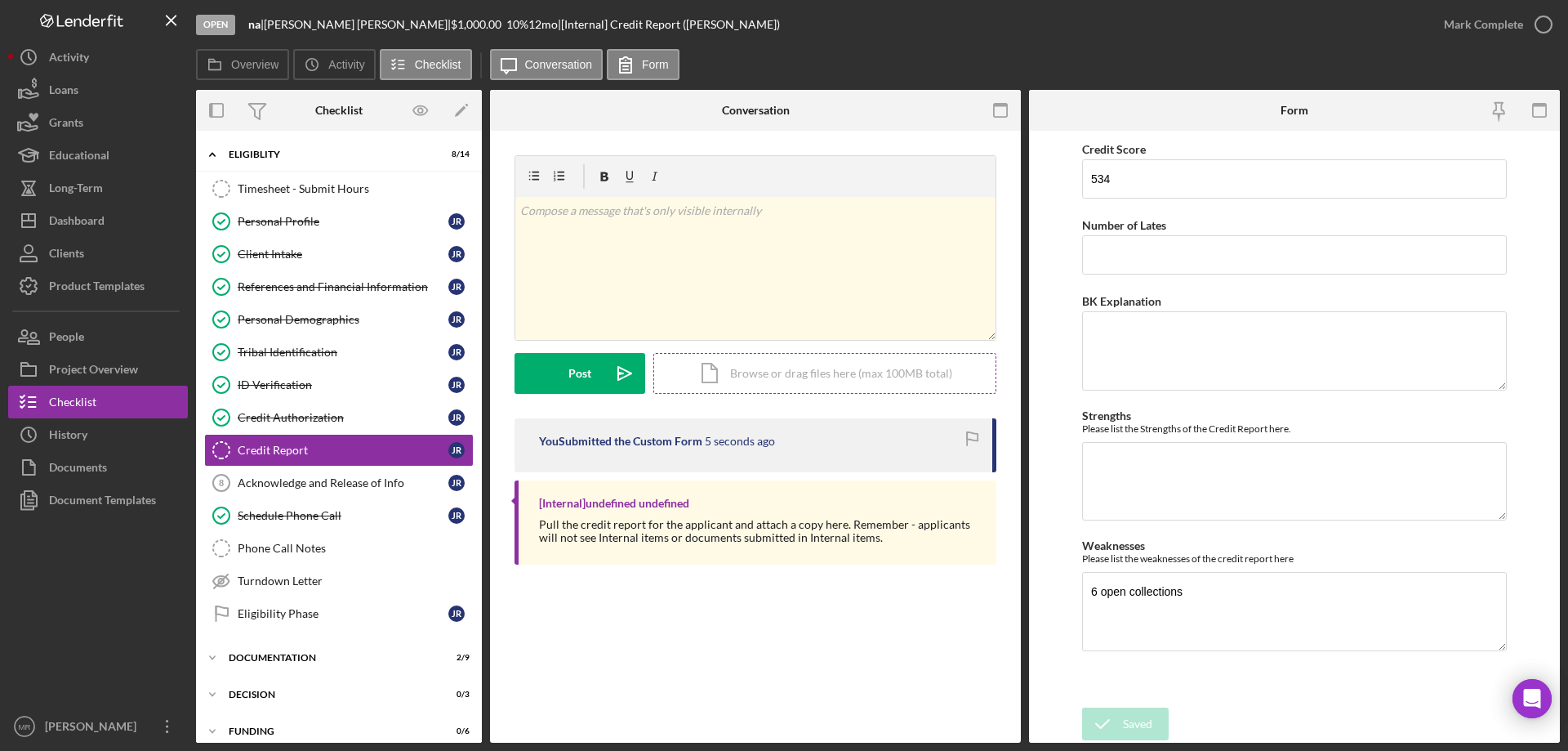
click at [786, 376] on div "Icon/Document Browse or drag files here (max 100MB total) Tap to choose files o…" at bounding box center [825, 374] width 343 height 41
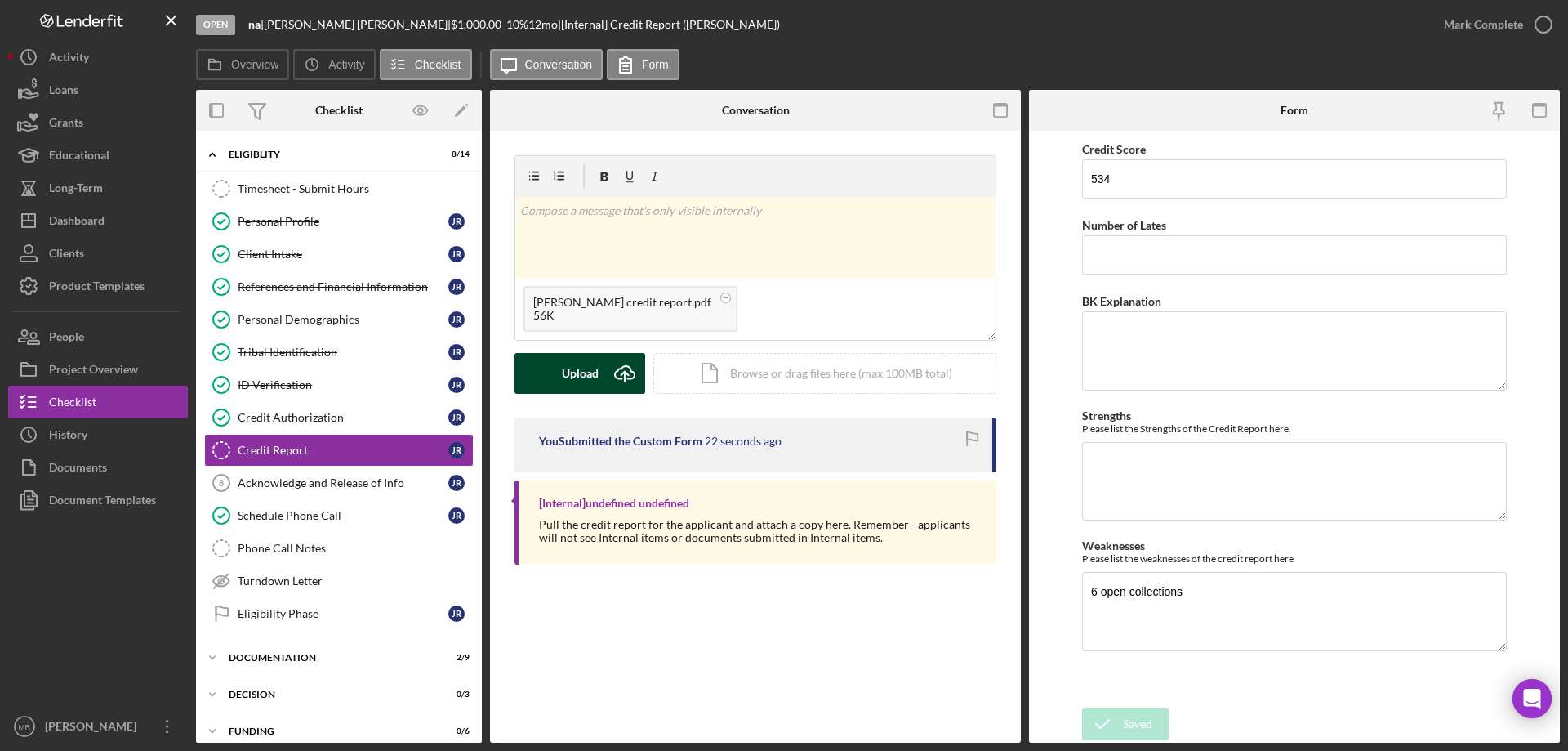
click at [594, 374] on div "Upload" at bounding box center [580, 374] width 37 height 41
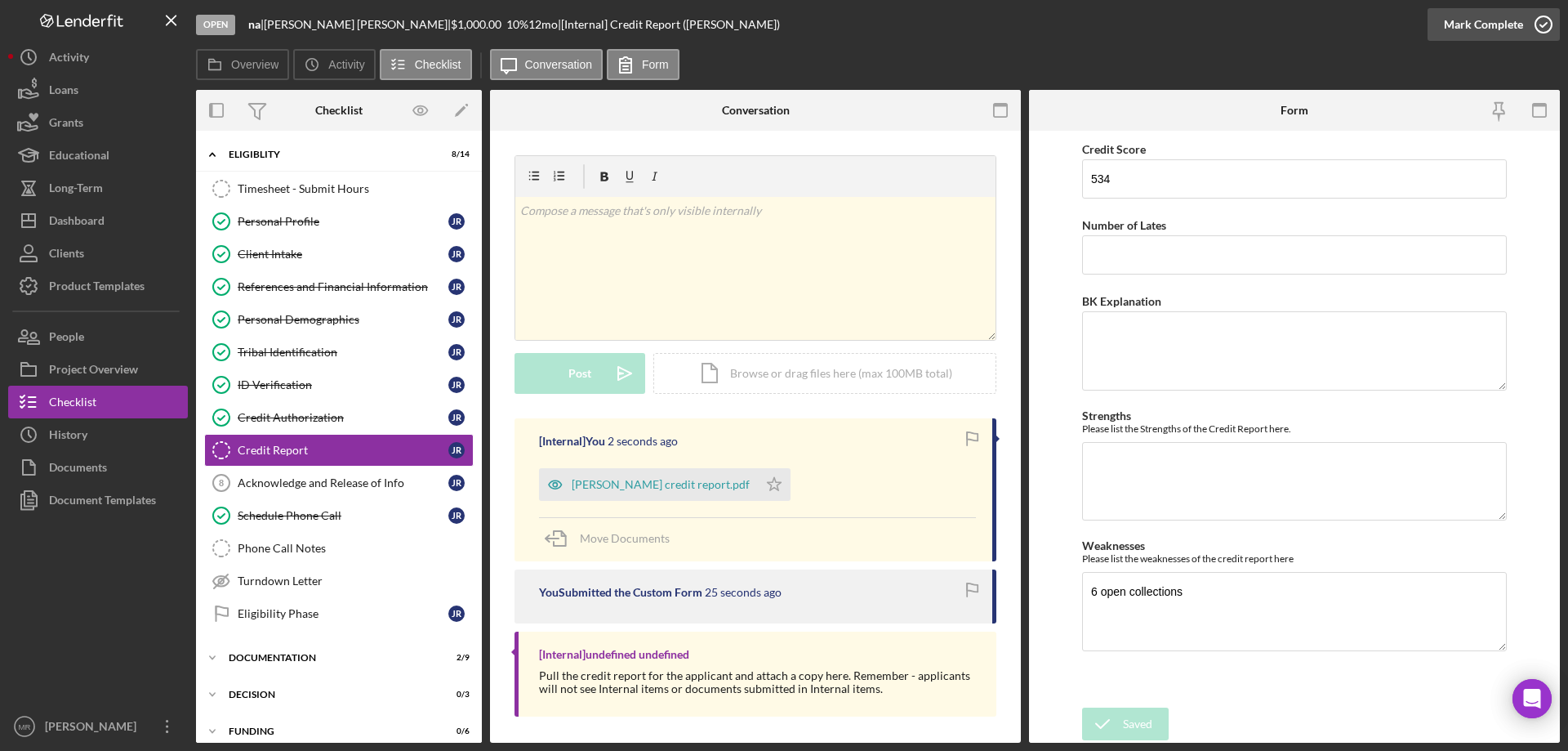
click at [1548, 27] on icon "button" at bounding box center [1544, 25] width 41 height 41
